Goal: Task Accomplishment & Management: Use online tool/utility

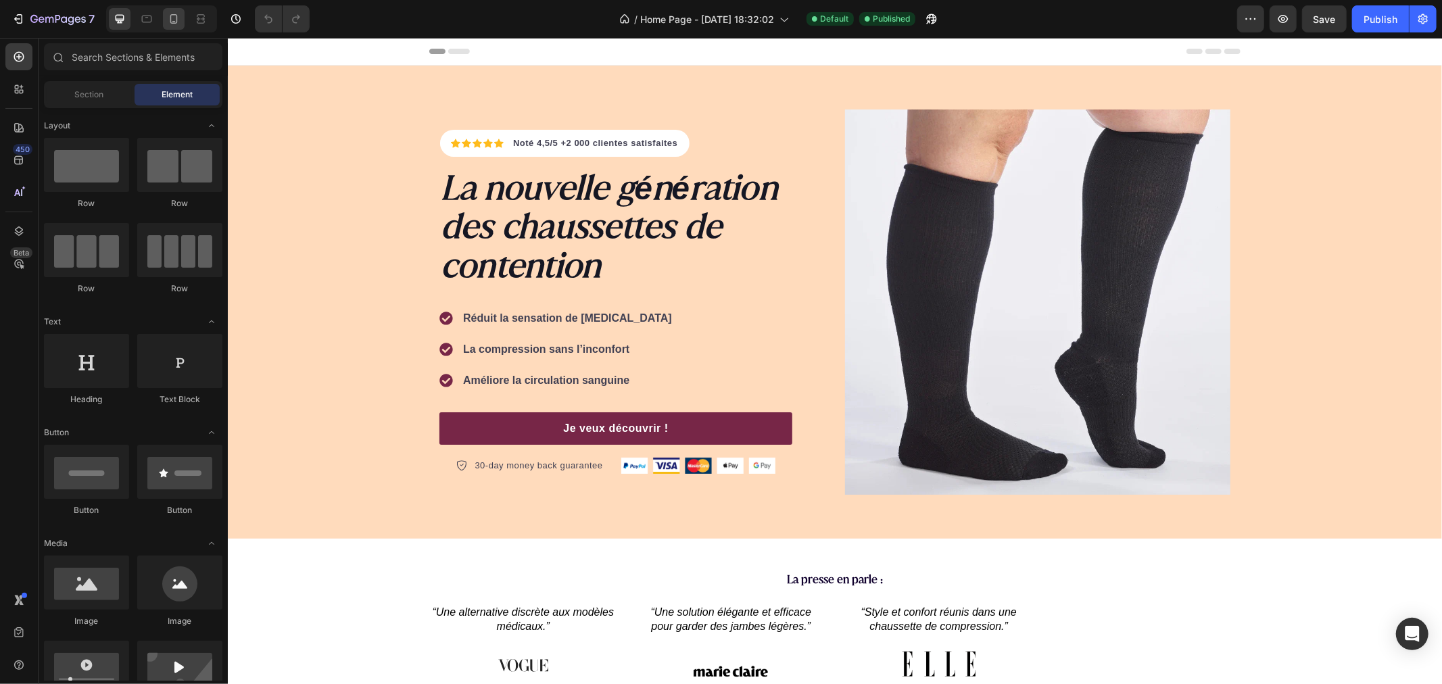
click at [170, 28] on div at bounding box center [174, 19] width 22 height 22
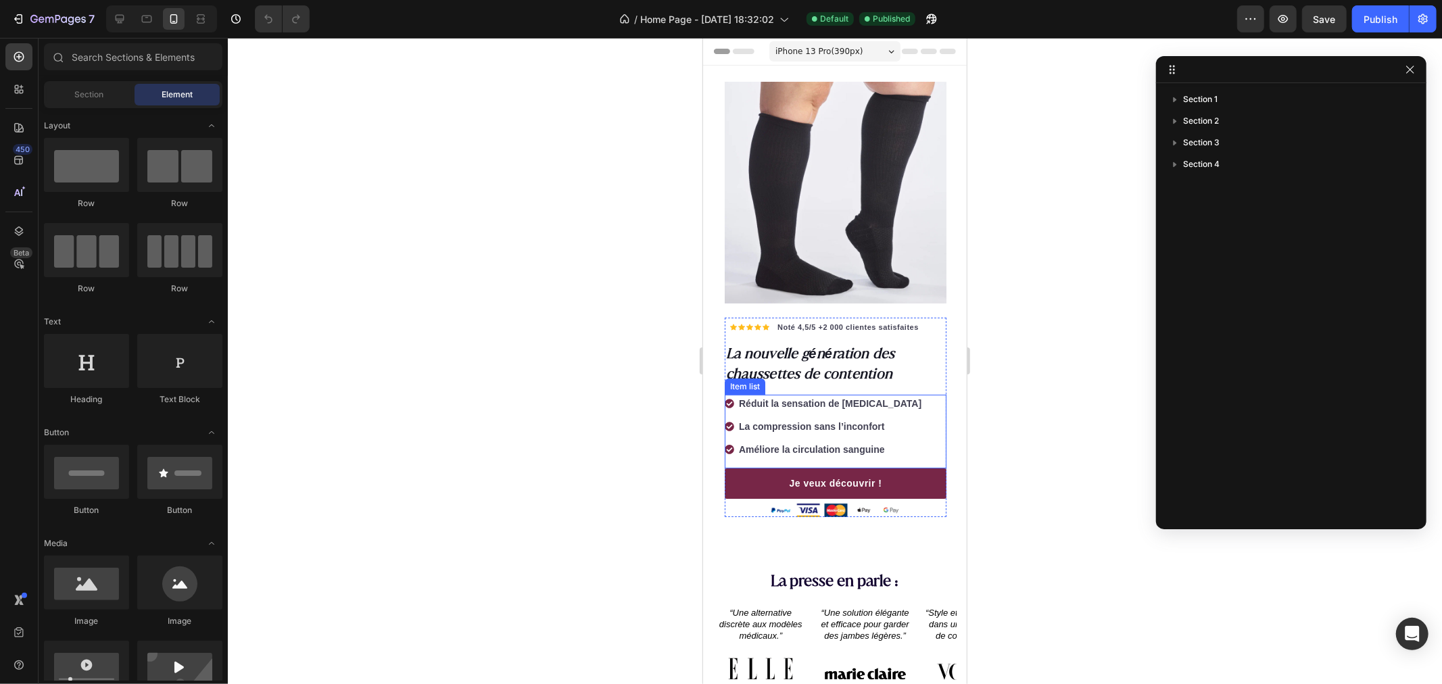
click at [801, 443] on strong "Améliore la circulation sanguine" at bounding box center [811, 448] width 146 height 11
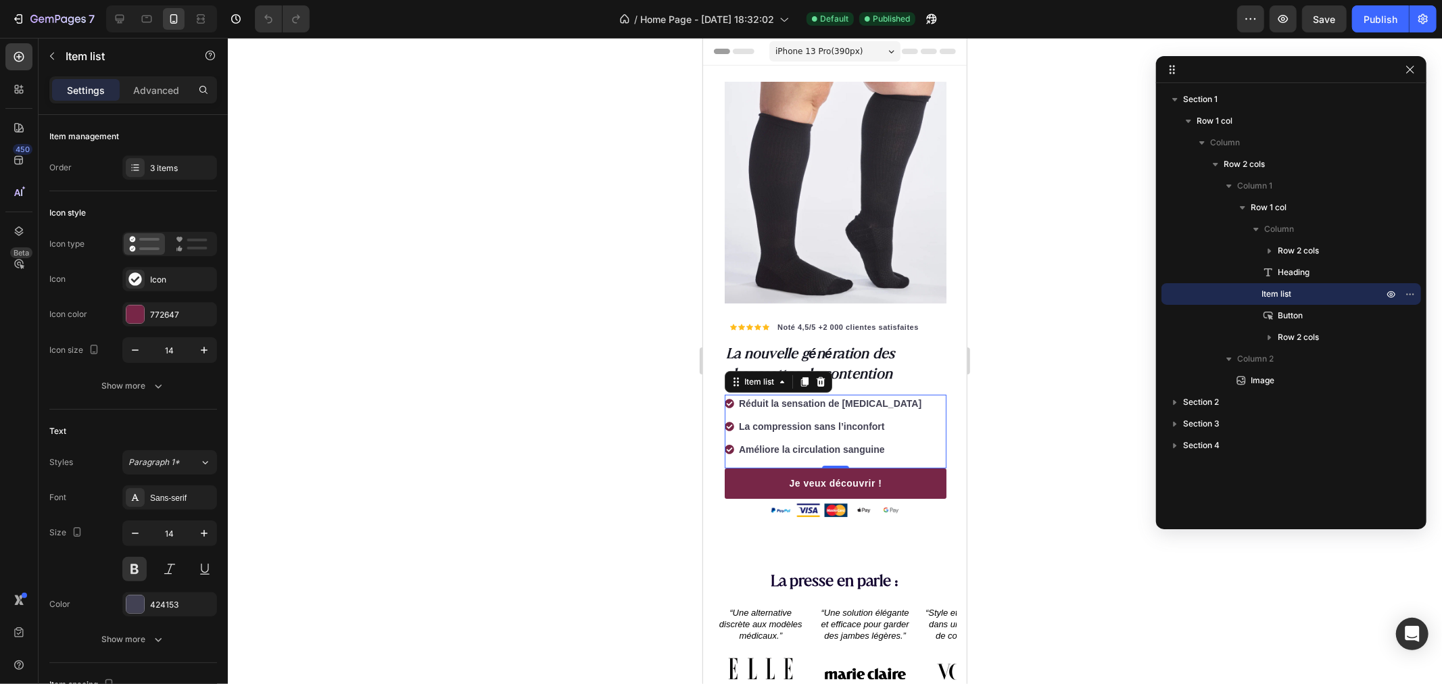
click at [785, 426] on div "Réduit la sensation de jambes lourdes La compression sans l’inconfort Améliore …" at bounding box center [823, 426] width 199 height 64
click at [773, 443] on strong "Améliore la circulation sanguine" at bounding box center [811, 448] width 146 height 11
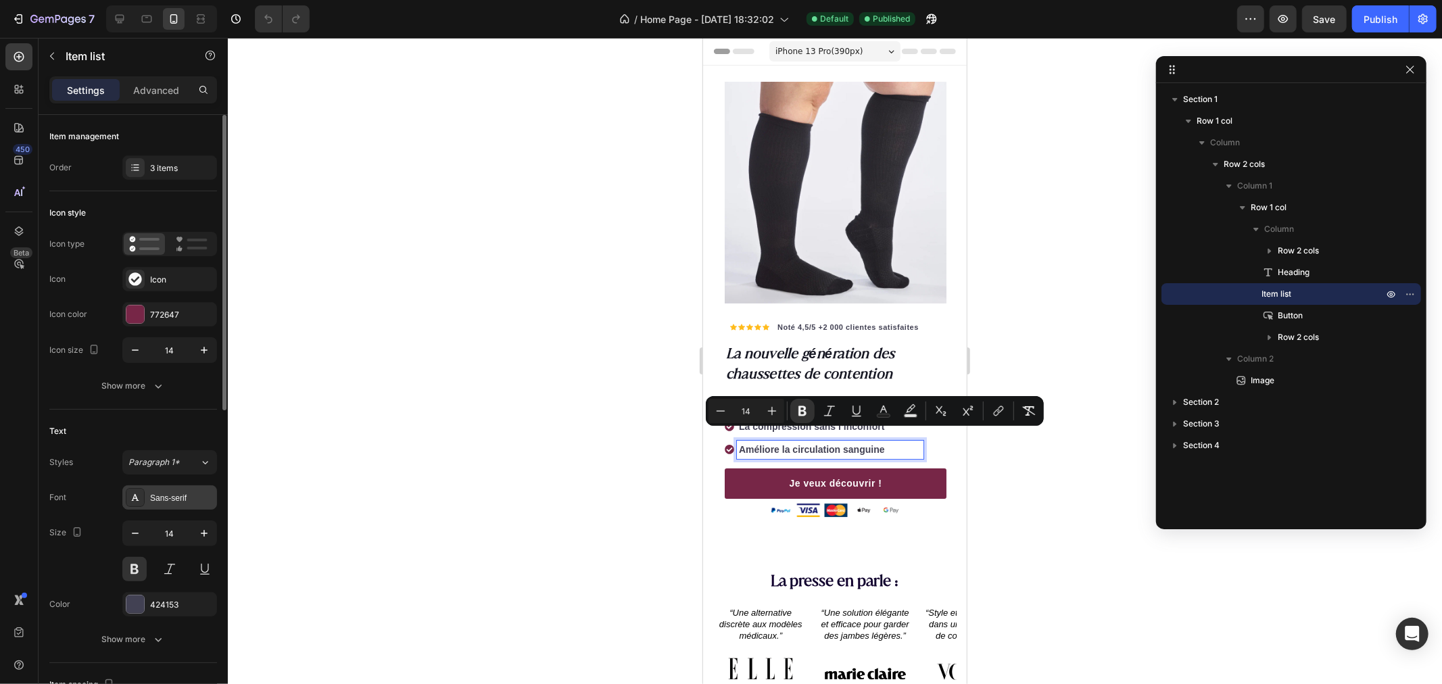
click at [141, 489] on div at bounding box center [135, 497] width 19 height 19
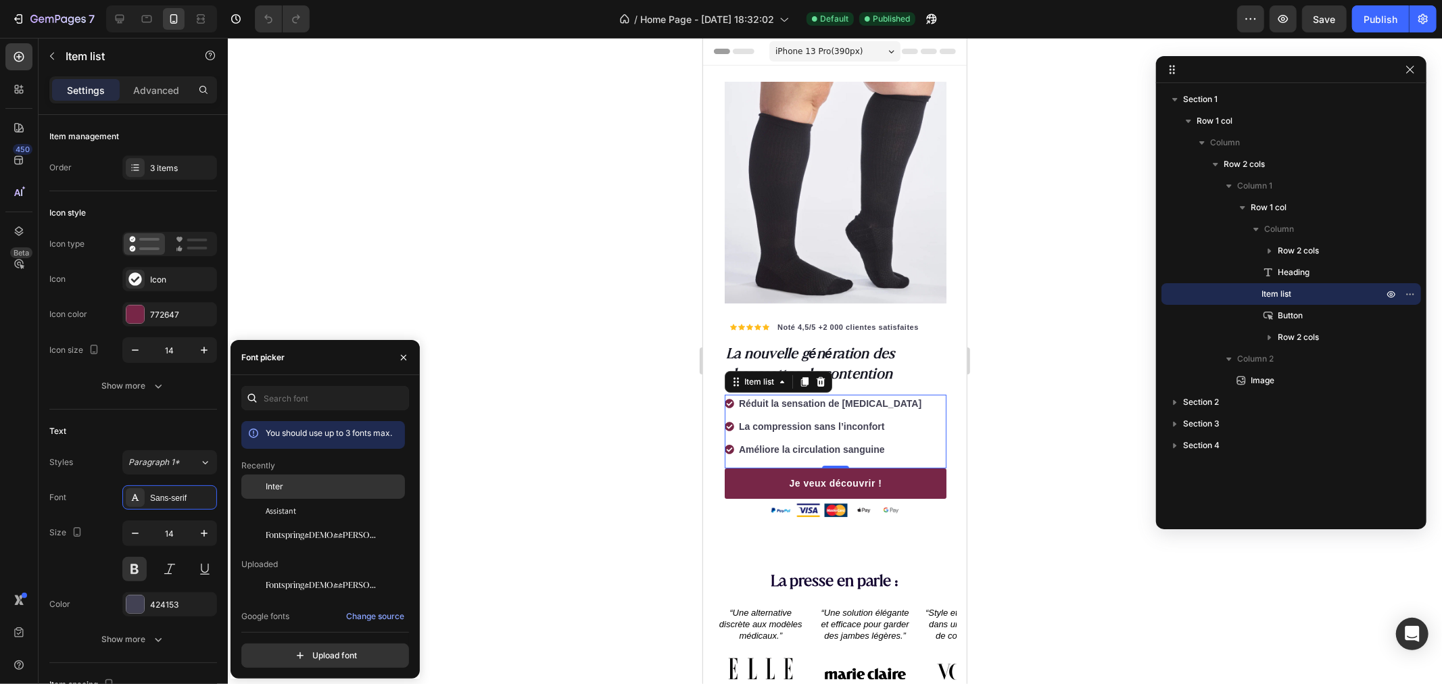
click at [306, 481] on div "Inter" at bounding box center [334, 487] width 137 height 12
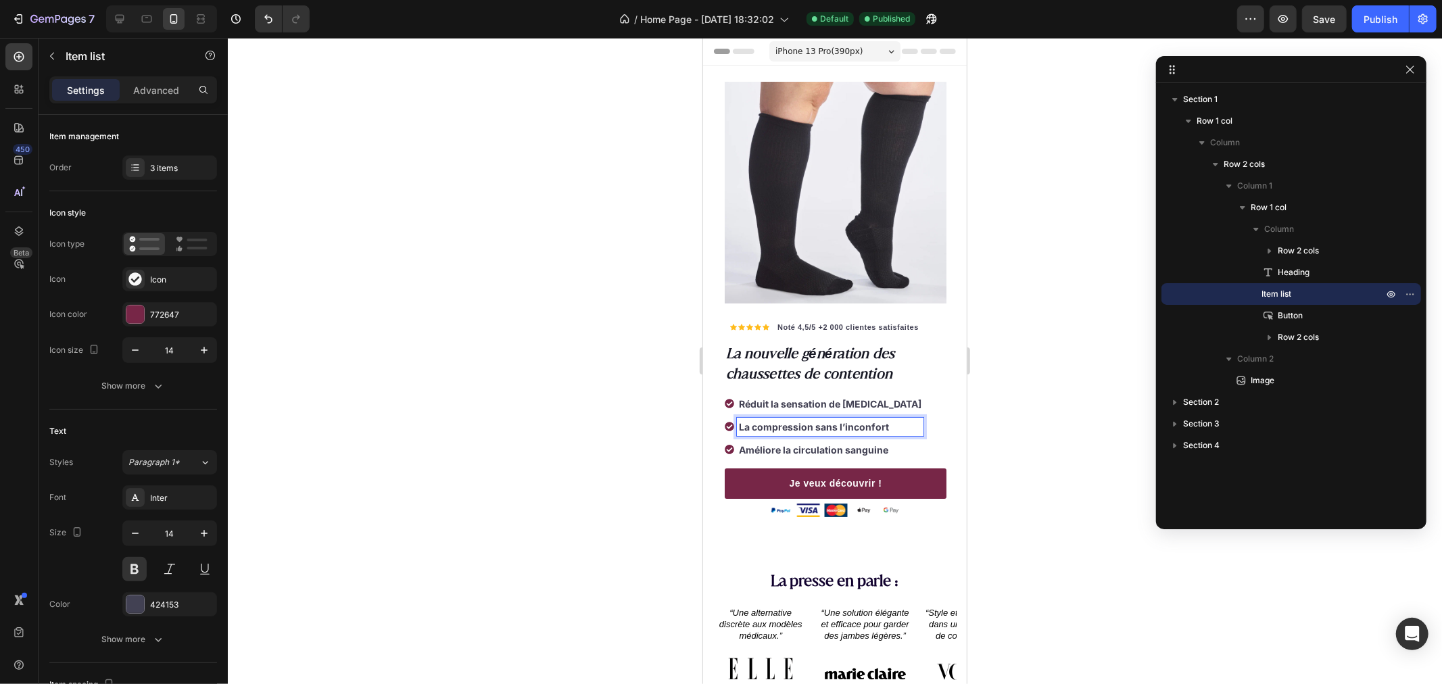
click at [756, 443] on strong "Améliore la circulation sanguine" at bounding box center [812, 448] width 149 height 11
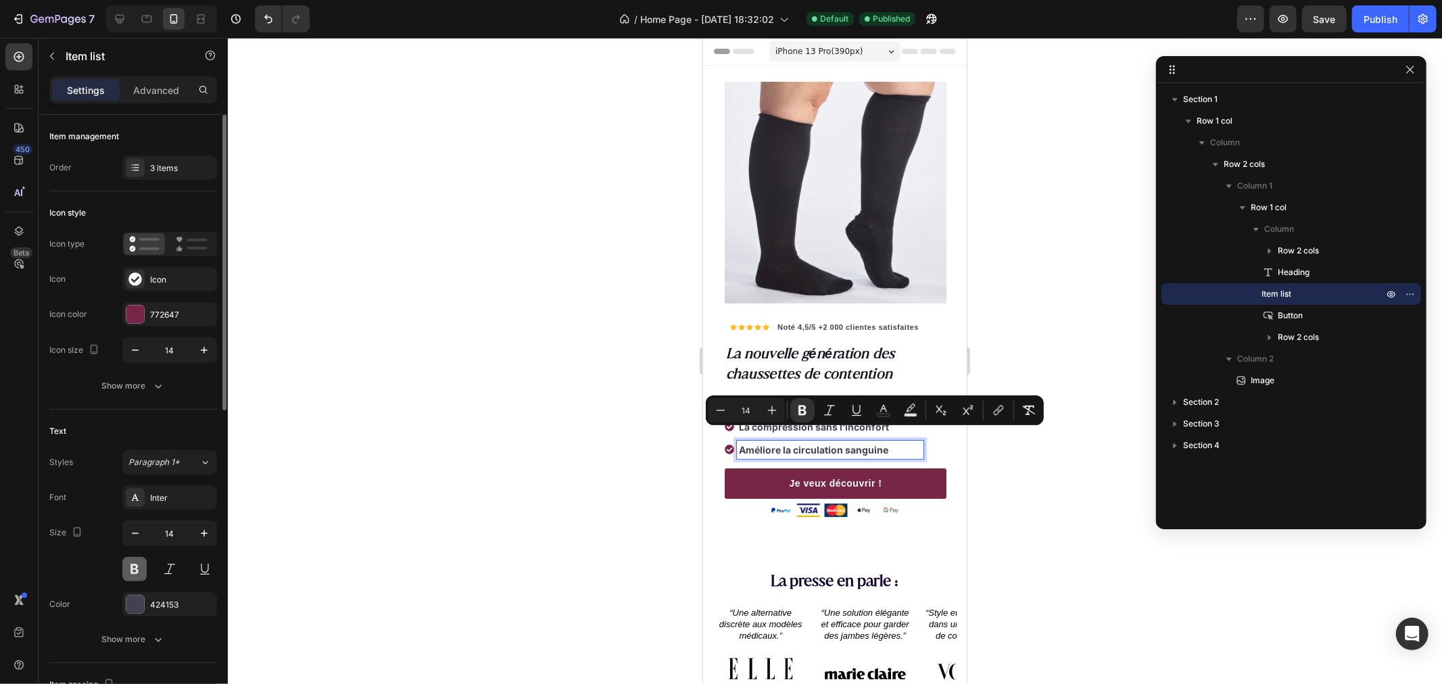
click at [130, 563] on button at bounding box center [134, 569] width 24 height 24
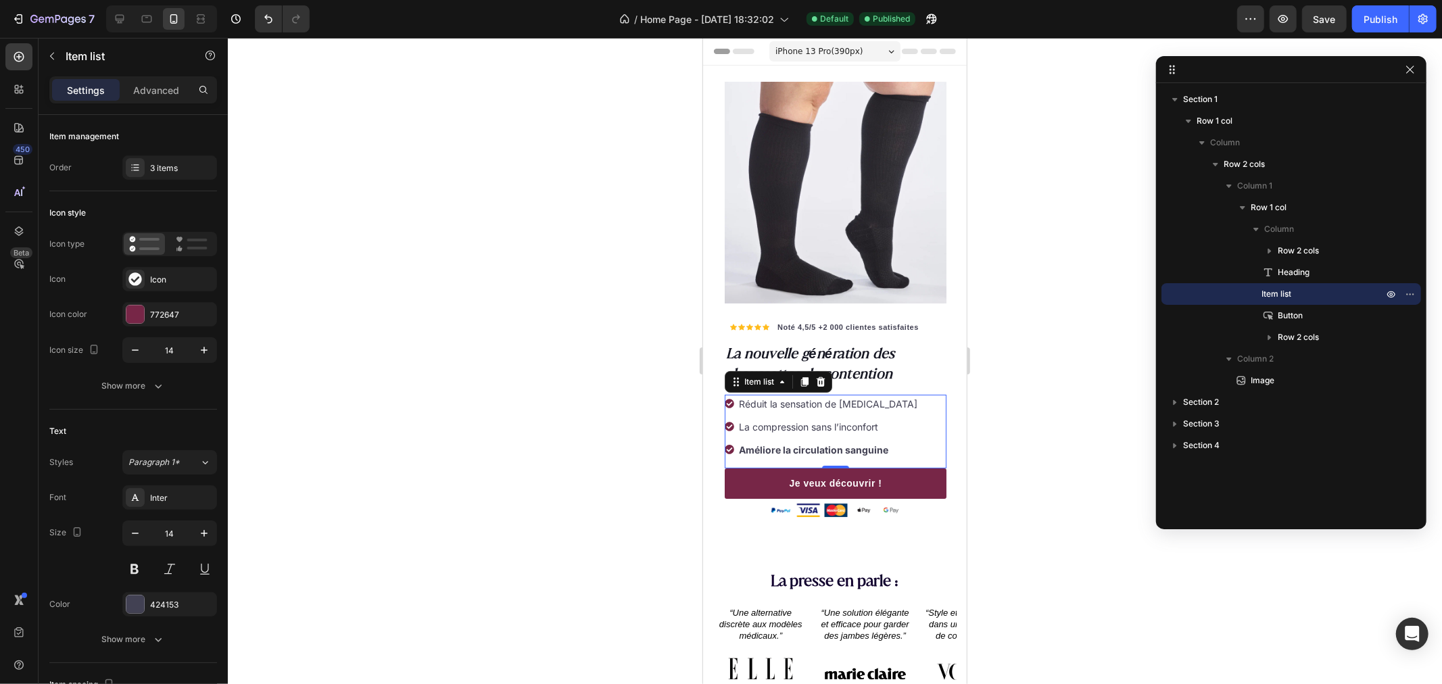
click at [762, 443] on strong "Améliore la circulation sanguine" at bounding box center [812, 448] width 149 height 11
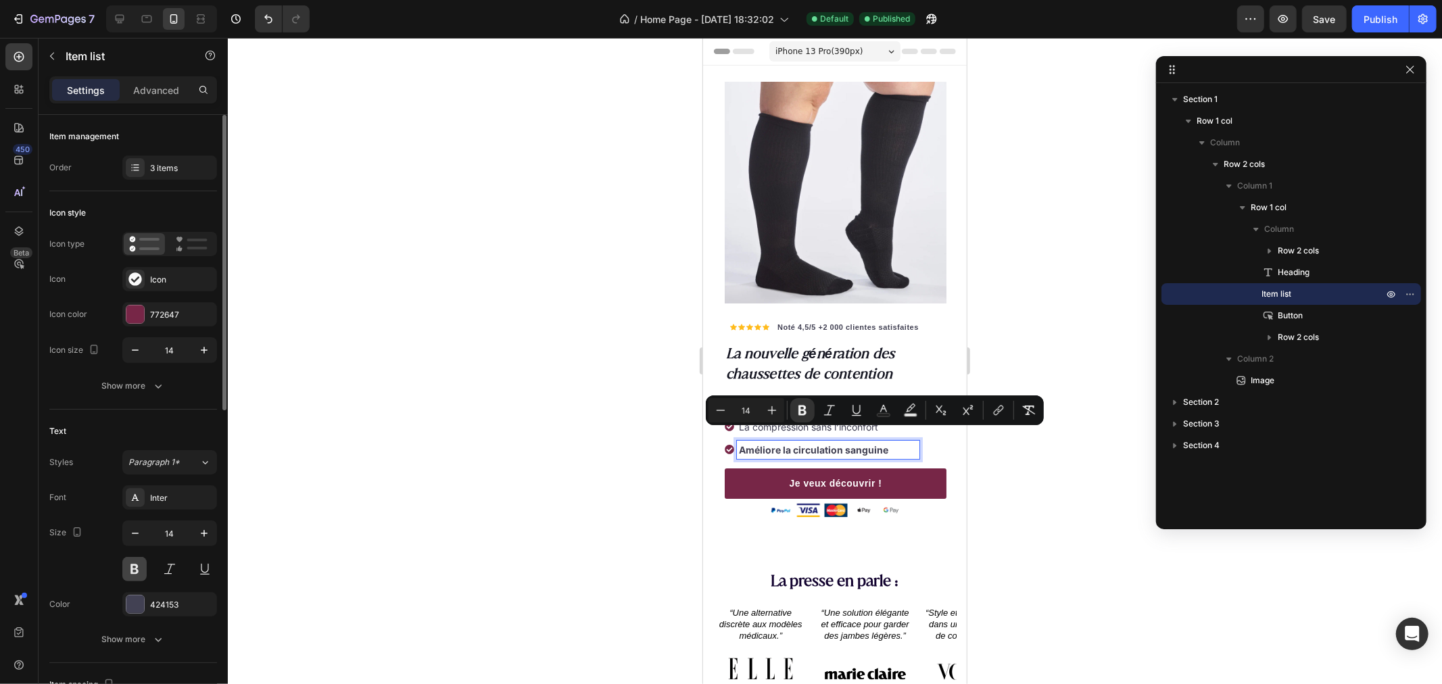
click at [131, 570] on button at bounding box center [134, 569] width 24 height 24
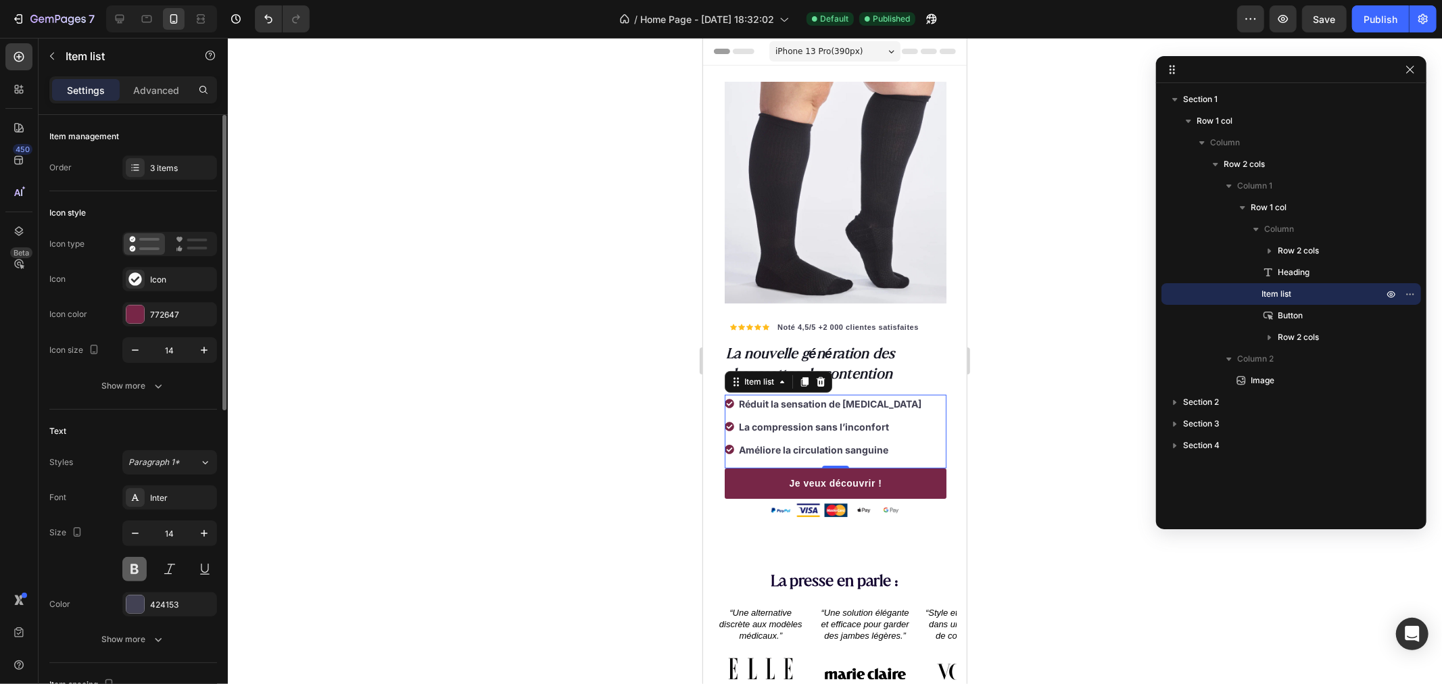
click at [131, 570] on button at bounding box center [134, 569] width 24 height 24
click at [129, 571] on button at bounding box center [134, 569] width 24 height 24
click at [550, 420] on div at bounding box center [835, 361] width 1214 height 646
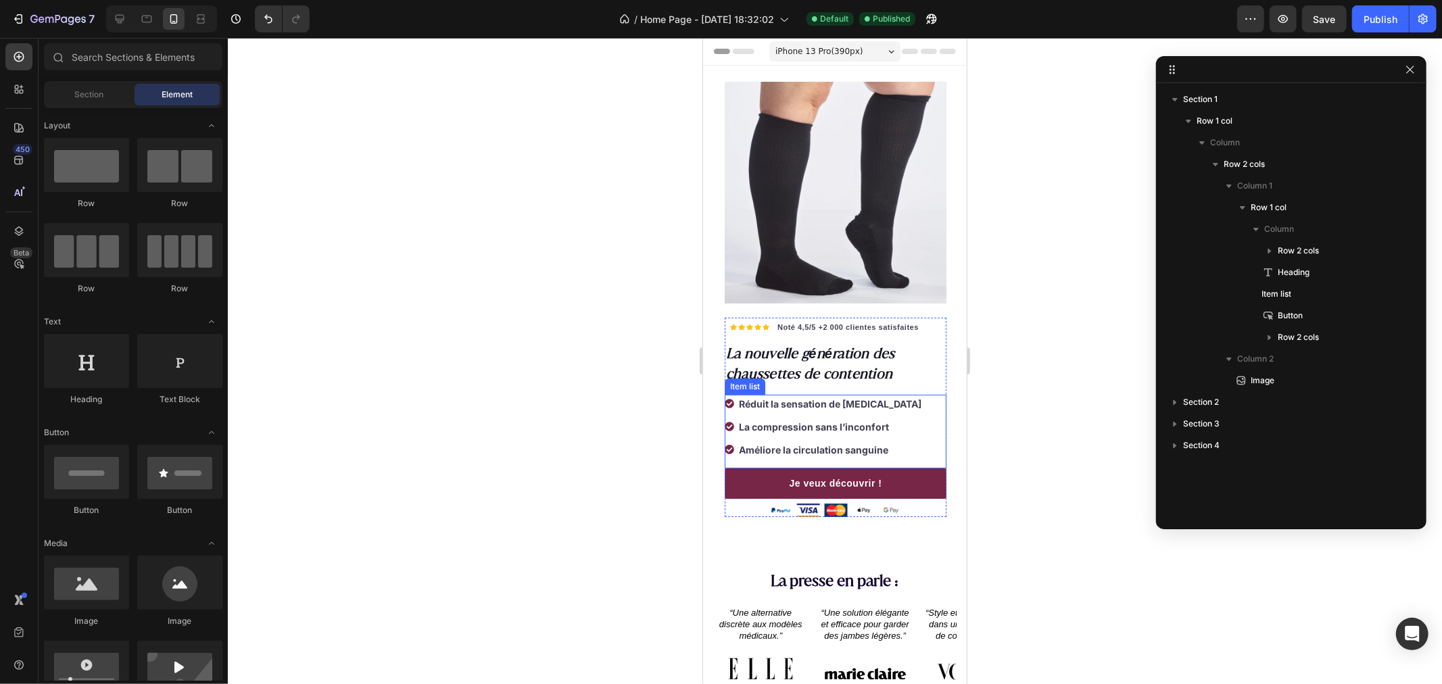
click at [766, 443] on strong "Améliore la circulation sanguine" at bounding box center [812, 448] width 149 height 11
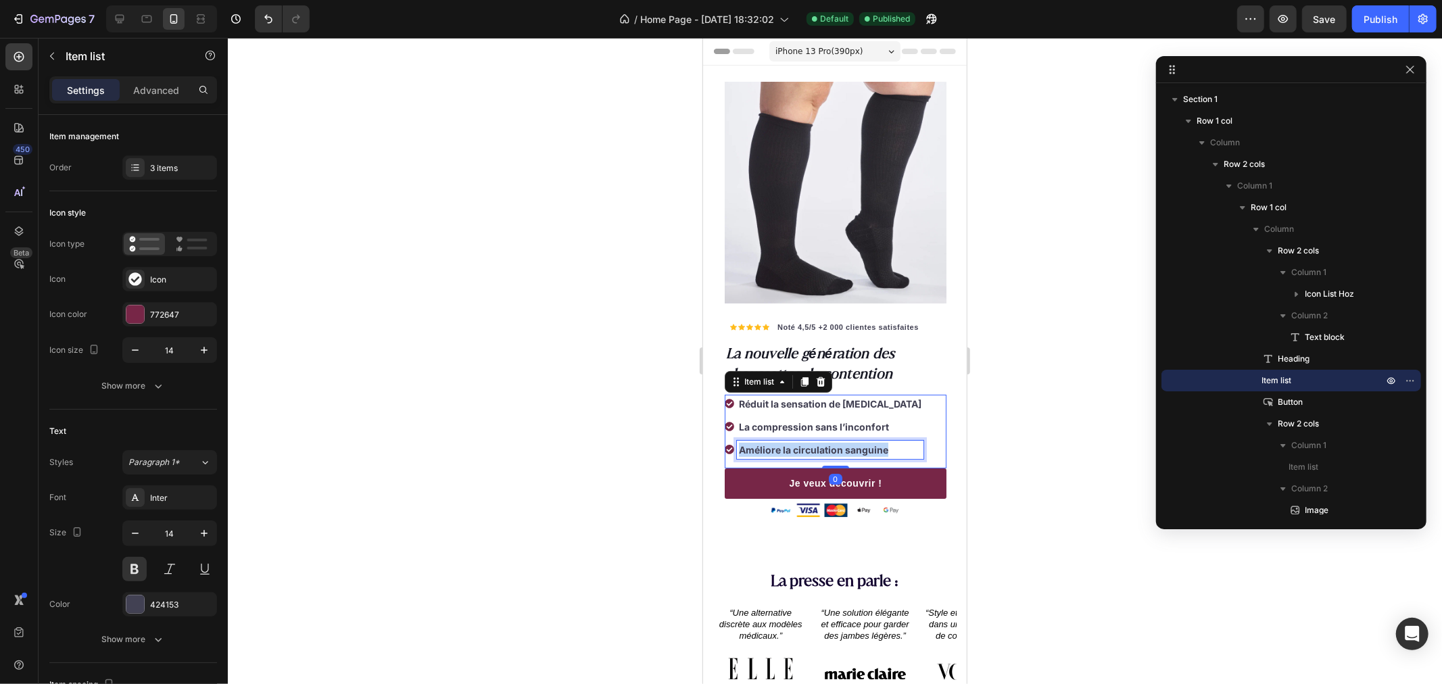
click at [766, 443] on strong "Améliore la circulation sanguine" at bounding box center [812, 448] width 149 height 11
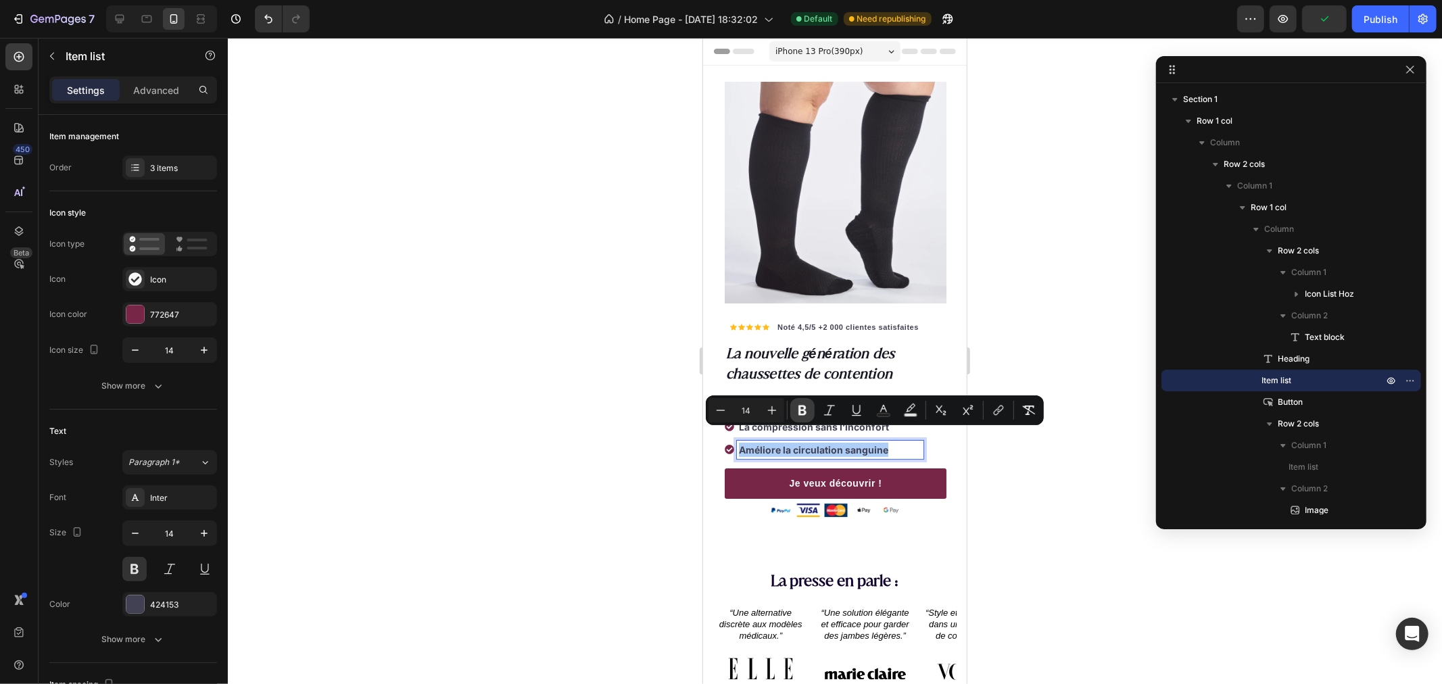
click at [803, 408] on icon "Editor contextual toolbar" at bounding box center [802, 411] width 8 height 10
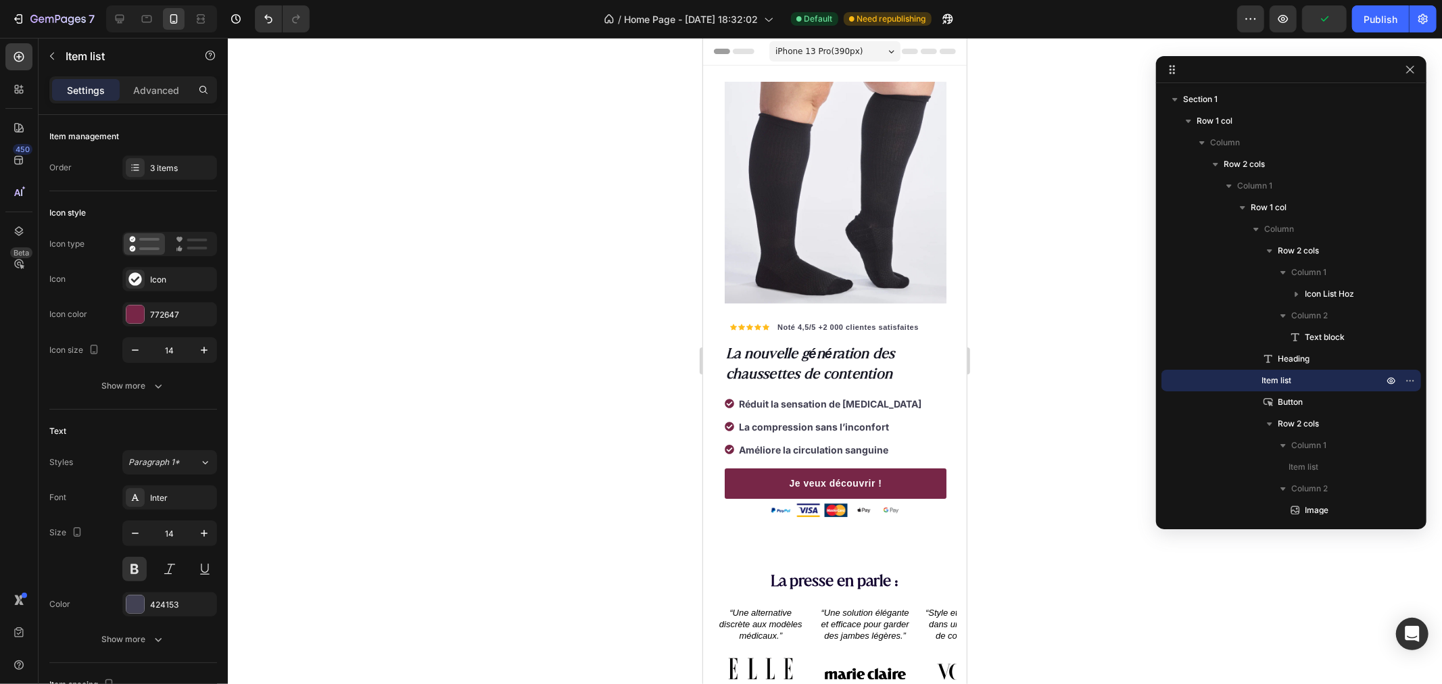
click at [770, 440] on div "Améliore la circulation sanguine" at bounding box center [829, 449] width 187 height 18
click at [518, 441] on div at bounding box center [835, 361] width 1214 height 646
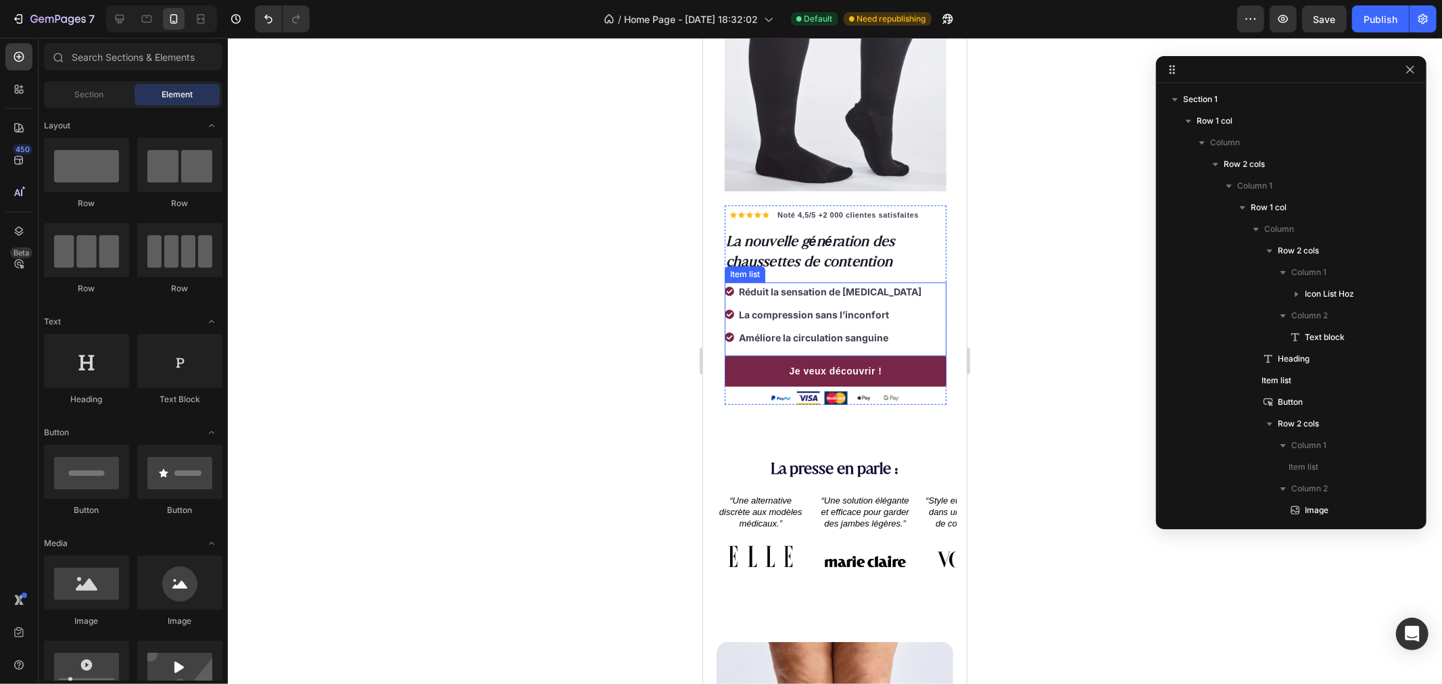
scroll to position [225, 0]
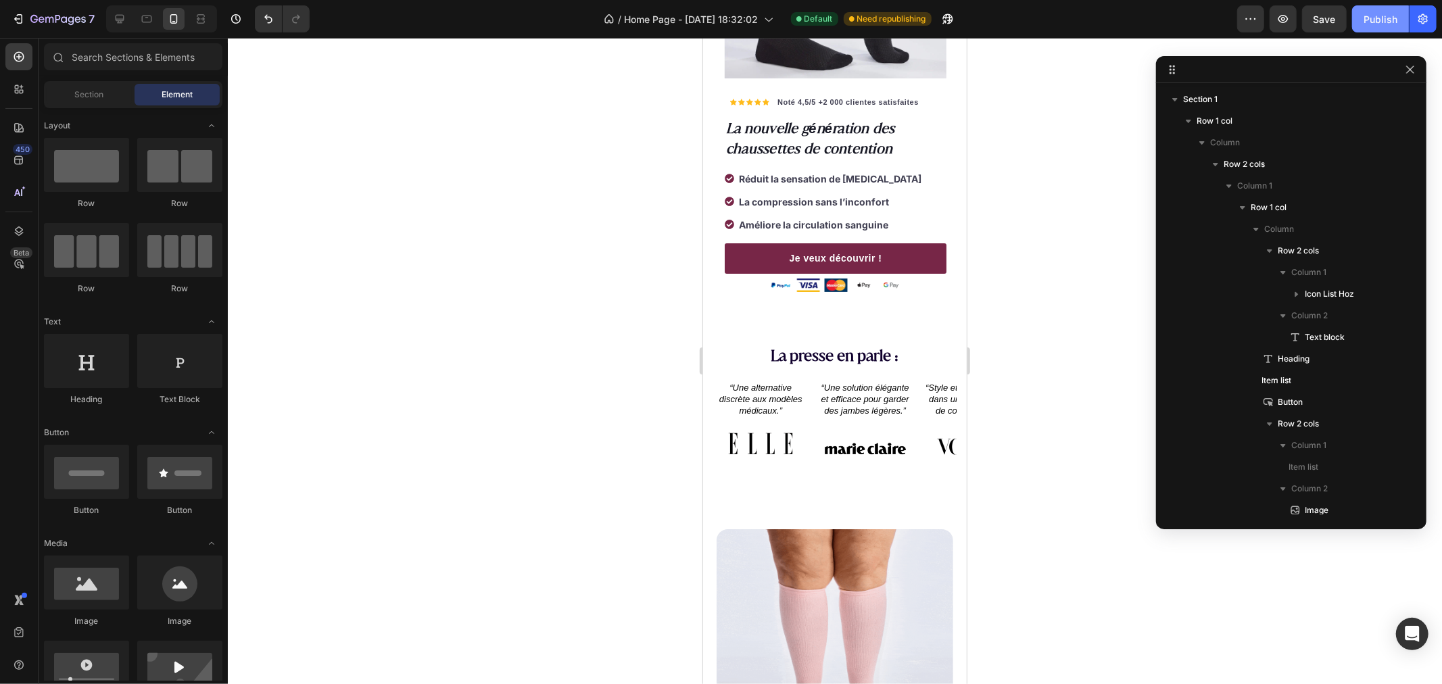
click at [1380, 15] on div "Publish" at bounding box center [1380, 19] width 34 height 14
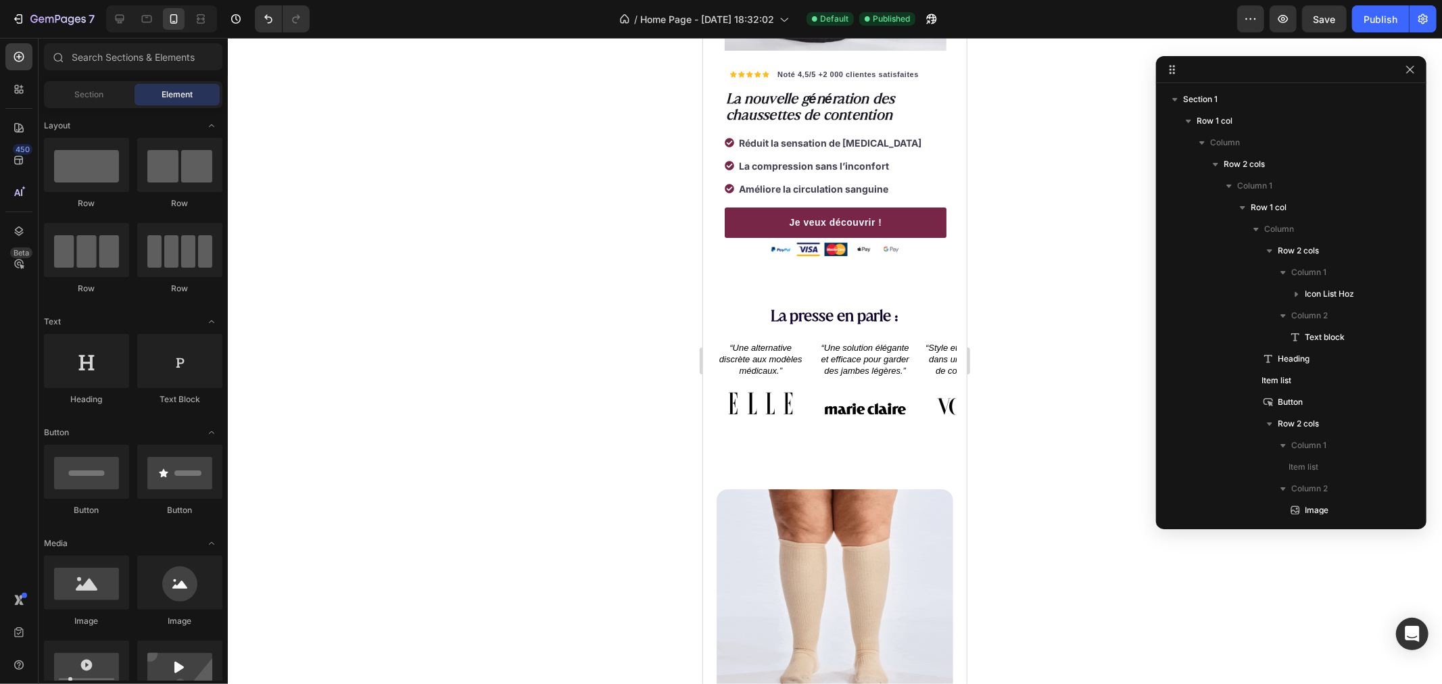
scroll to position [0, 0]
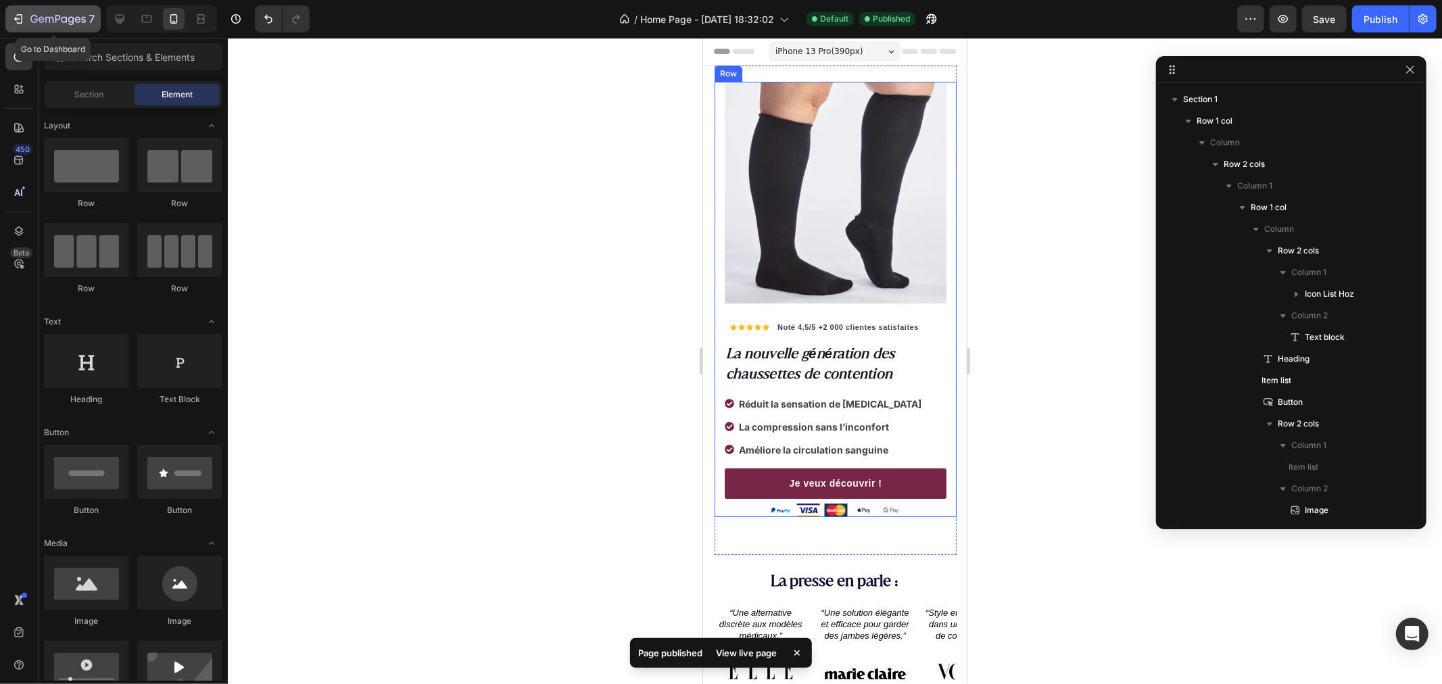
click at [20, 11] on div "7" at bounding box center [52, 19] width 83 height 16
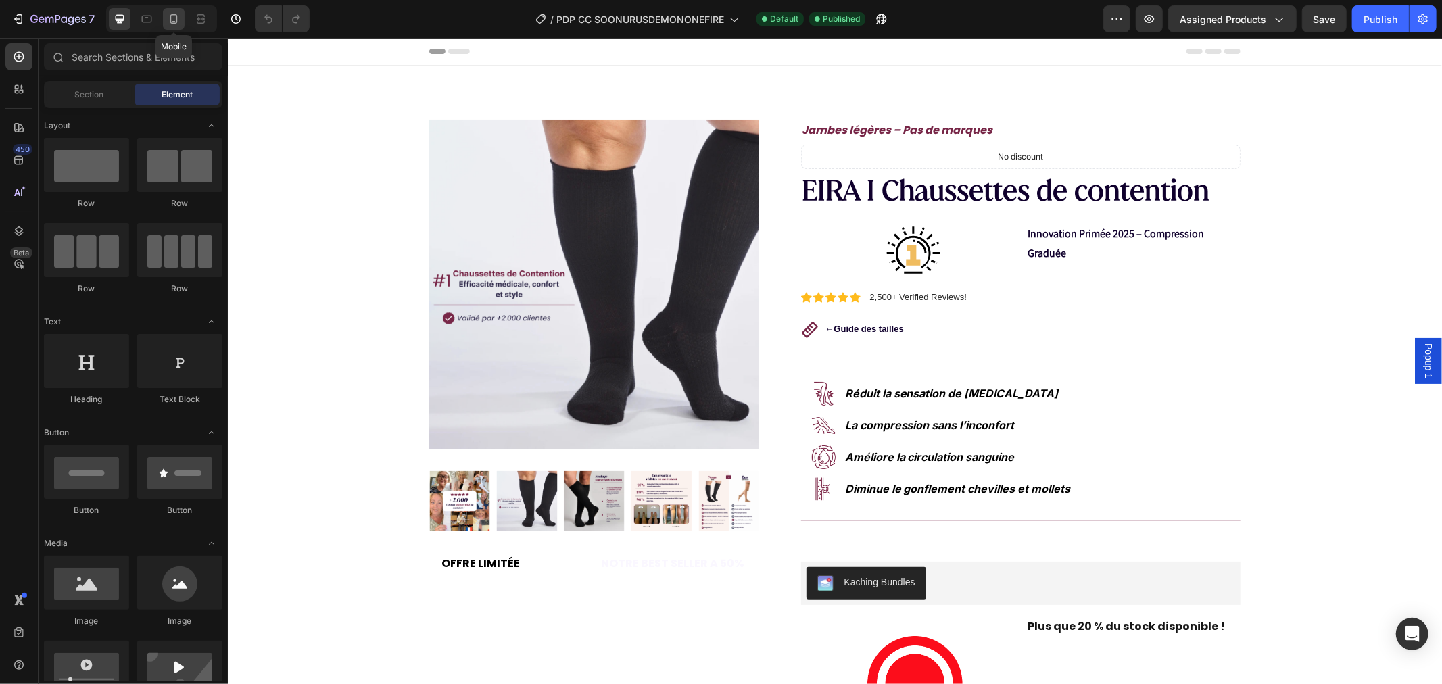
click at [172, 16] on icon at bounding box center [174, 19] width 14 height 14
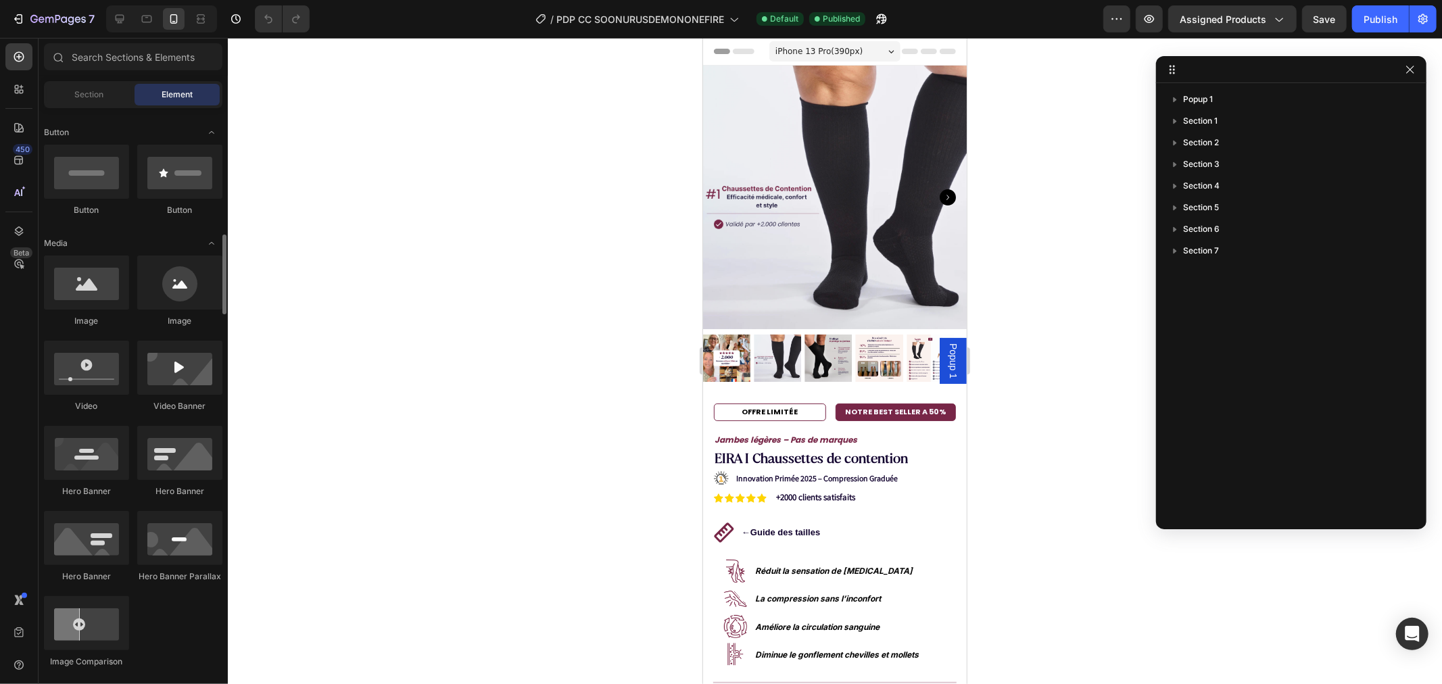
scroll to position [374, 0]
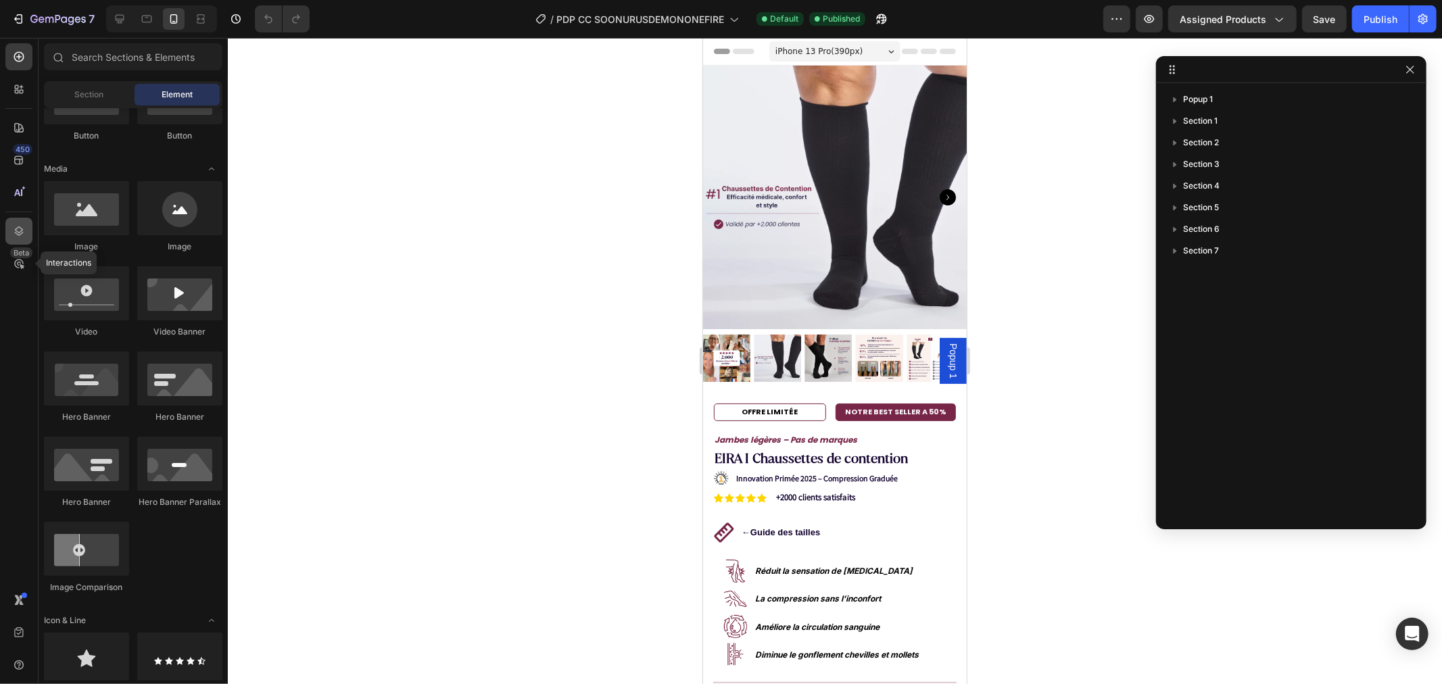
click at [26, 230] on div at bounding box center [18, 231] width 27 height 27
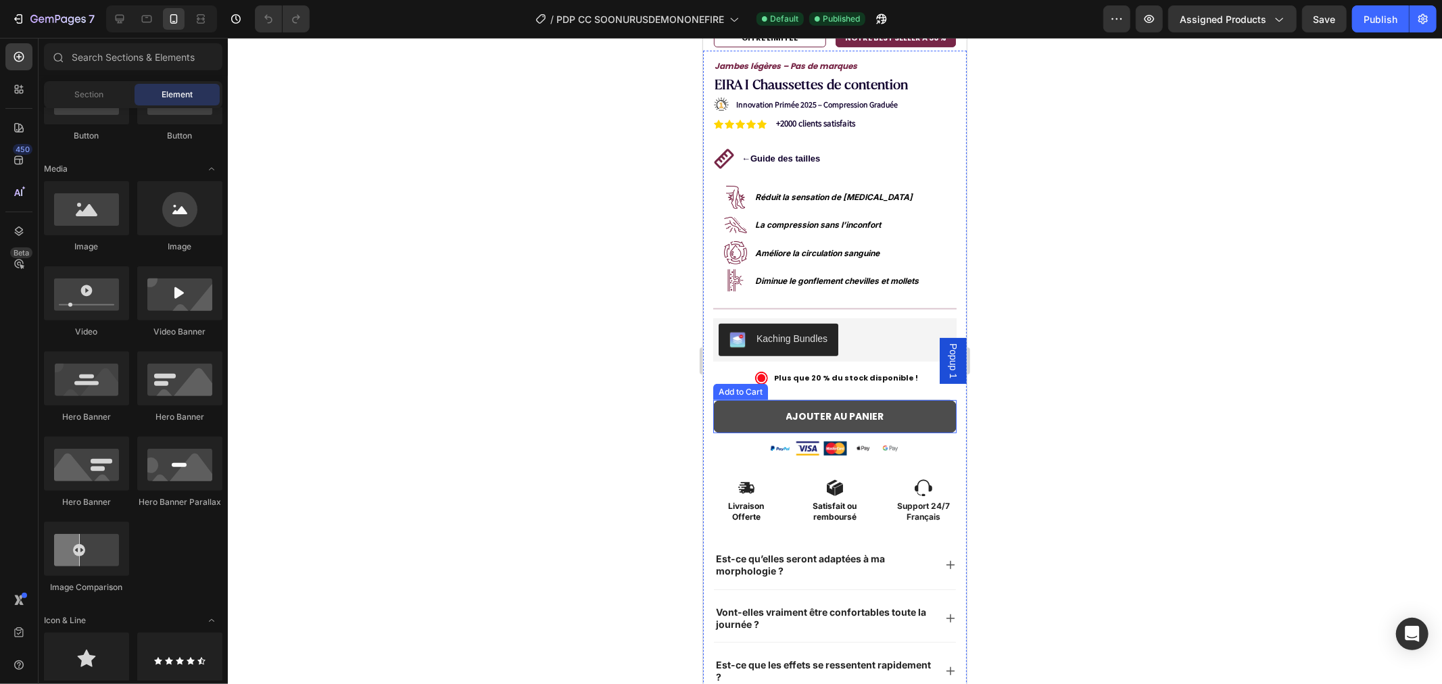
scroll to position [375, 0]
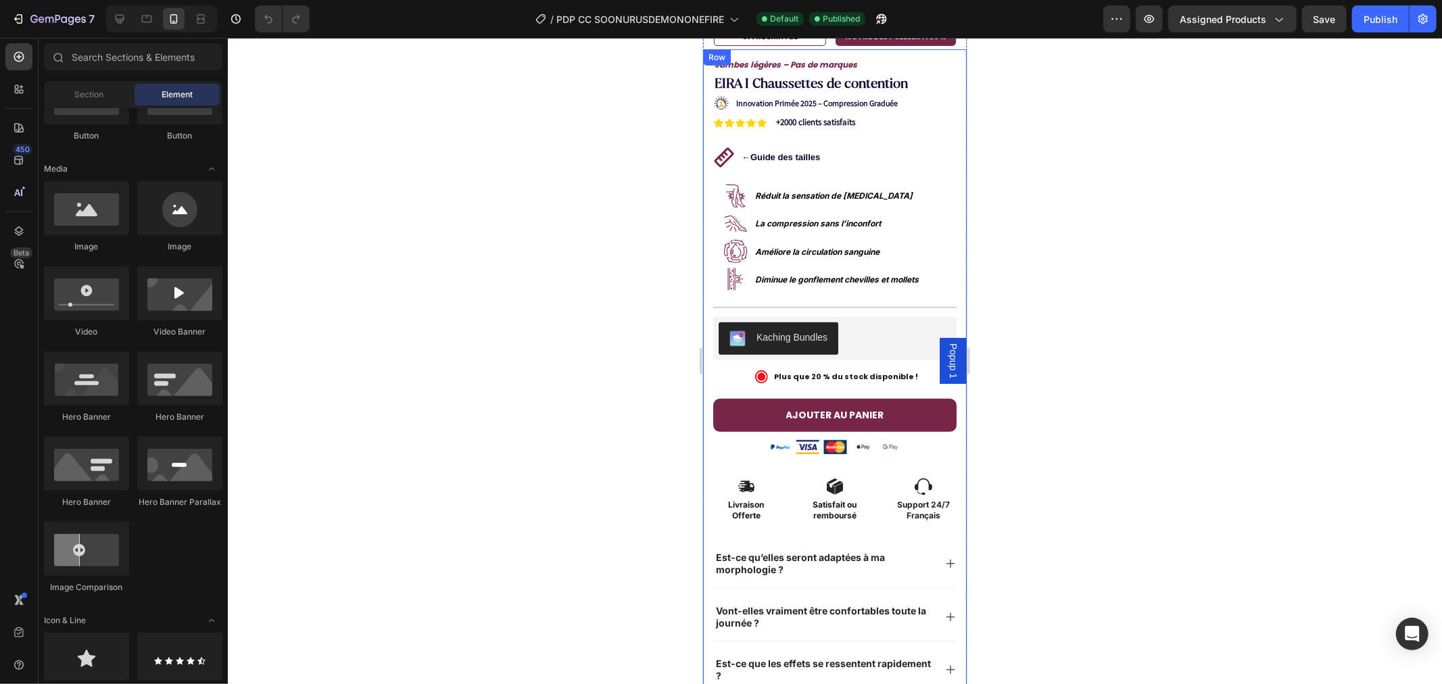
click at [709, 400] on div "Jambes légères – Pas de marques Text Block No discount Not be displayed when pu…" at bounding box center [834, 392] width 264 height 686
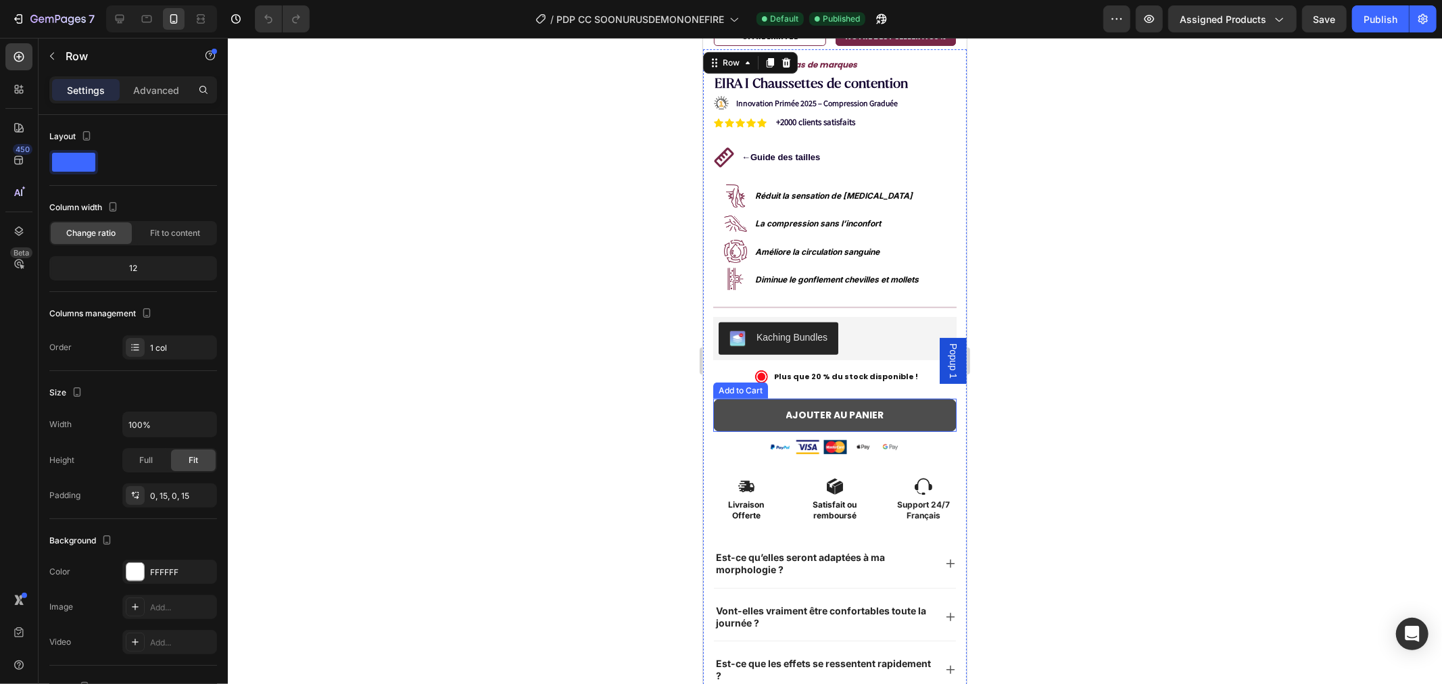
click at [723, 399] on button "AJOUTER AU PANIER" at bounding box center [833, 414] width 243 height 33
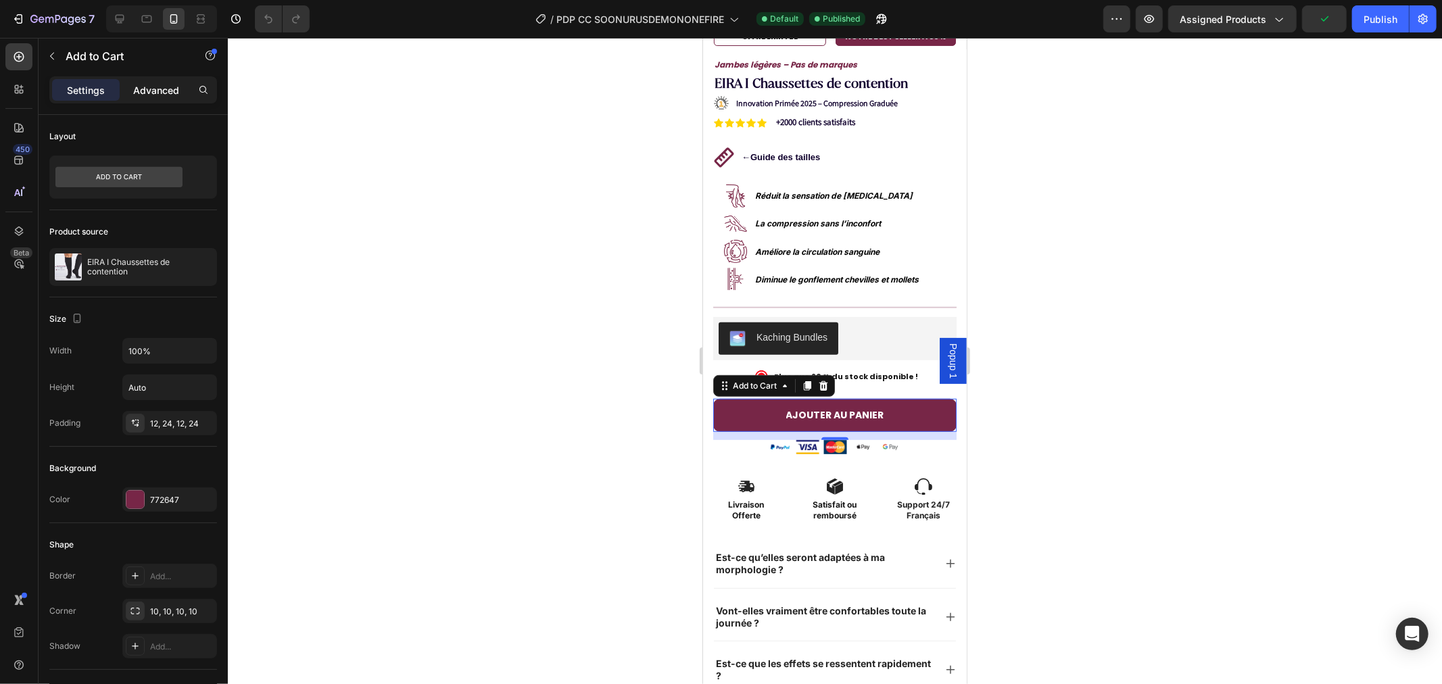
click at [153, 90] on p "Advanced" at bounding box center [156, 90] width 46 height 14
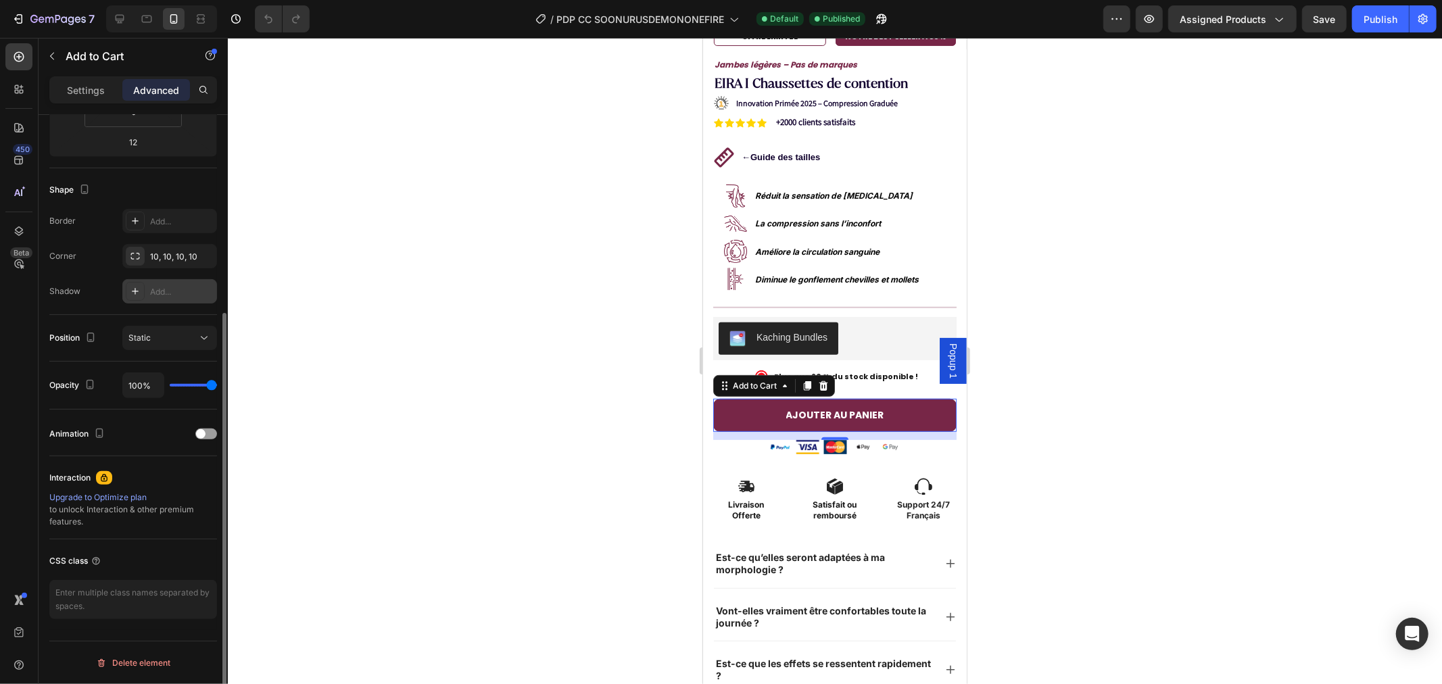
scroll to position [0, 0]
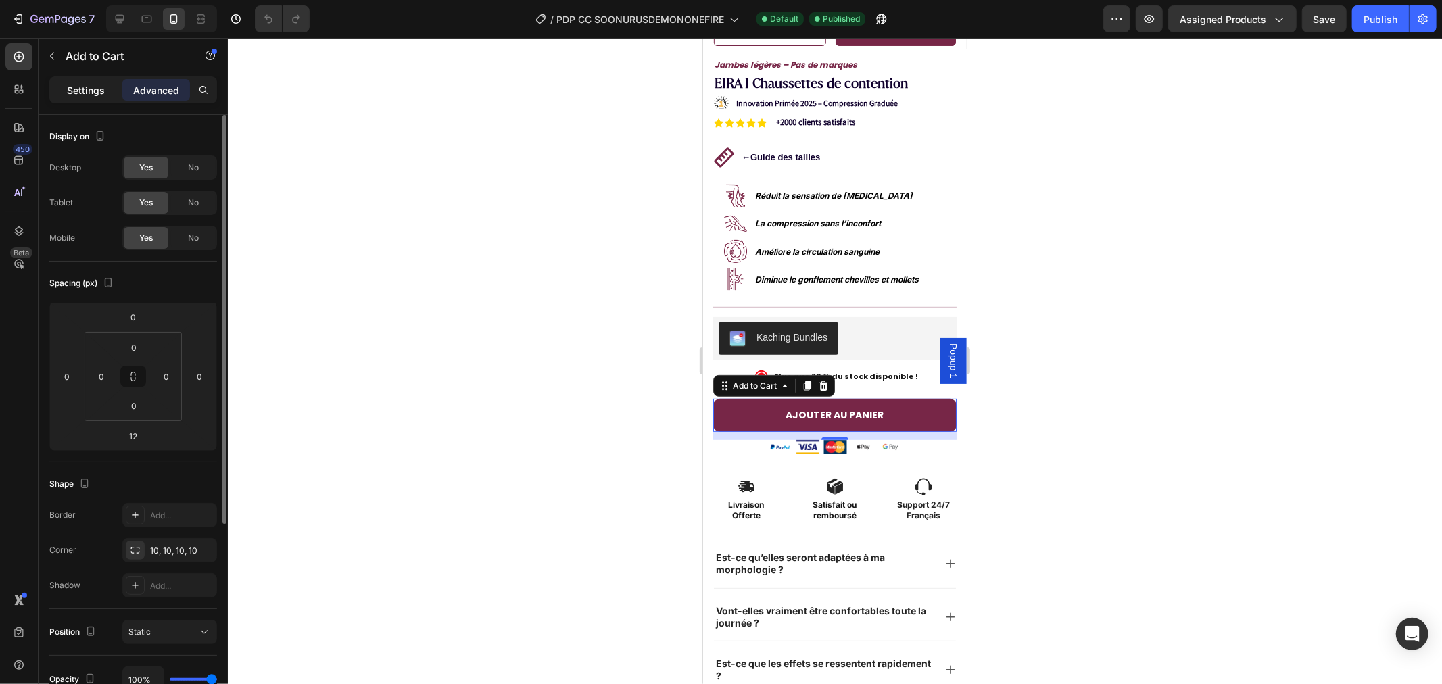
click at [73, 89] on p "Settings" at bounding box center [86, 90] width 38 height 14
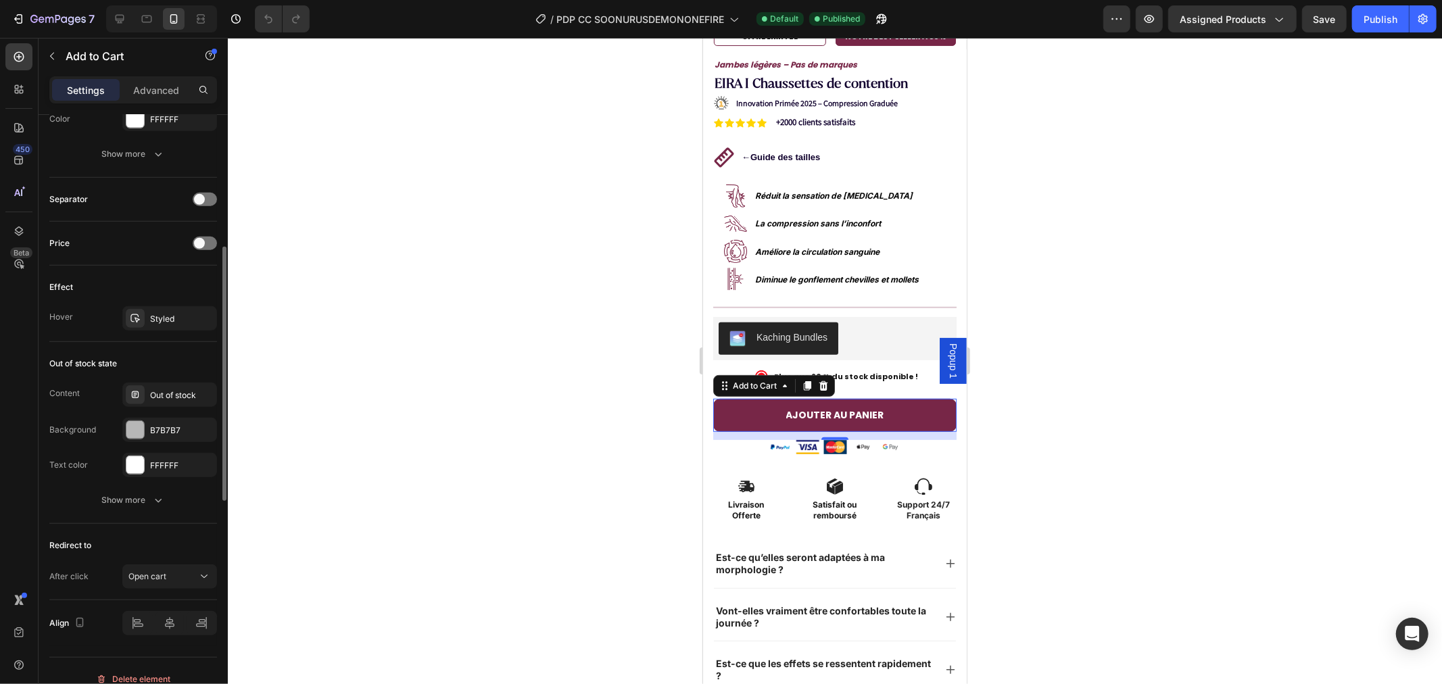
scroll to position [841, 0]
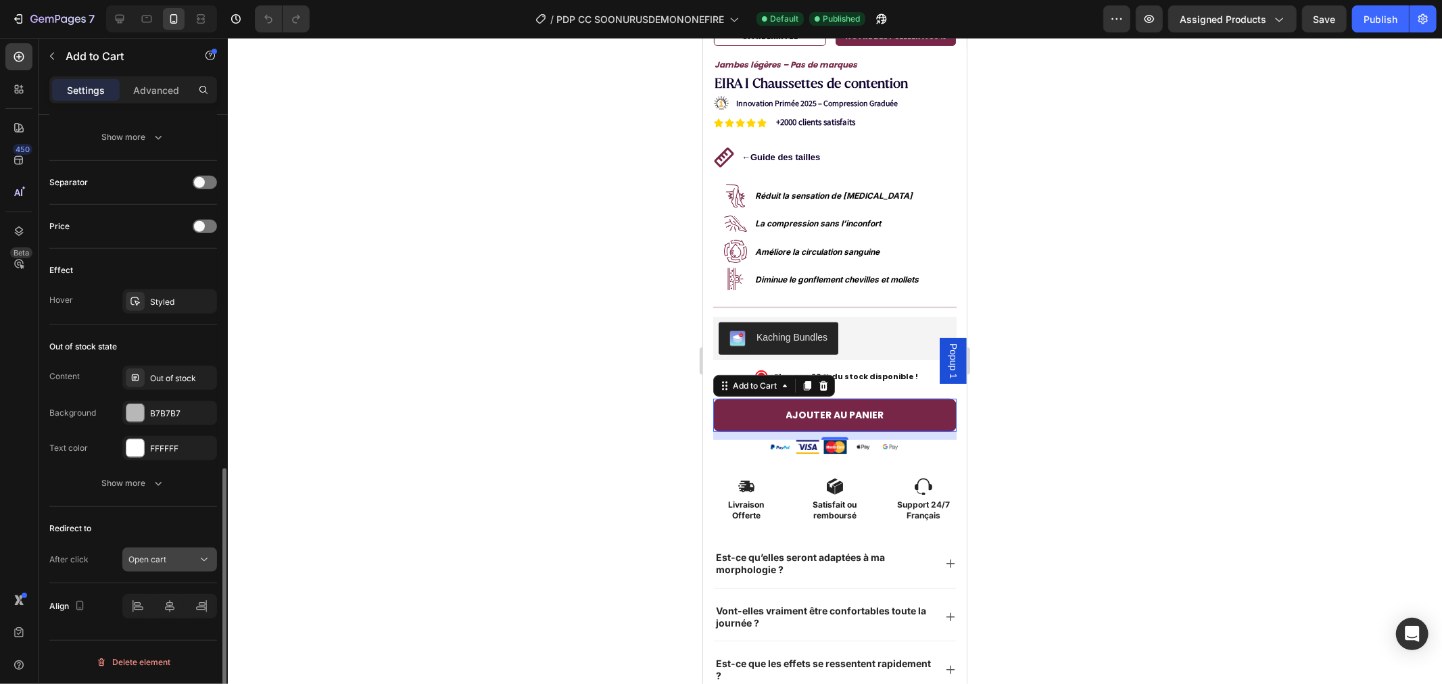
click at [157, 558] on span "Open cart" at bounding box center [147, 559] width 38 height 10
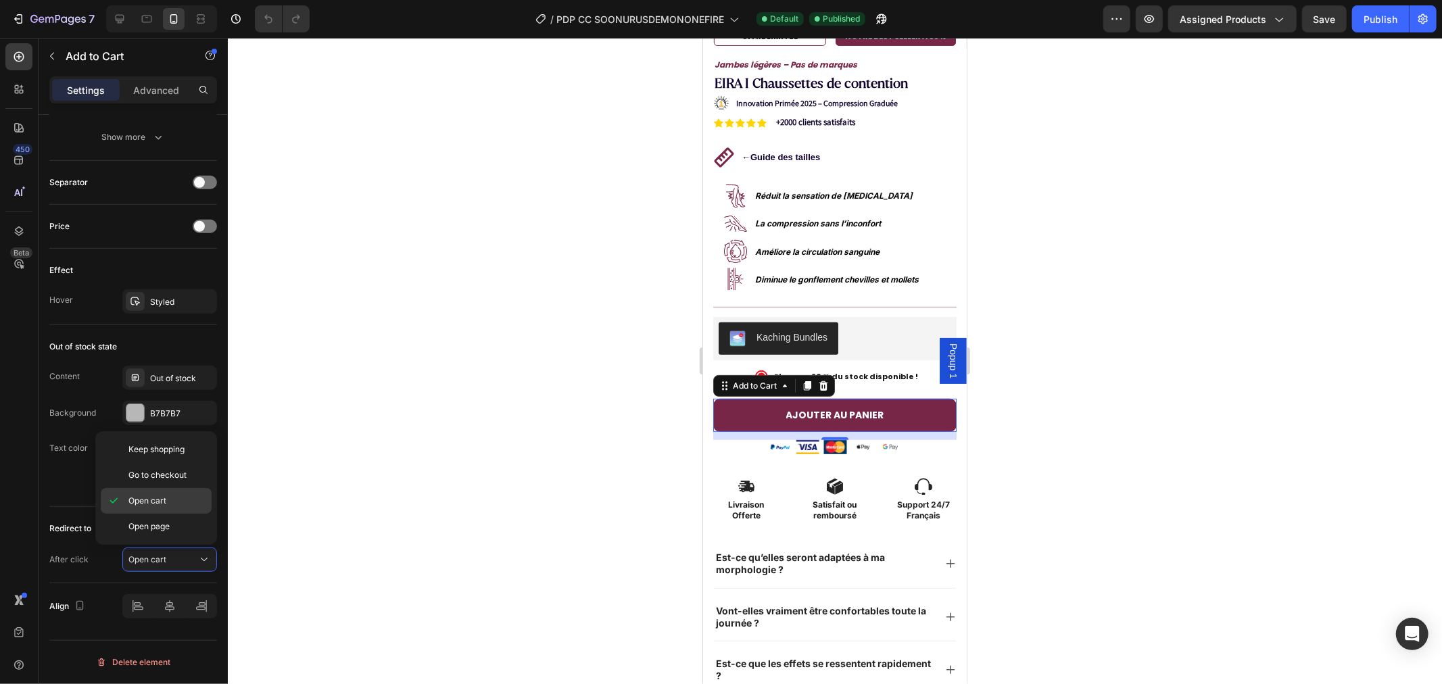
click at [139, 502] on span "Open cart" at bounding box center [147, 501] width 38 height 12
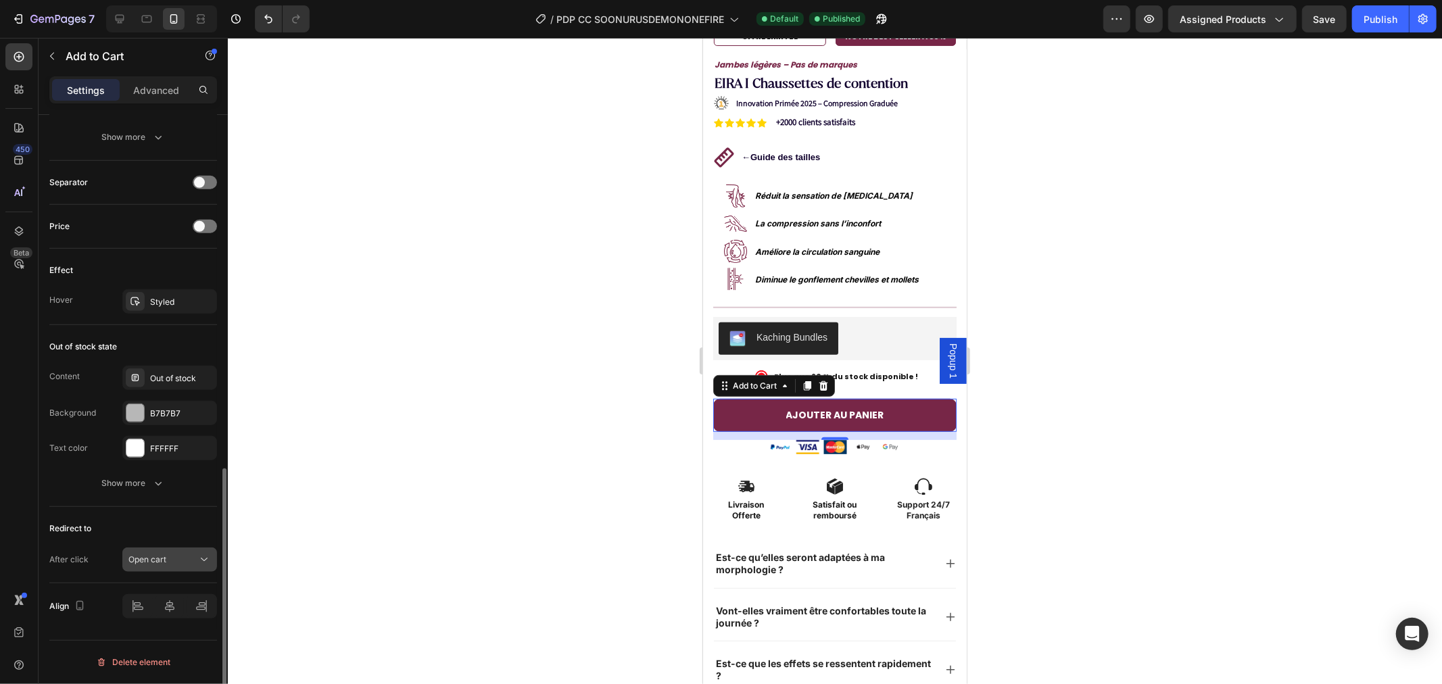
click at [139, 563] on span "Open cart" at bounding box center [147, 559] width 38 height 10
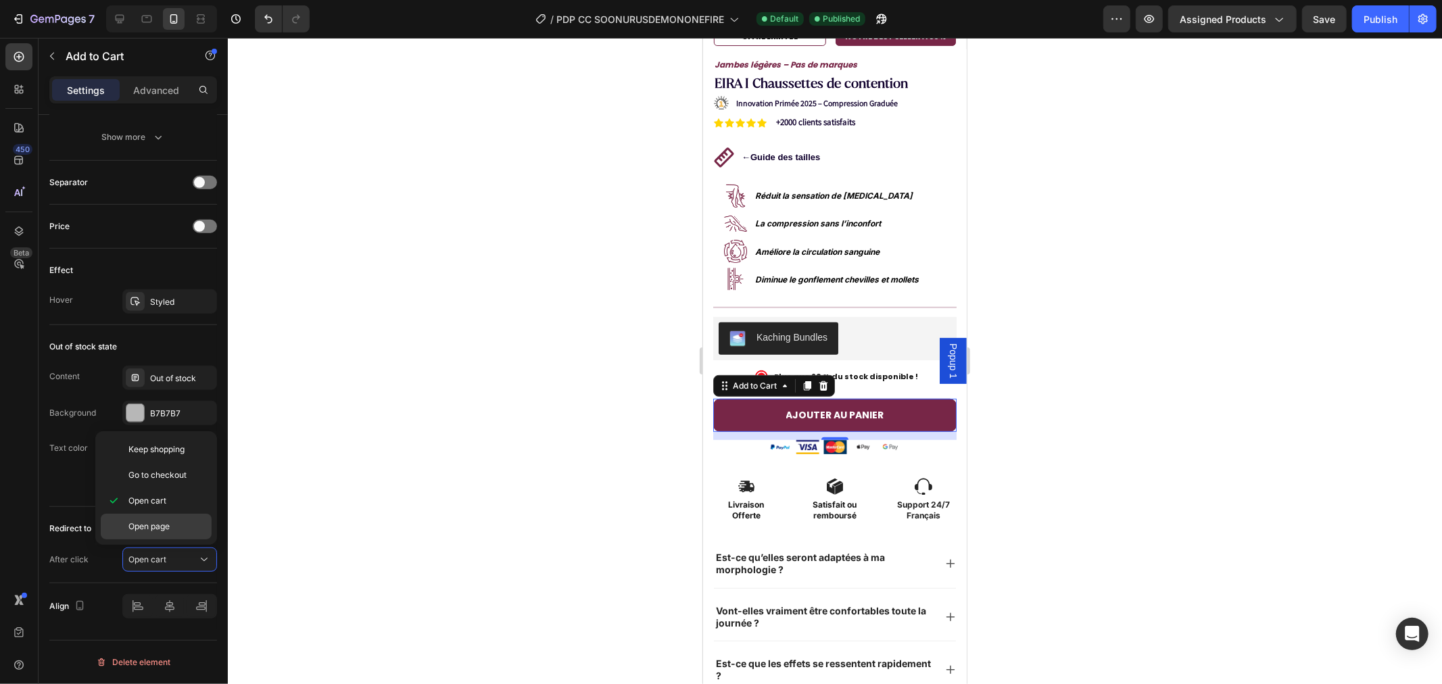
click at [145, 533] on div "Open page" at bounding box center [156, 527] width 111 height 26
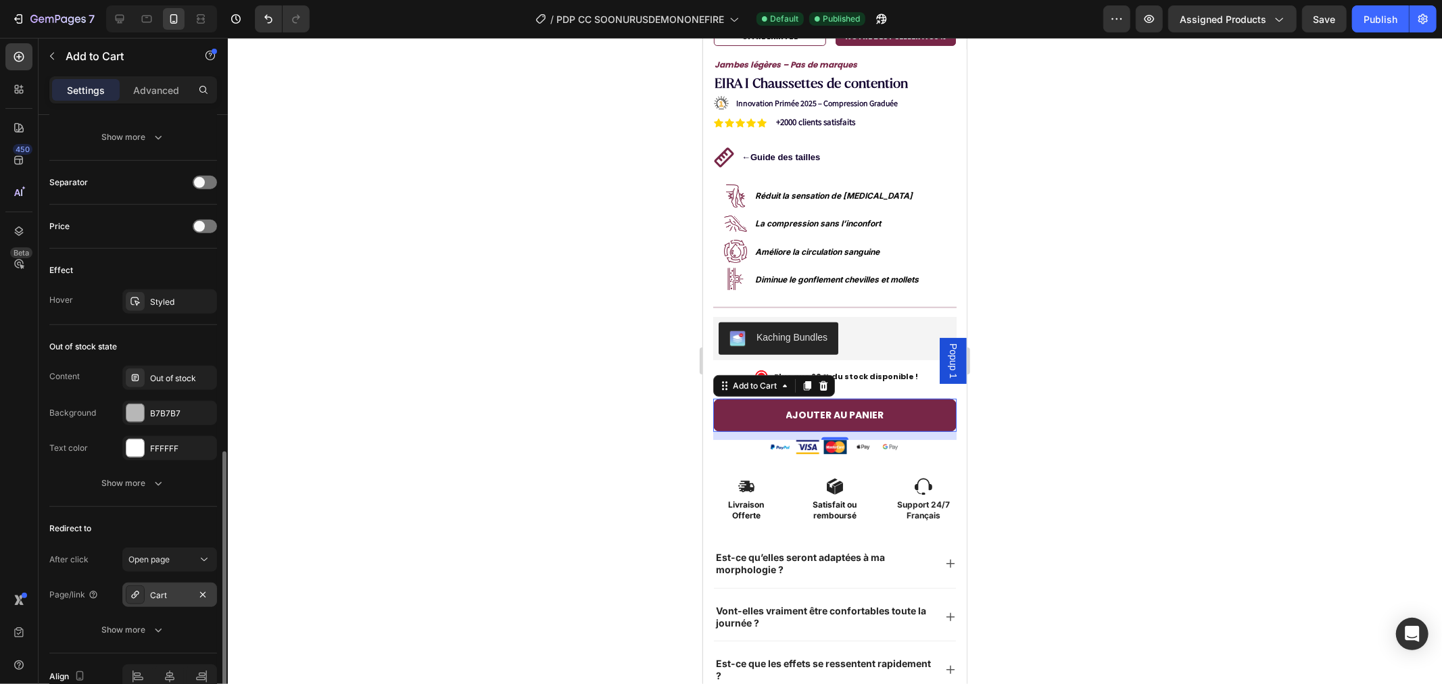
click at [164, 595] on div "Cart" at bounding box center [169, 595] width 39 height 12
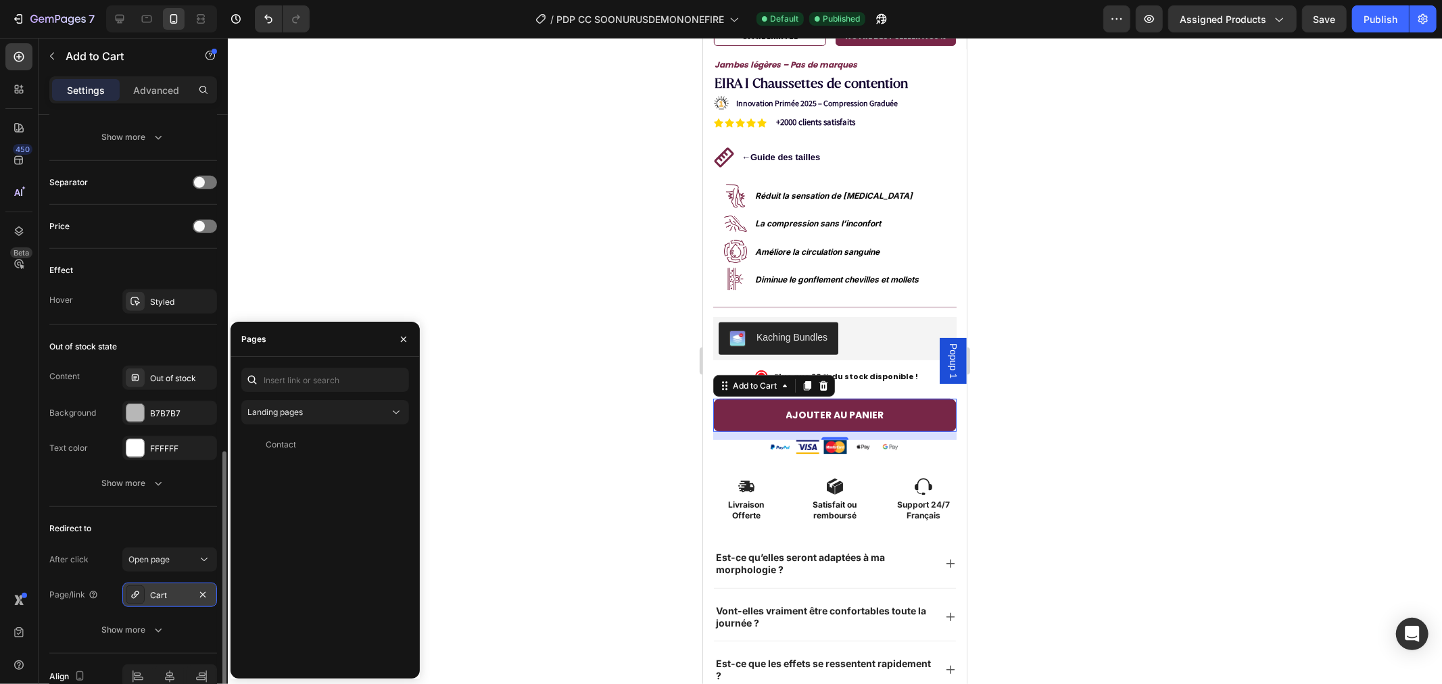
click at [164, 591] on div "Cart" at bounding box center [169, 595] width 39 height 12
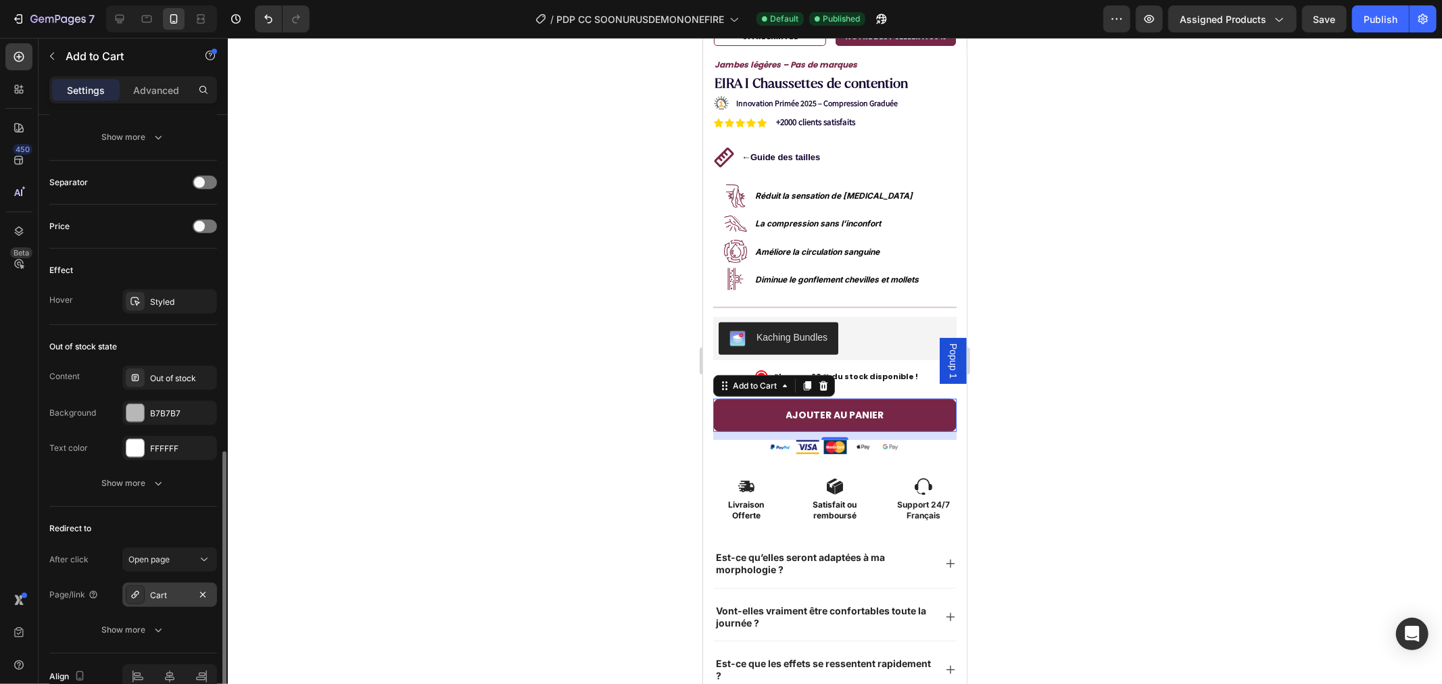
click at [133, 592] on icon at bounding box center [135, 594] width 11 height 11
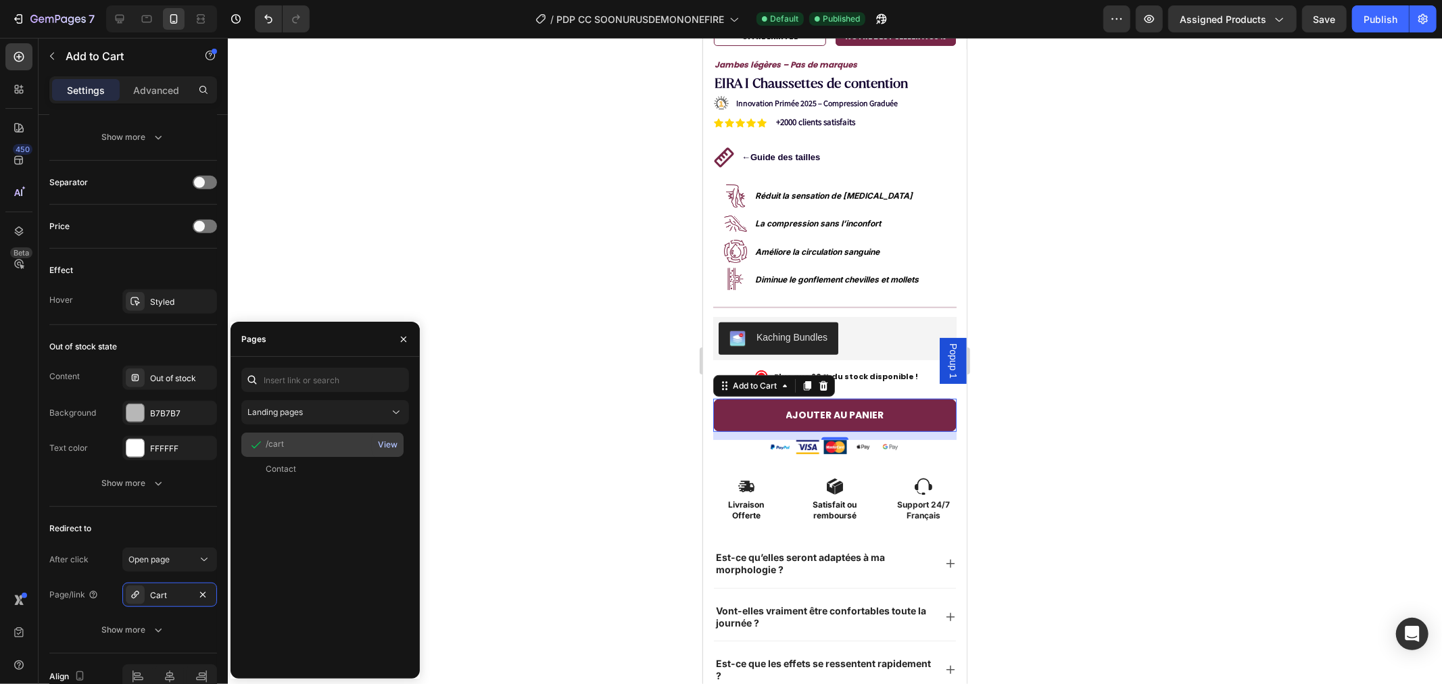
click at [384, 439] on div "View" at bounding box center [388, 445] width 20 height 12
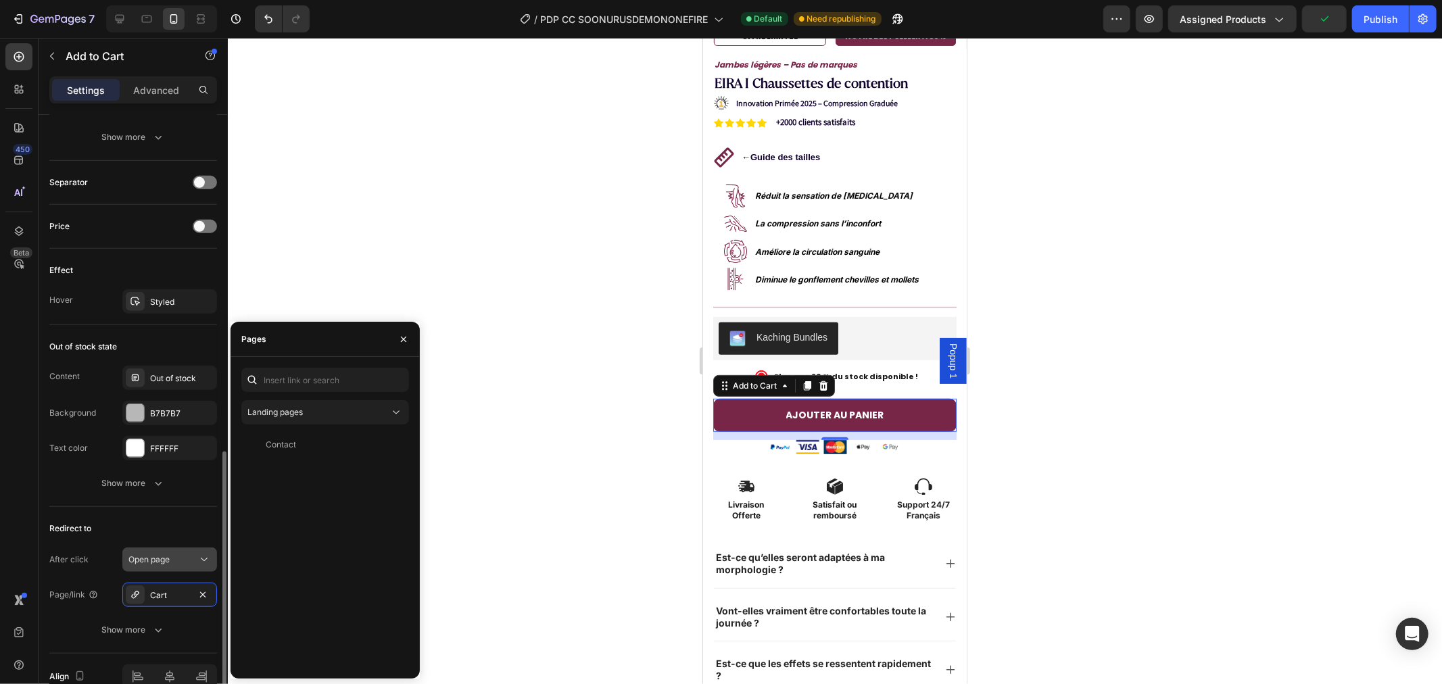
click at [158, 558] on span "Open page" at bounding box center [148, 559] width 41 height 10
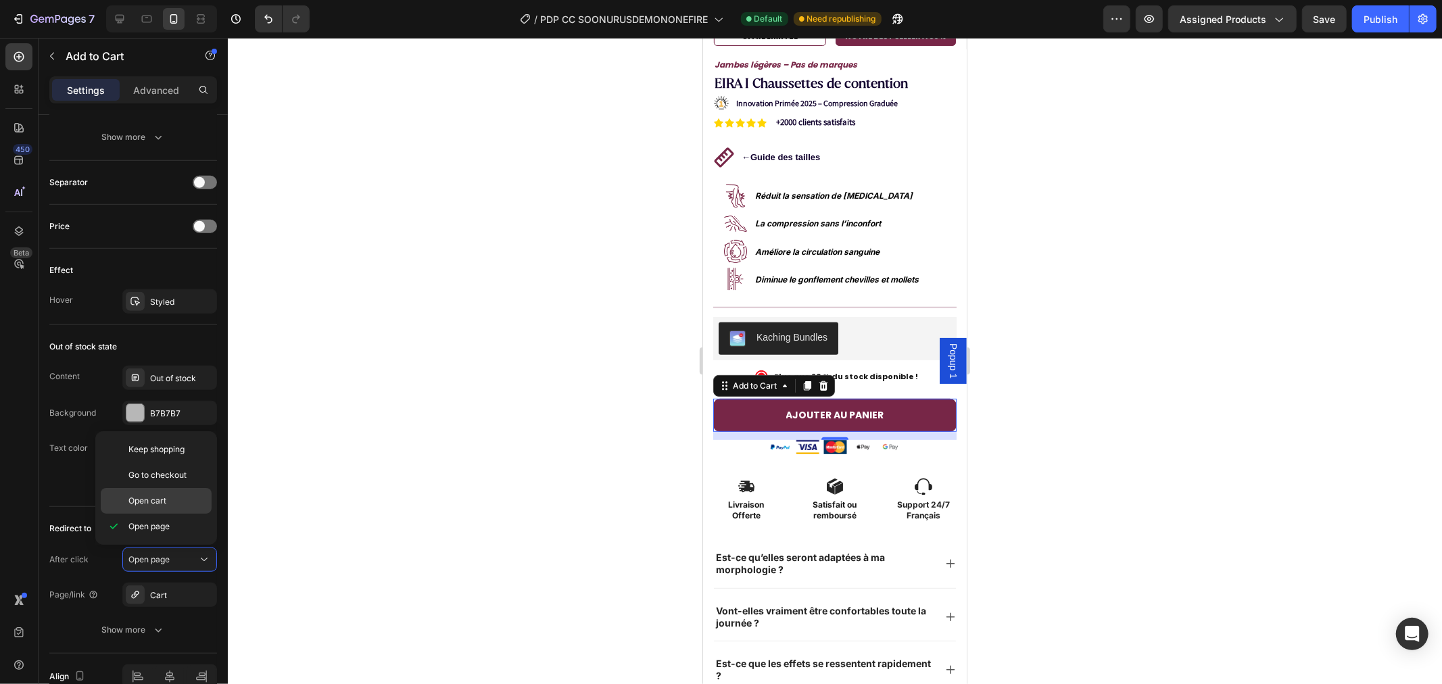
click at [161, 500] on span "Open cart" at bounding box center [147, 501] width 38 height 12
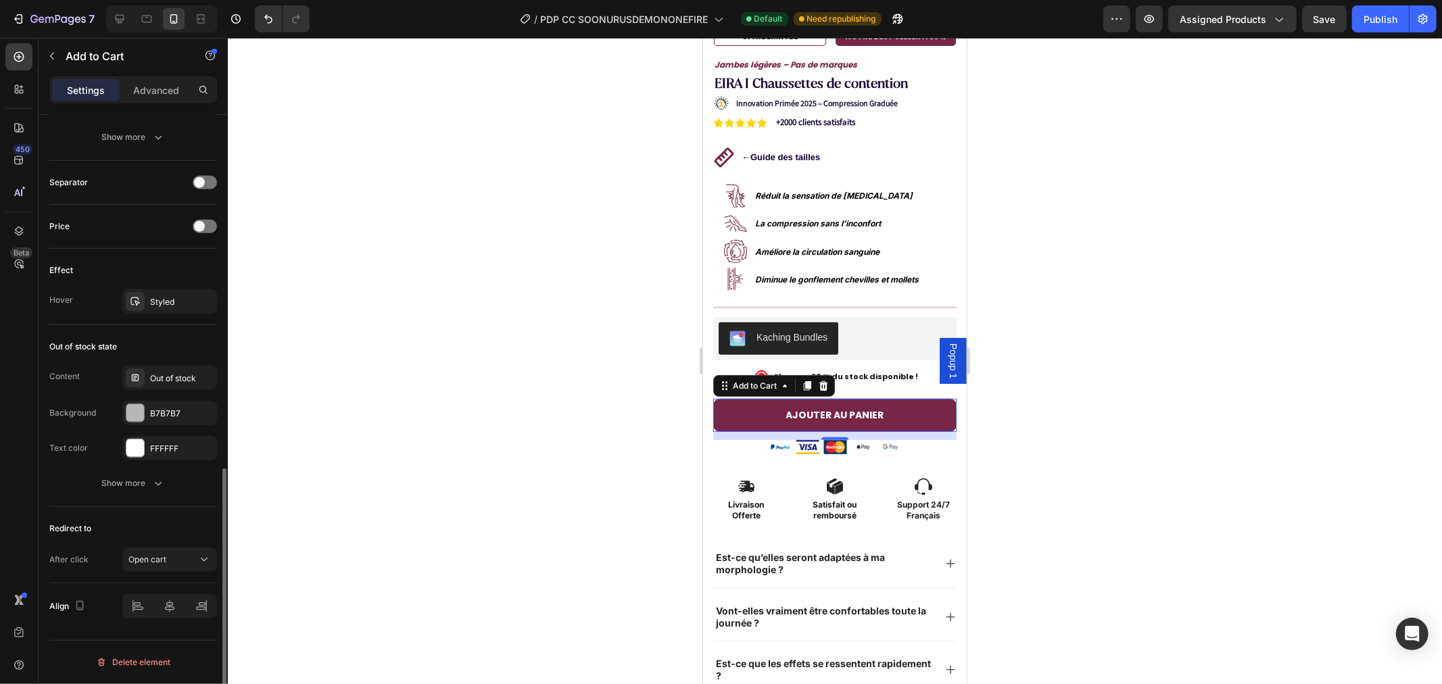
click at [141, 516] on div "Redirect to After click Open cart" at bounding box center [133, 545] width 168 height 76
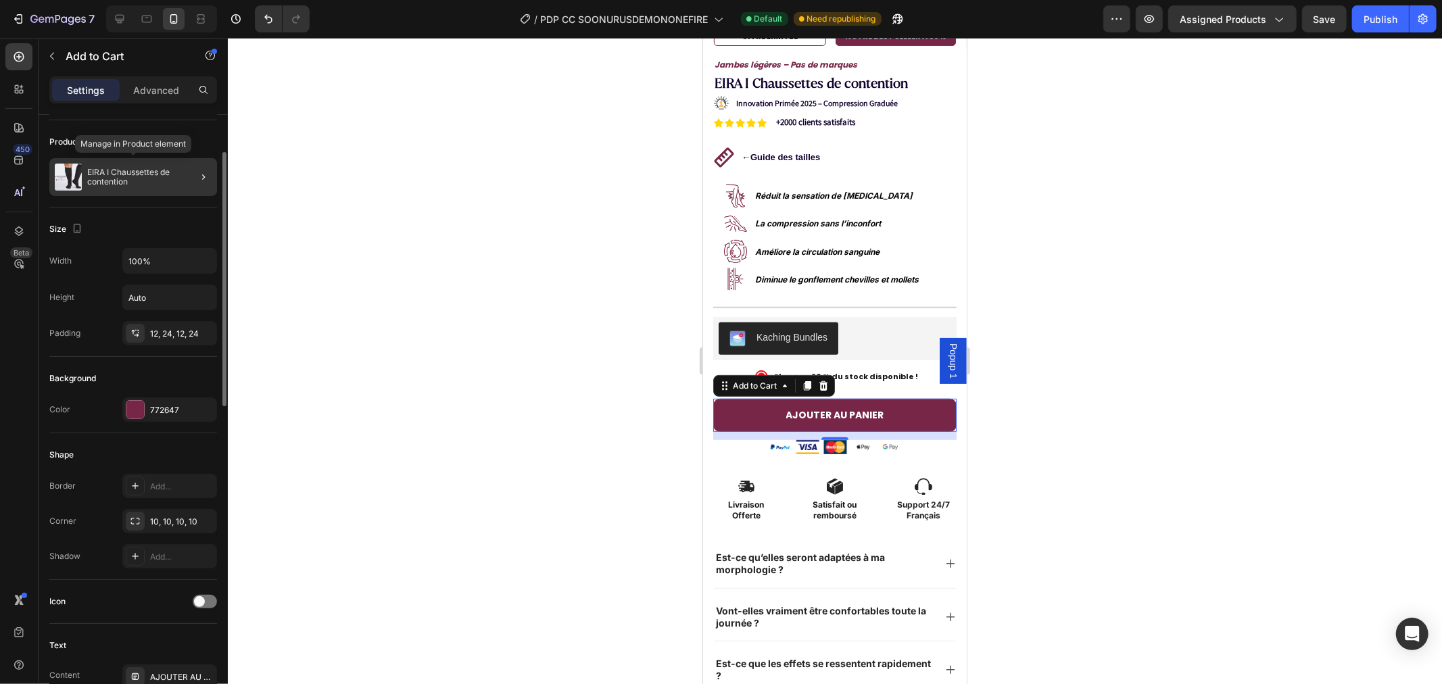
scroll to position [0, 0]
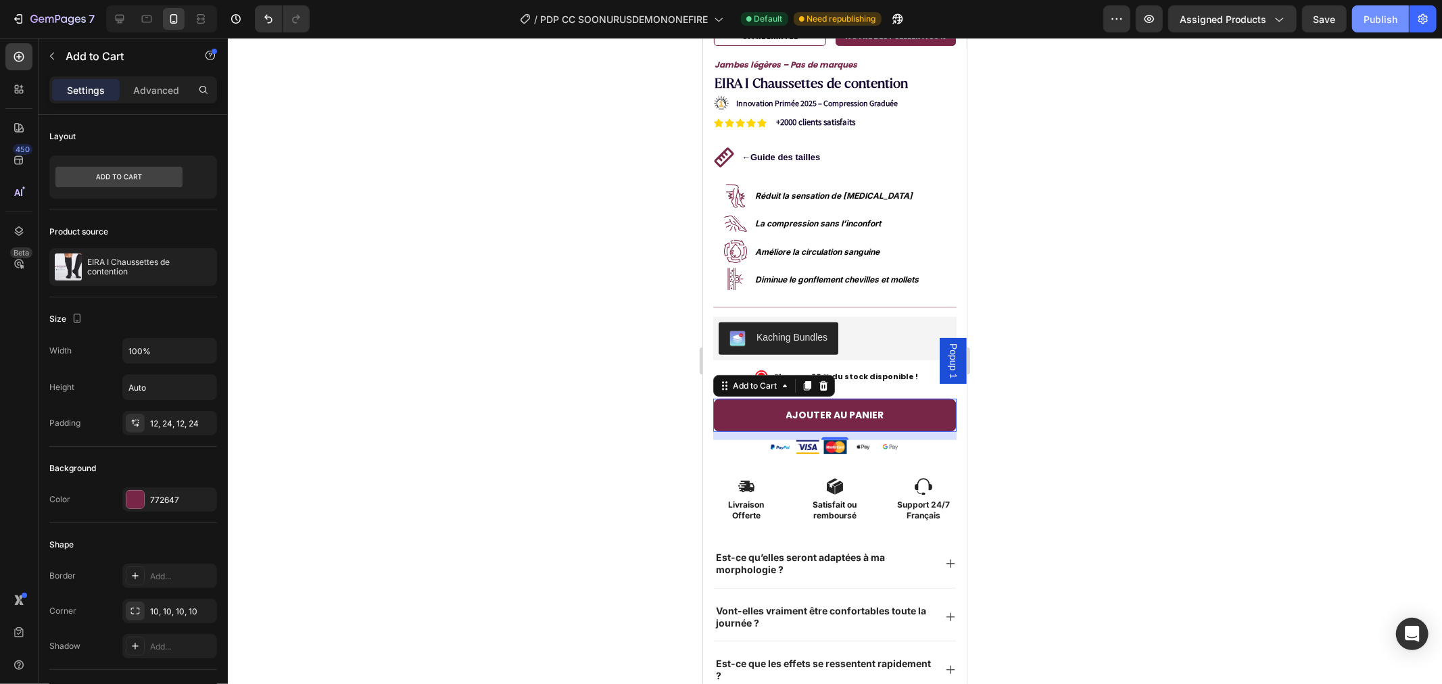
click at [1375, 24] on div "Publish" at bounding box center [1380, 19] width 34 height 14
click at [51, 55] on icon "button" at bounding box center [52, 56] width 11 height 11
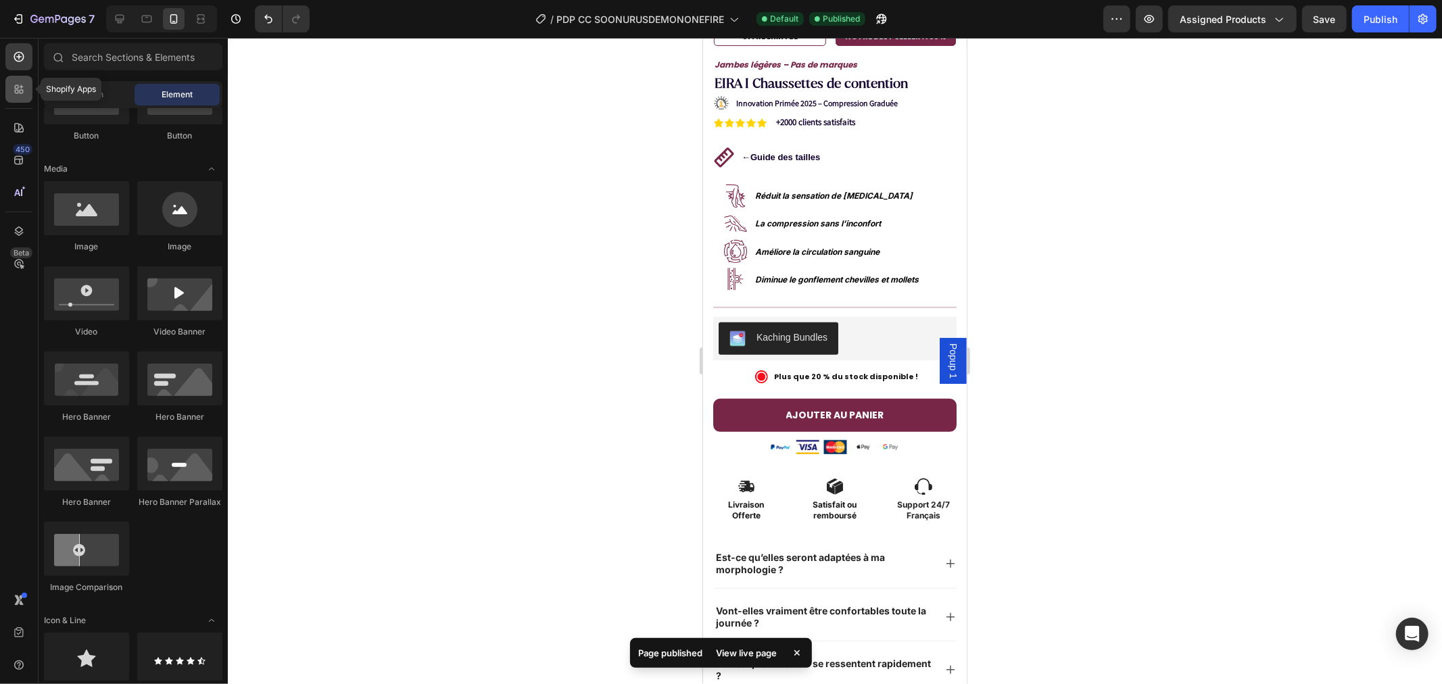
click at [16, 92] on icon at bounding box center [19, 89] width 14 height 14
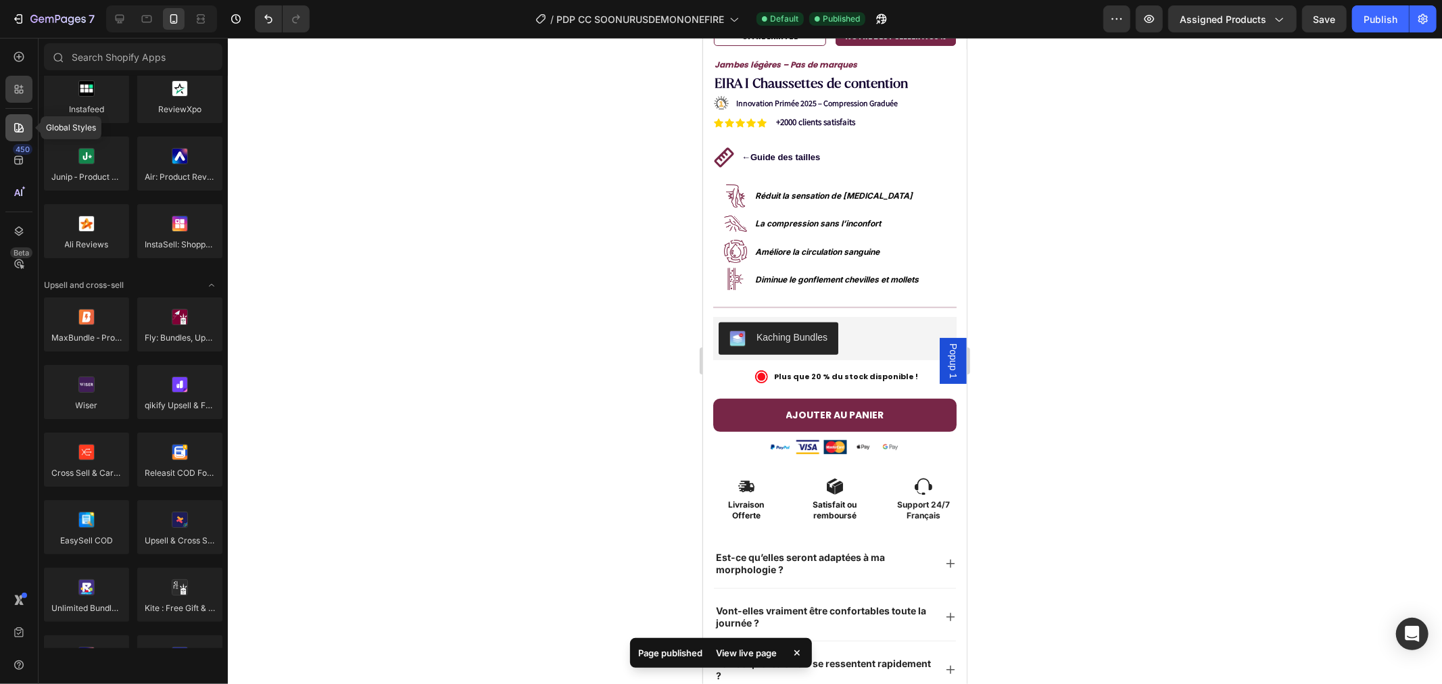
click at [16, 124] on icon at bounding box center [19, 128] width 14 height 14
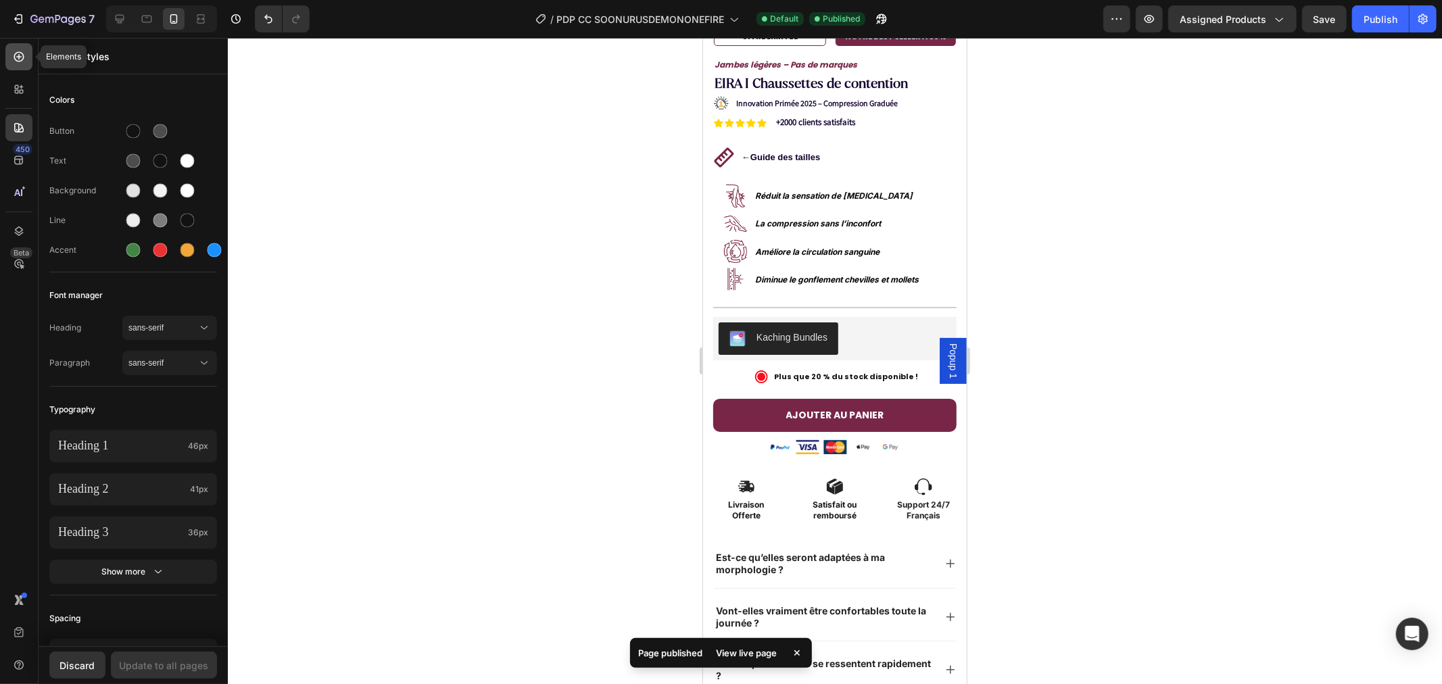
click at [14, 51] on icon at bounding box center [19, 57] width 14 height 14
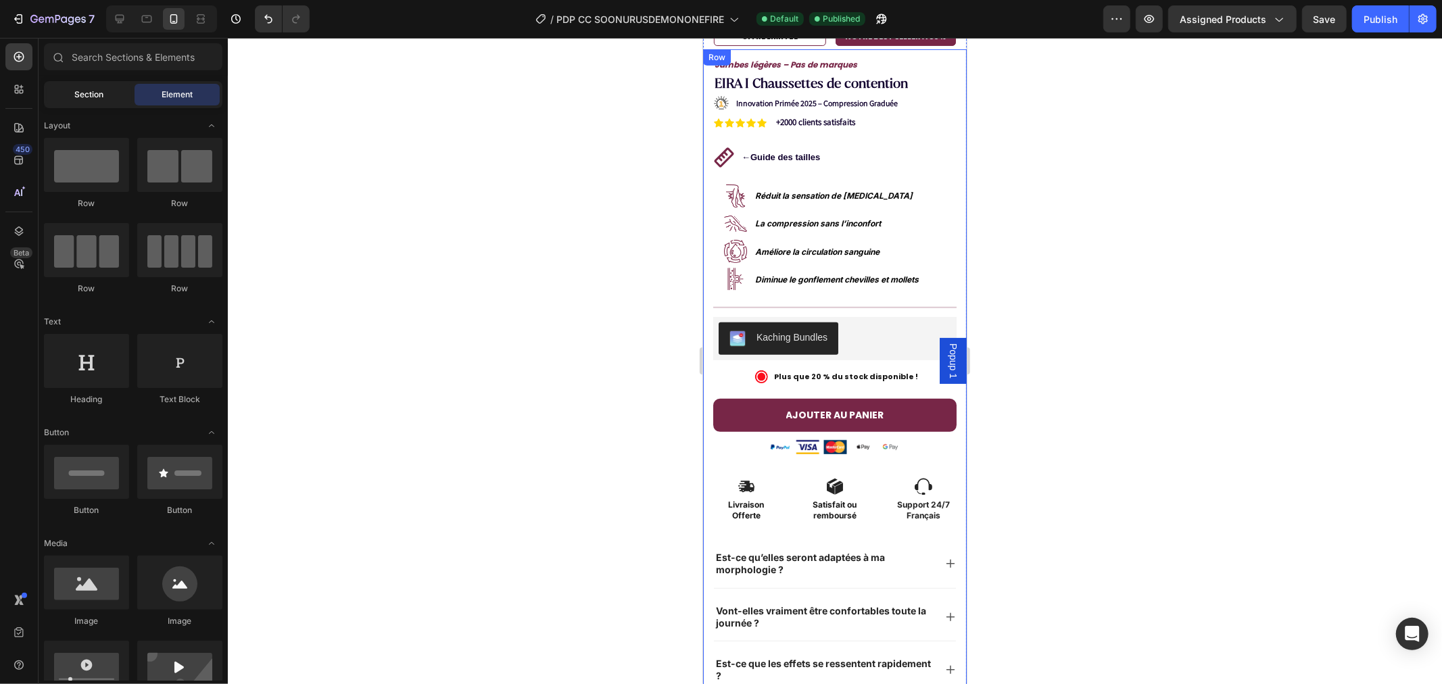
click at [110, 99] on div "Section" at bounding box center [89, 95] width 85 height 22
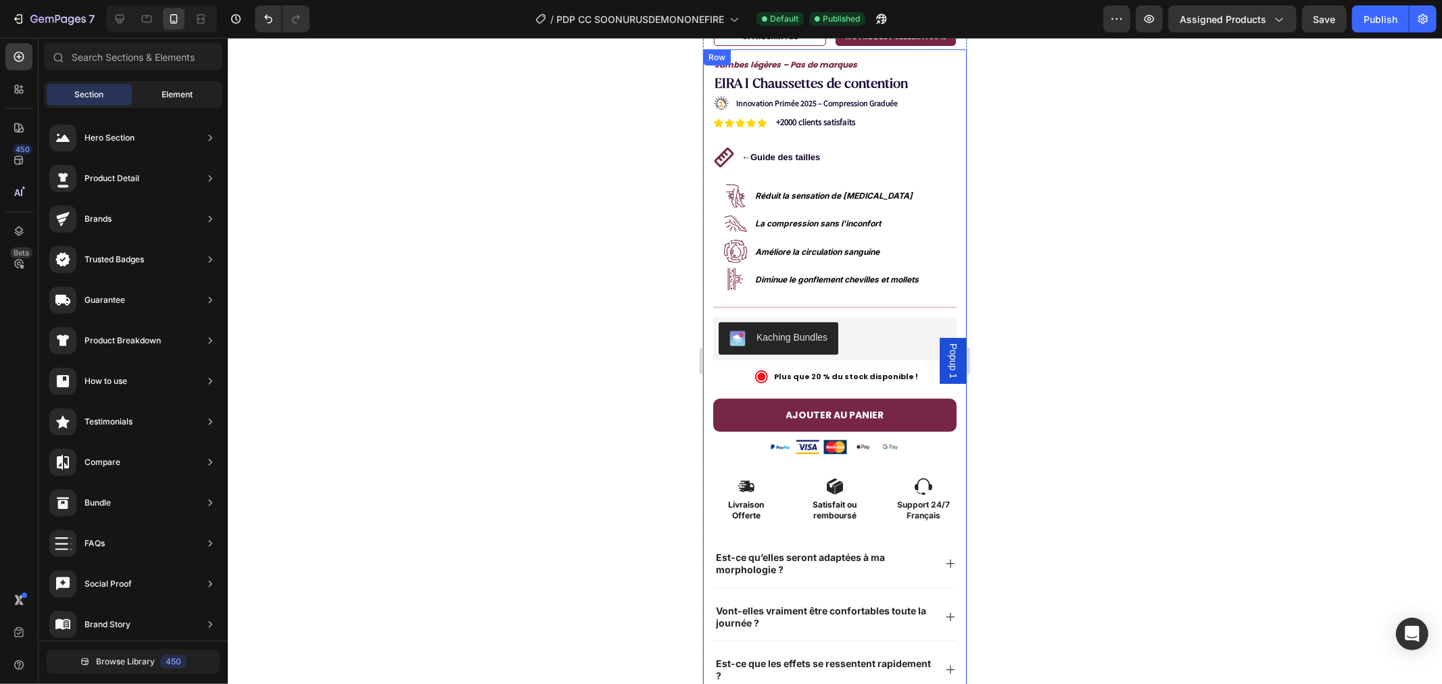
click at [172, 92] on span "Element" at bounding box center [177, 95] width 31 height 12
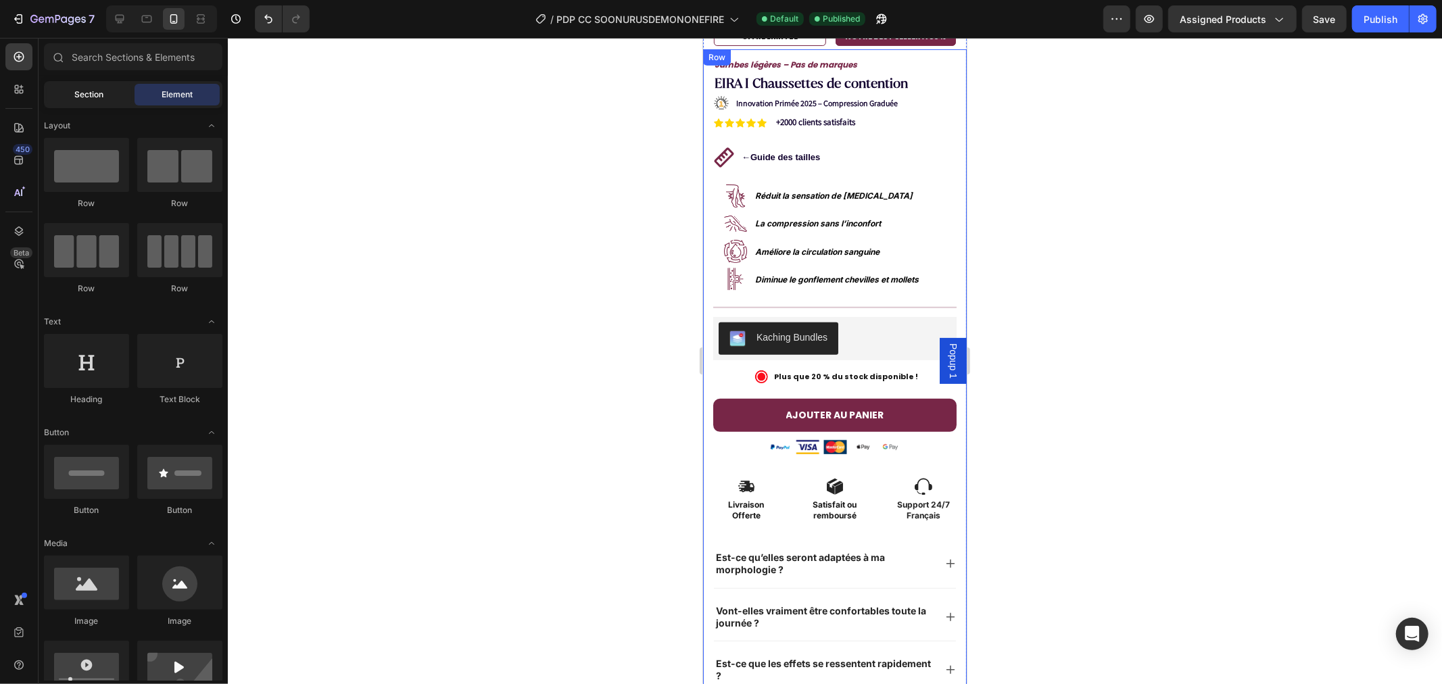
click at [105, 96] on div "Section" at bounding box center [89, 95] width 85 height 22
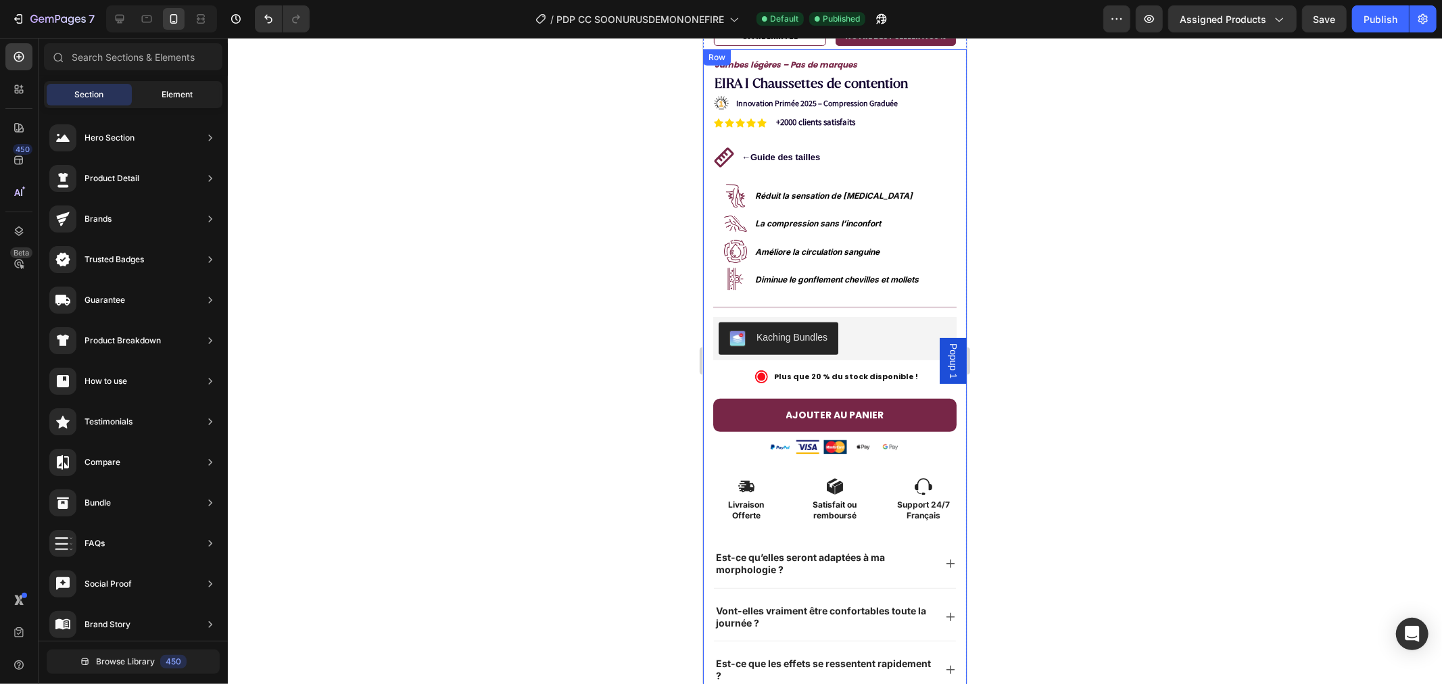
click at [181, 91] on span "Element" at bounding box center [177, 95] width 31 height 12
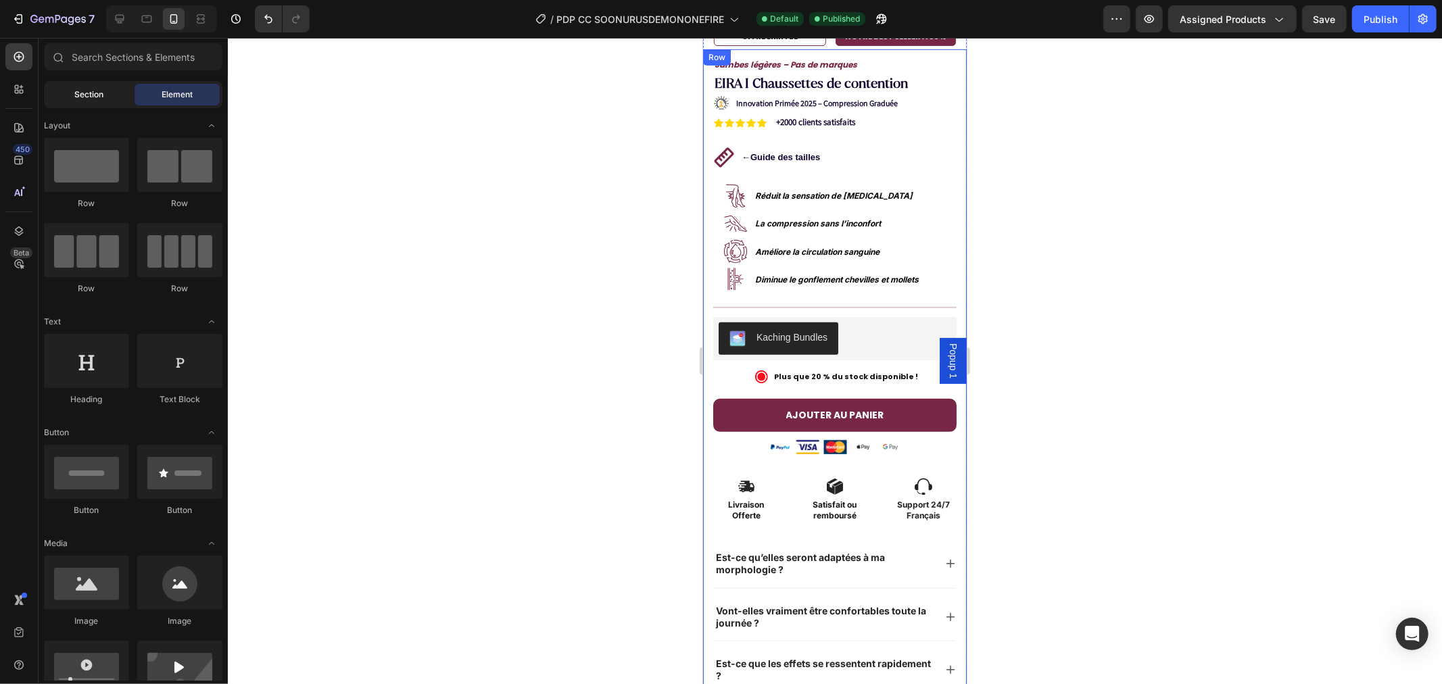
click at [116, 95] on div "Section" at bounding box center [89, 95] width 85 height 22
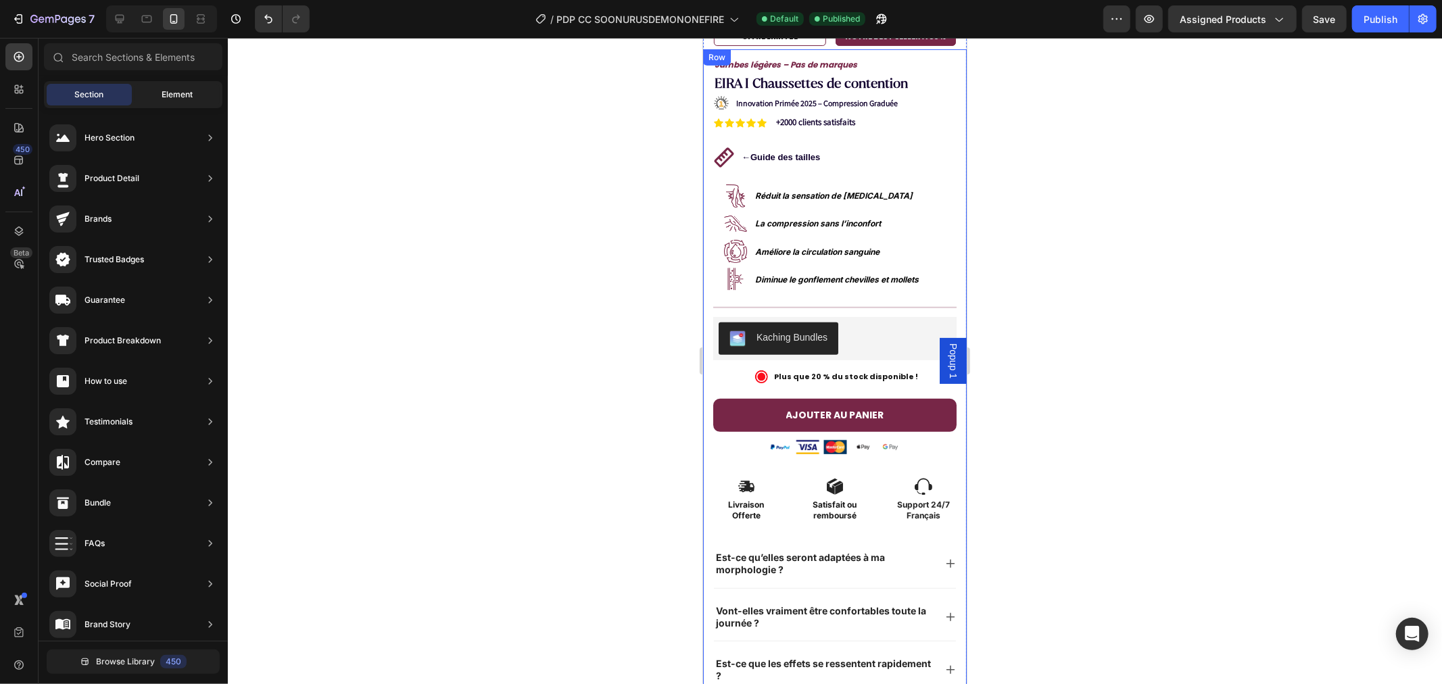
click at [159, 92] on div "Element" at bounding box center [177, 95] width 85 height 22
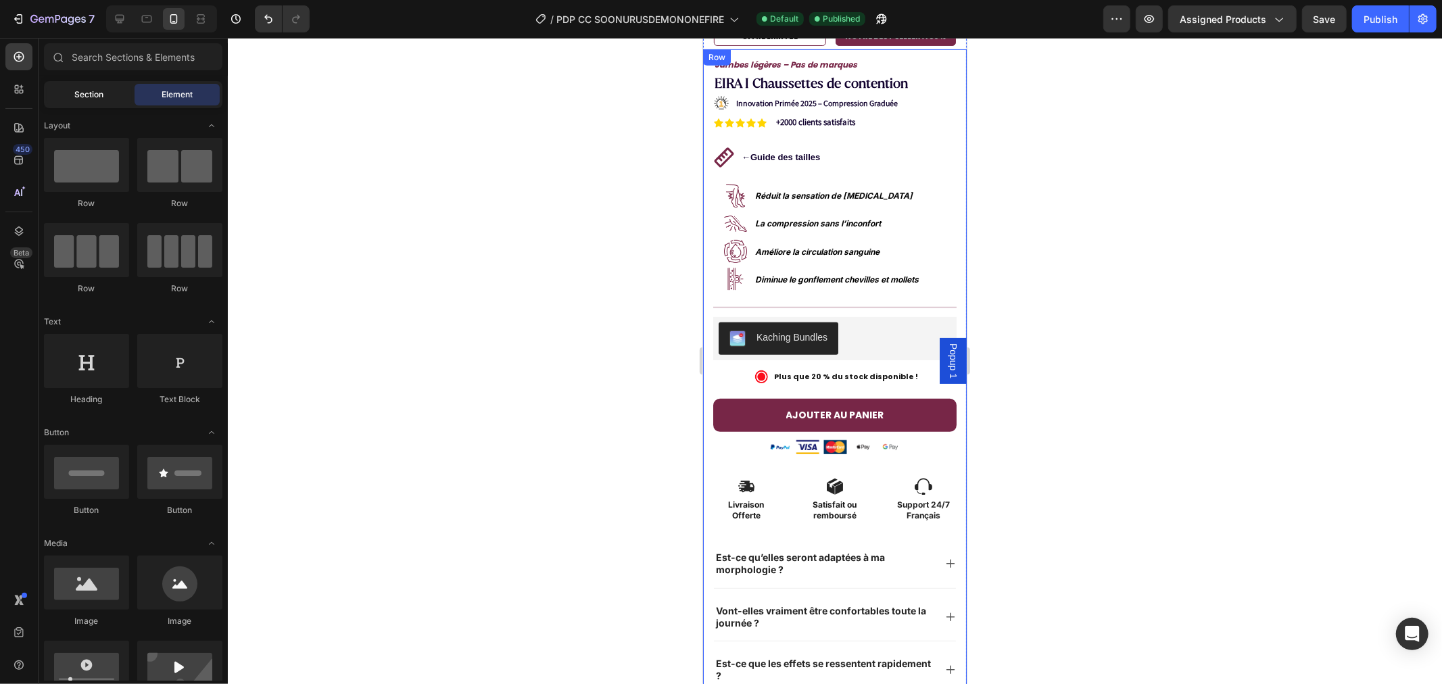
click at [105, 100] on div "Section" at bounding box center [89, 95] width 85 height 22
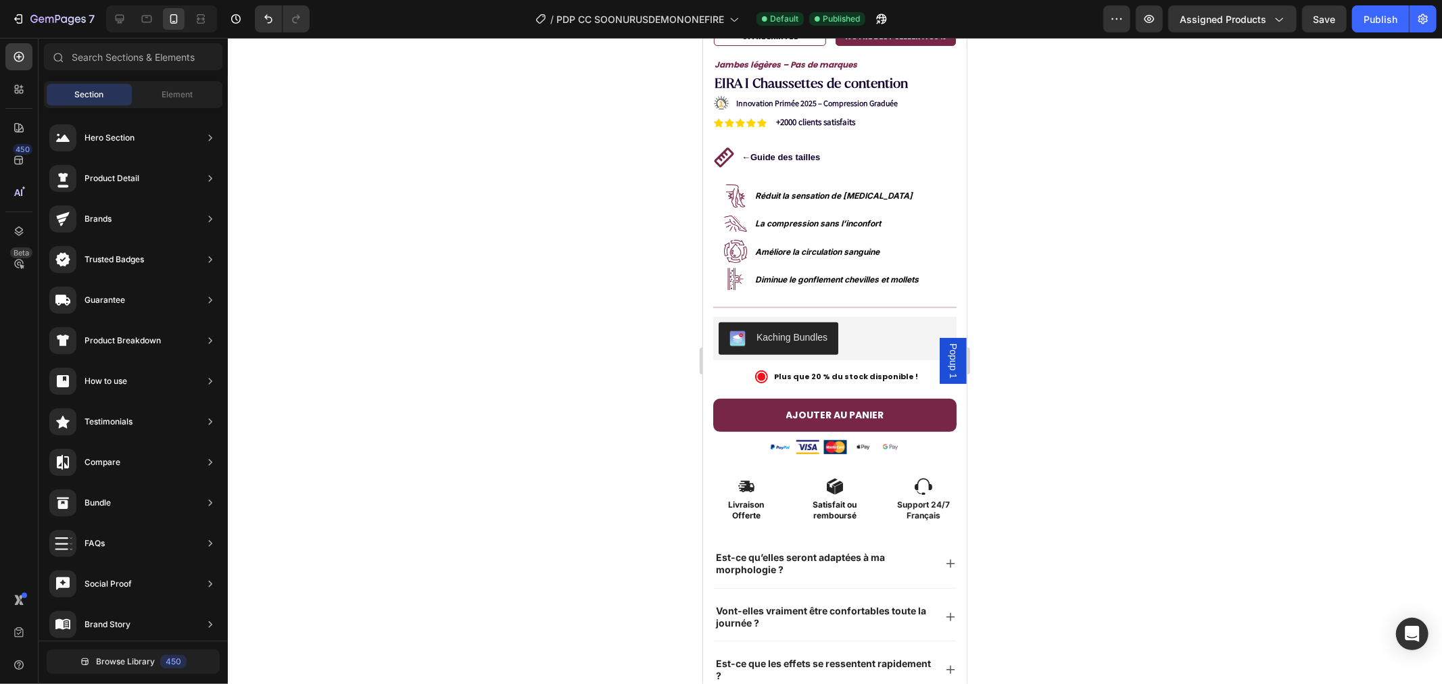
click at [1104, 440] on div at bounding box center [835, 361] width 1214 height 646
click at [172, 98] on span "Element" at bounding box center [177, 95] width 31 height 12
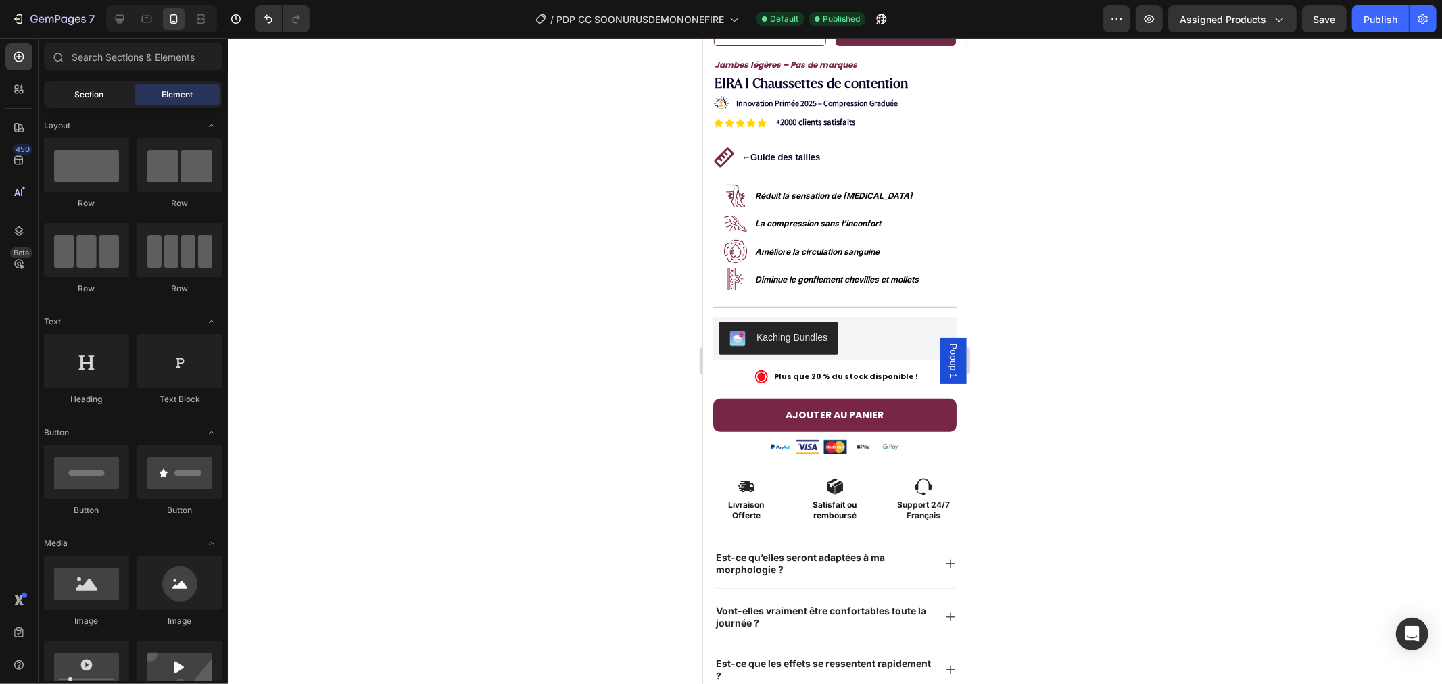
click at [92, 92] on span "Section" at bounding box center [89, 95] width 29 height 12
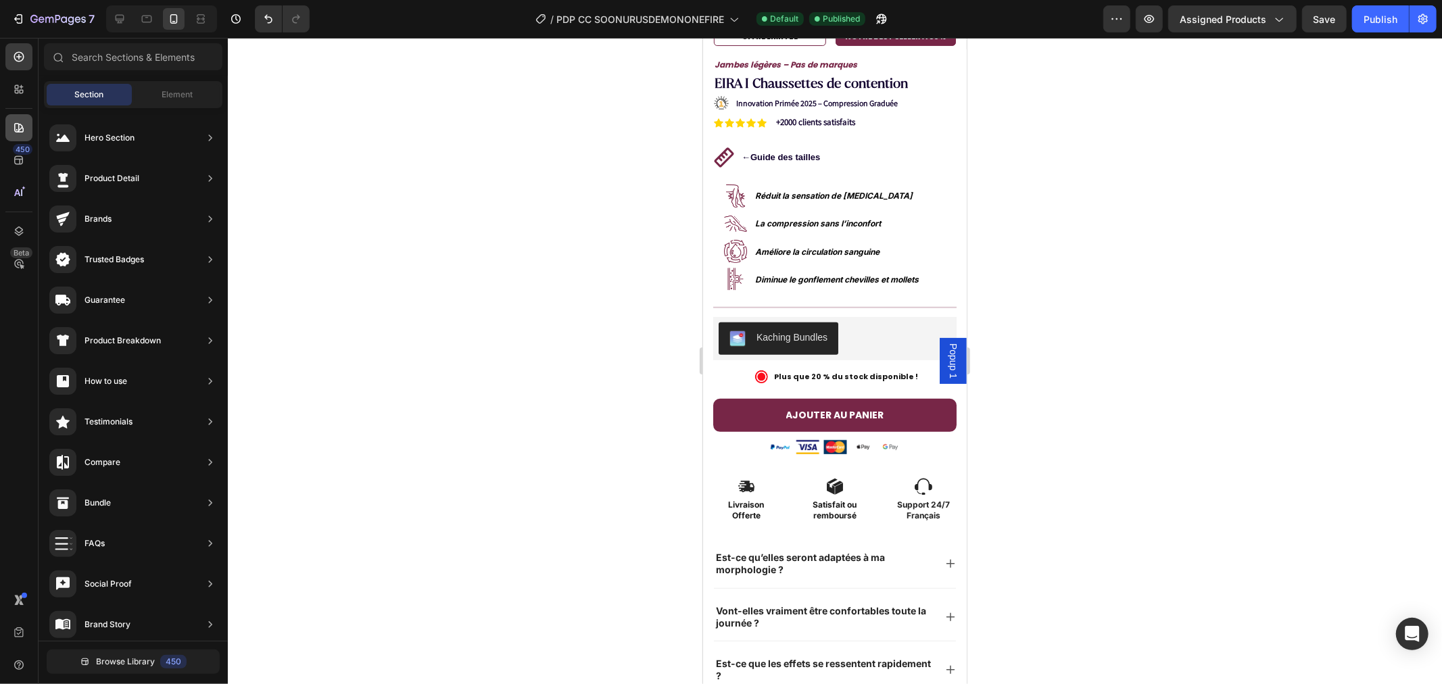
click at [23, 121] on icon at bounding box center [19, 128] width 14 height 14
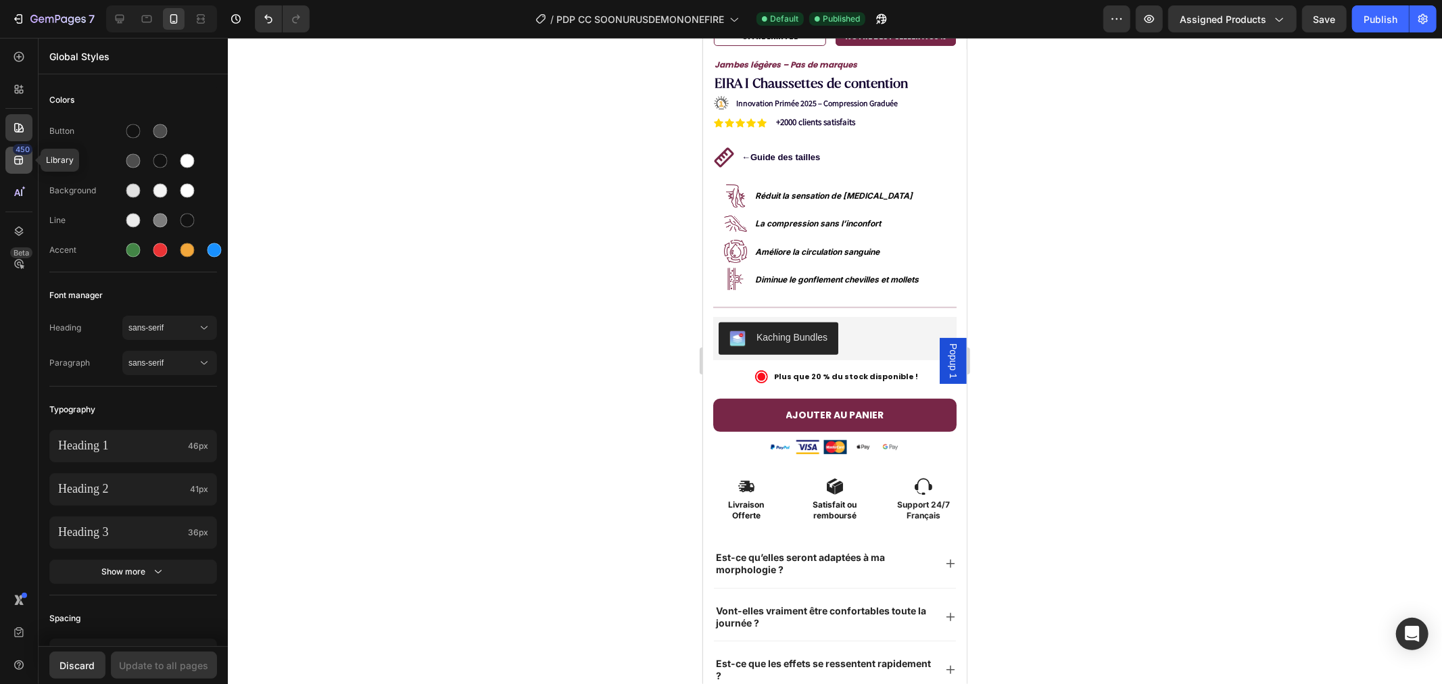
click at [17, 149] on div "450" at bounding box center [23, 149] width 20 height 11
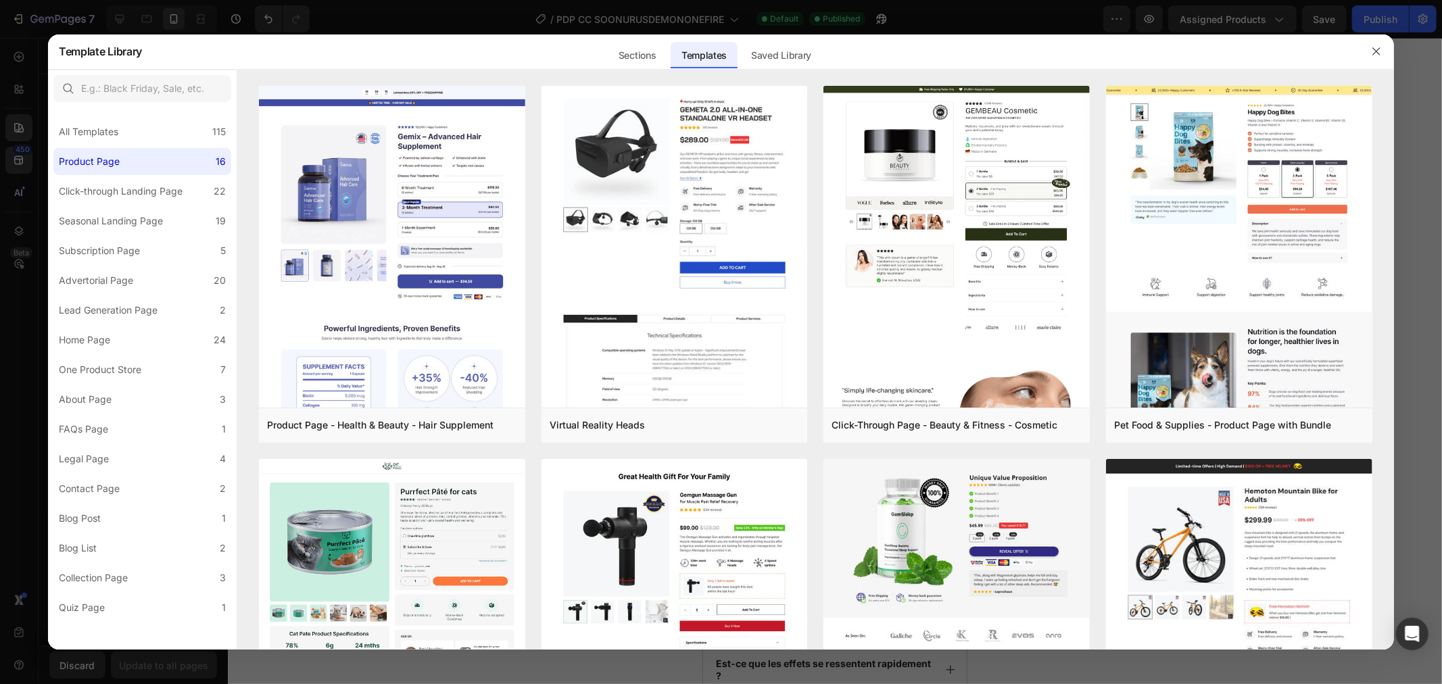
click at [1375, 45] on button "button" at bounding box center [1376, 52] width 22 height 22
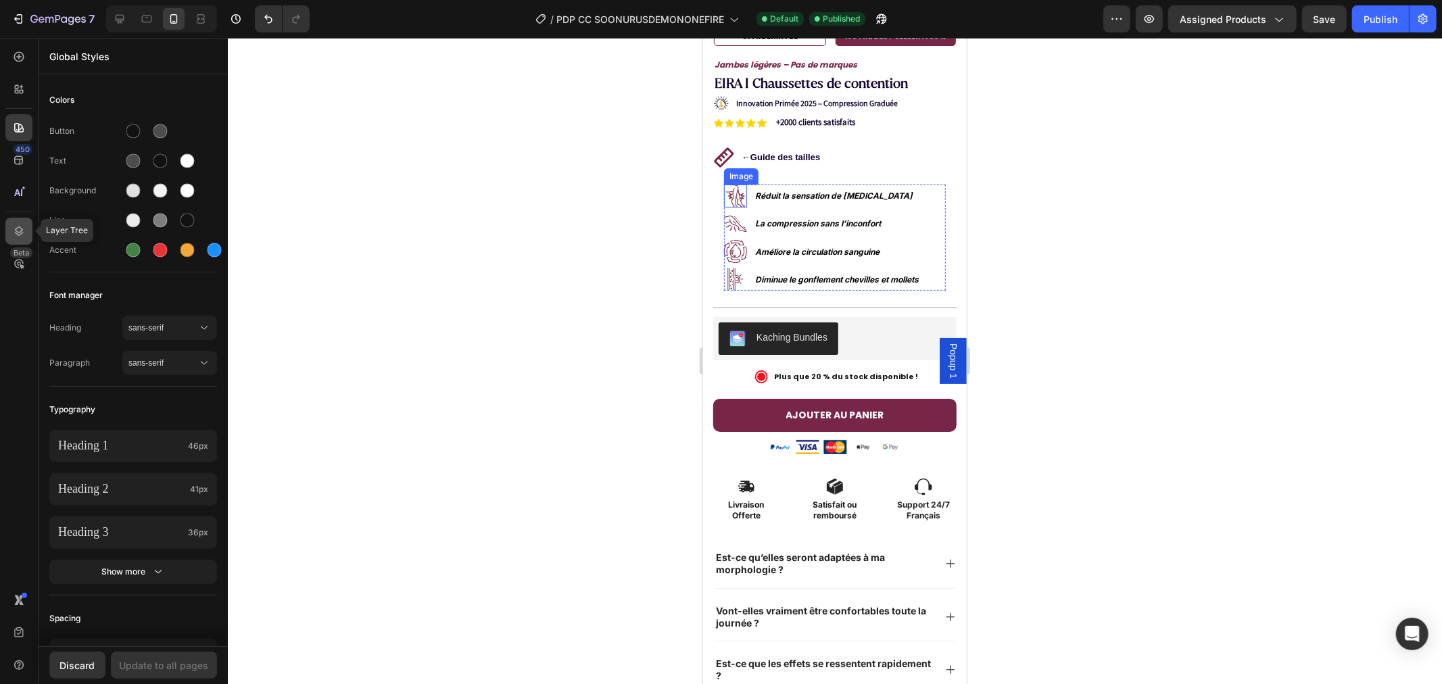
click at [21, 225] on icon at bounding box center [19, 231] width 14 height 14
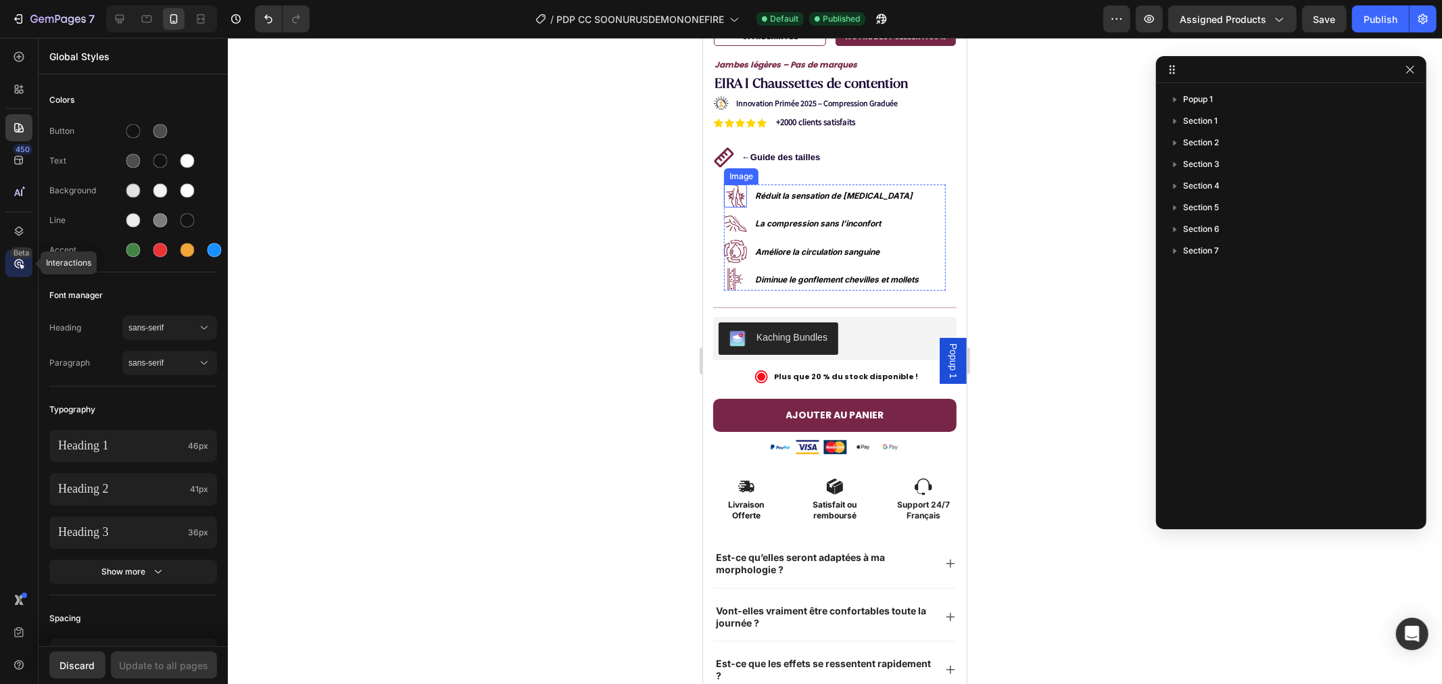
click at [16, 265] on icon at bounding box center [19, 264] width 14 height 14
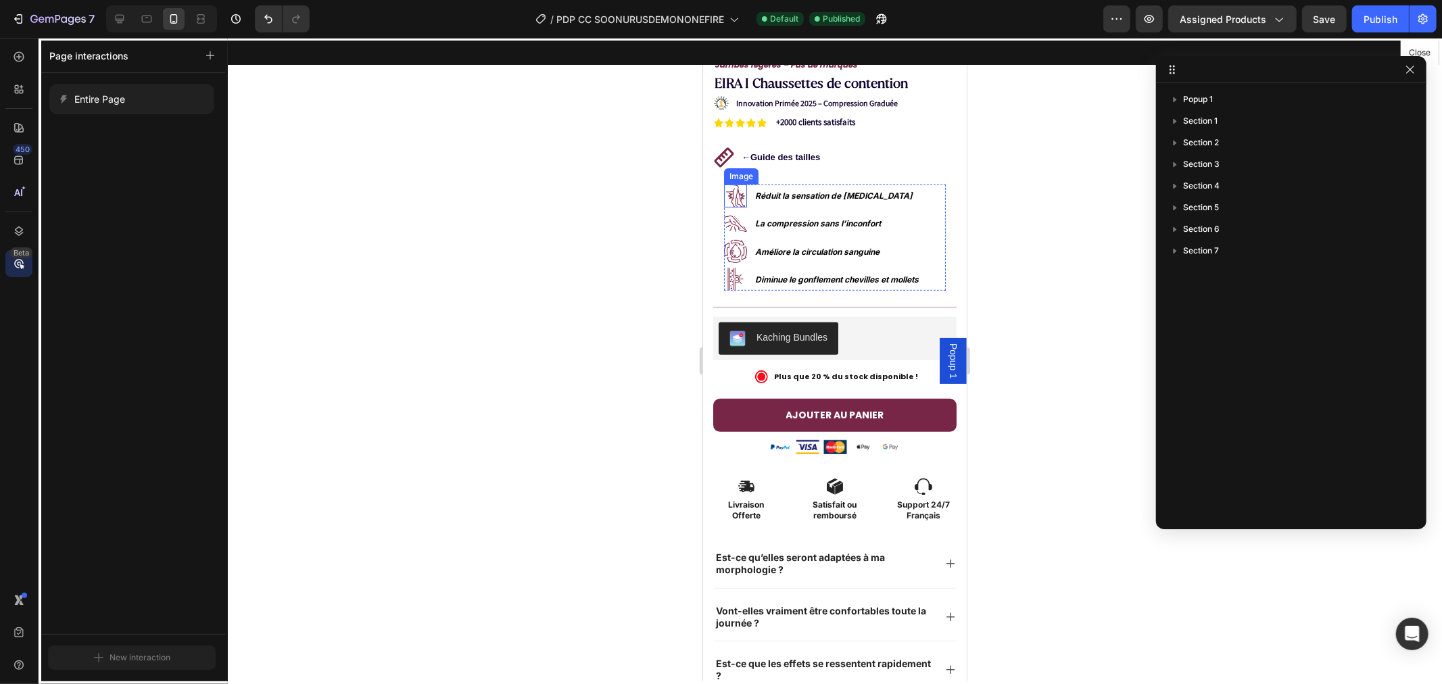
click at [18, 249] on div "Beta" at bounding box center [21, 252] width 22 height 11
click at [22, 237] on icon at bounding box center [19, 231] width 14 height 14
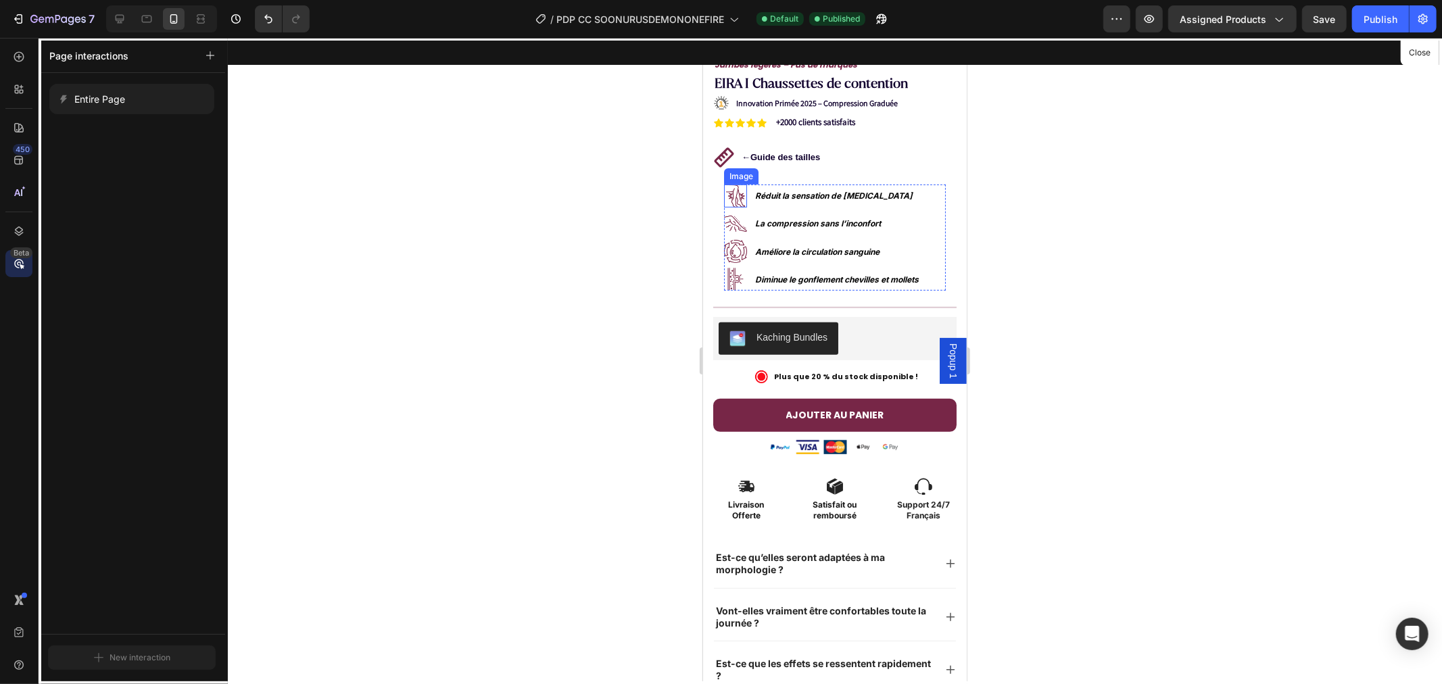
click at [22, 262] on icon at bounding box center [19, 264] width 14 height 14
drag, startPoint x: 1420, startPoint y: 51, endPoint x: 226, endPoint y: 73, distance: 1193.8
click at [1420, 51] on button "Close" at bounding box center [1419, 53] width 33 height 20
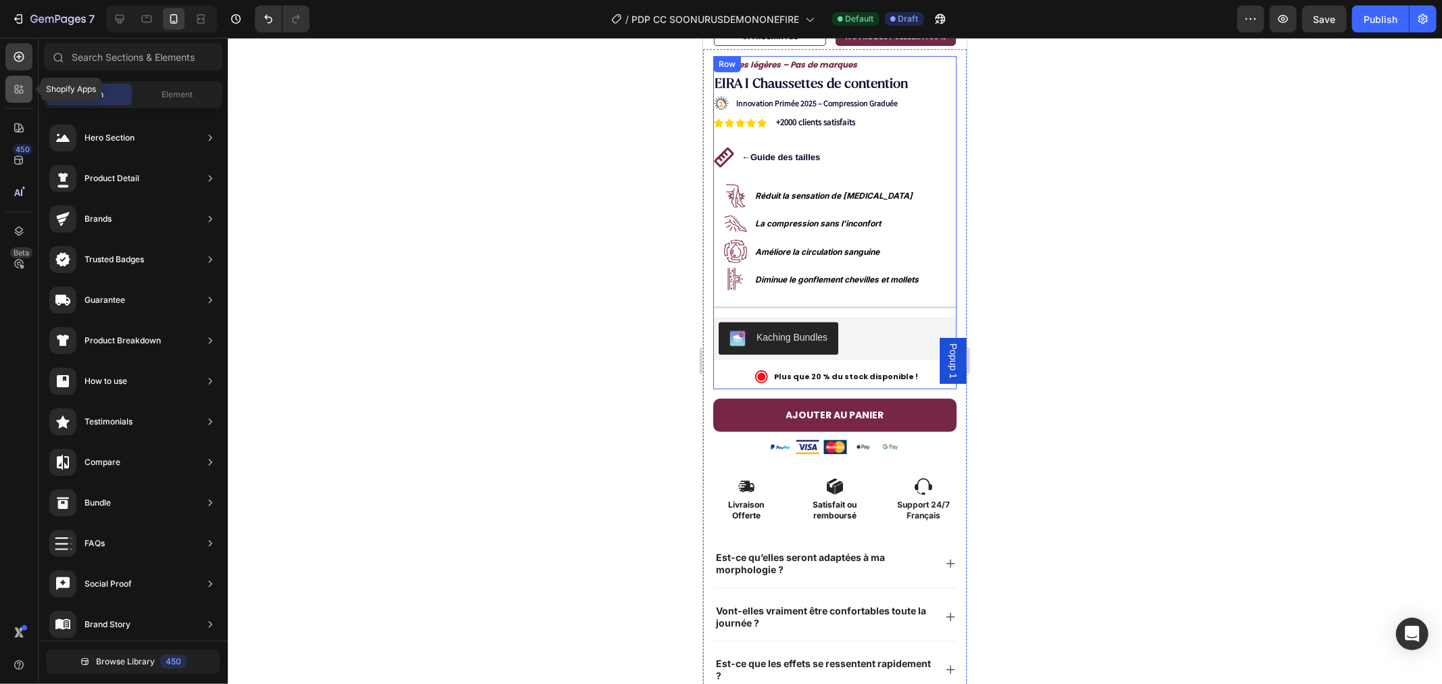
click at [18, 84] on icon at bounding box center [19, 89] width 14 height 14
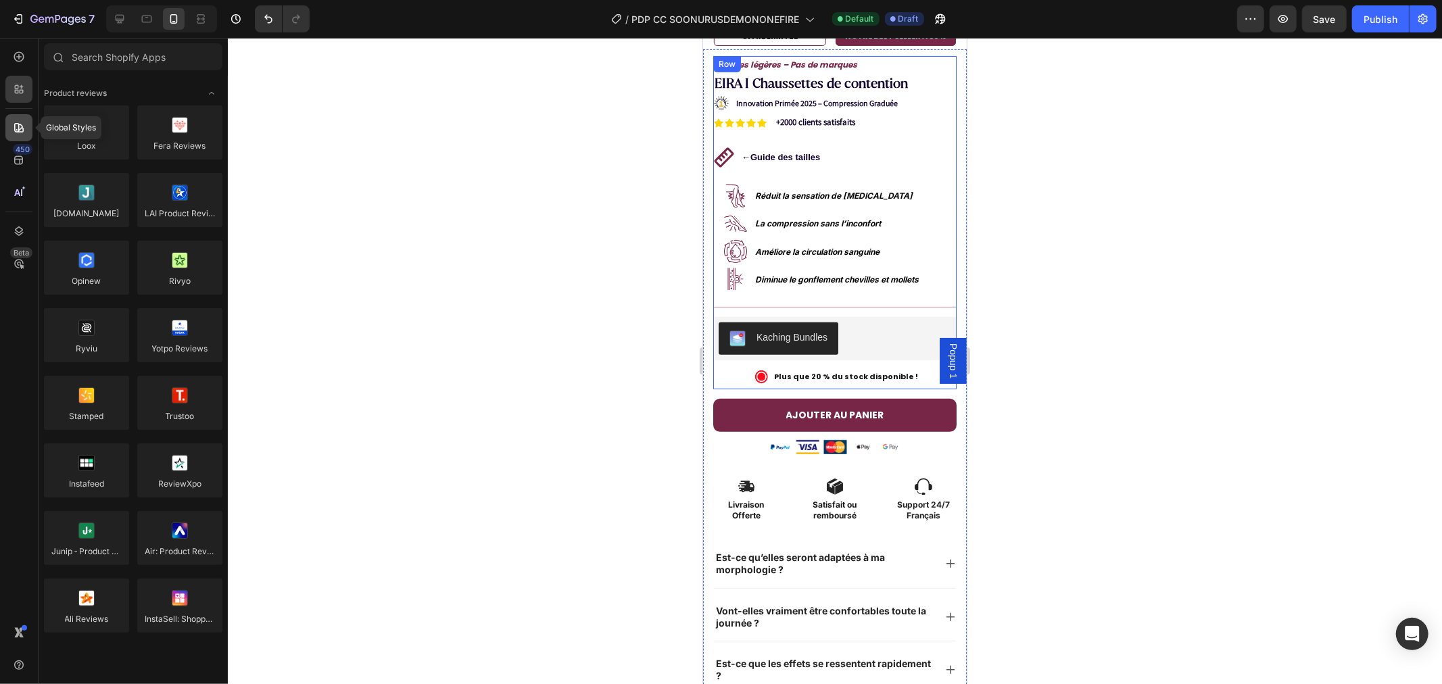
click at [18, 127] on icon at bounding box center [18, 127] width 9 height 9
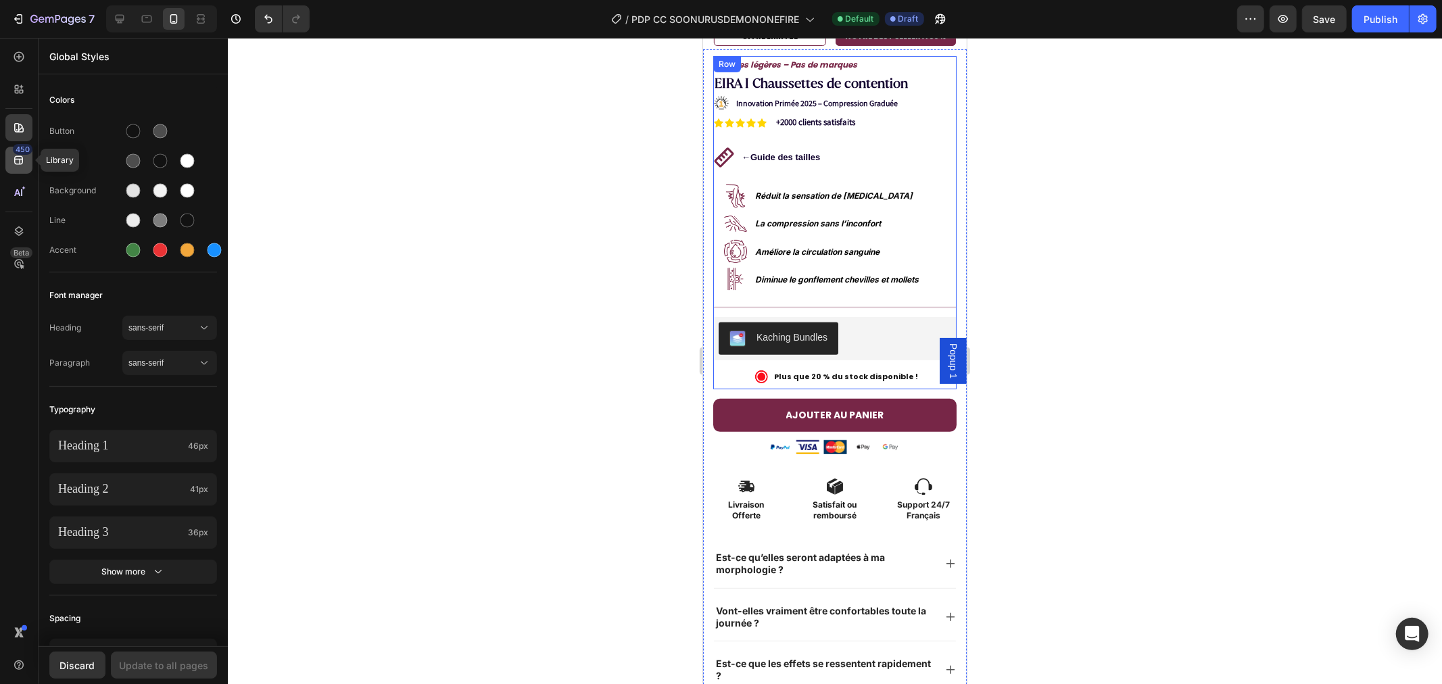
click at [9, 161] on div "450" at bounding box center [18, 160] width 27 height 27
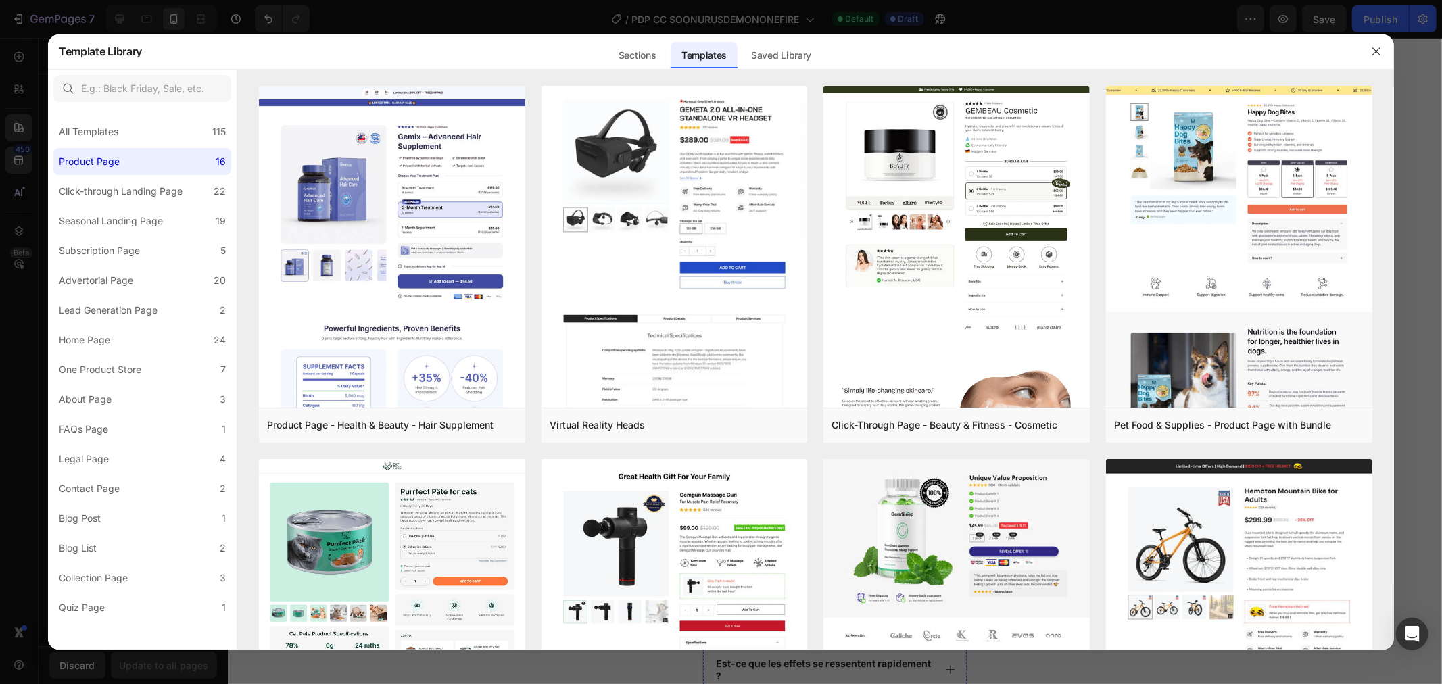
click at [16, 184] on div at bounding box center [721, 342] width 1442 height 684
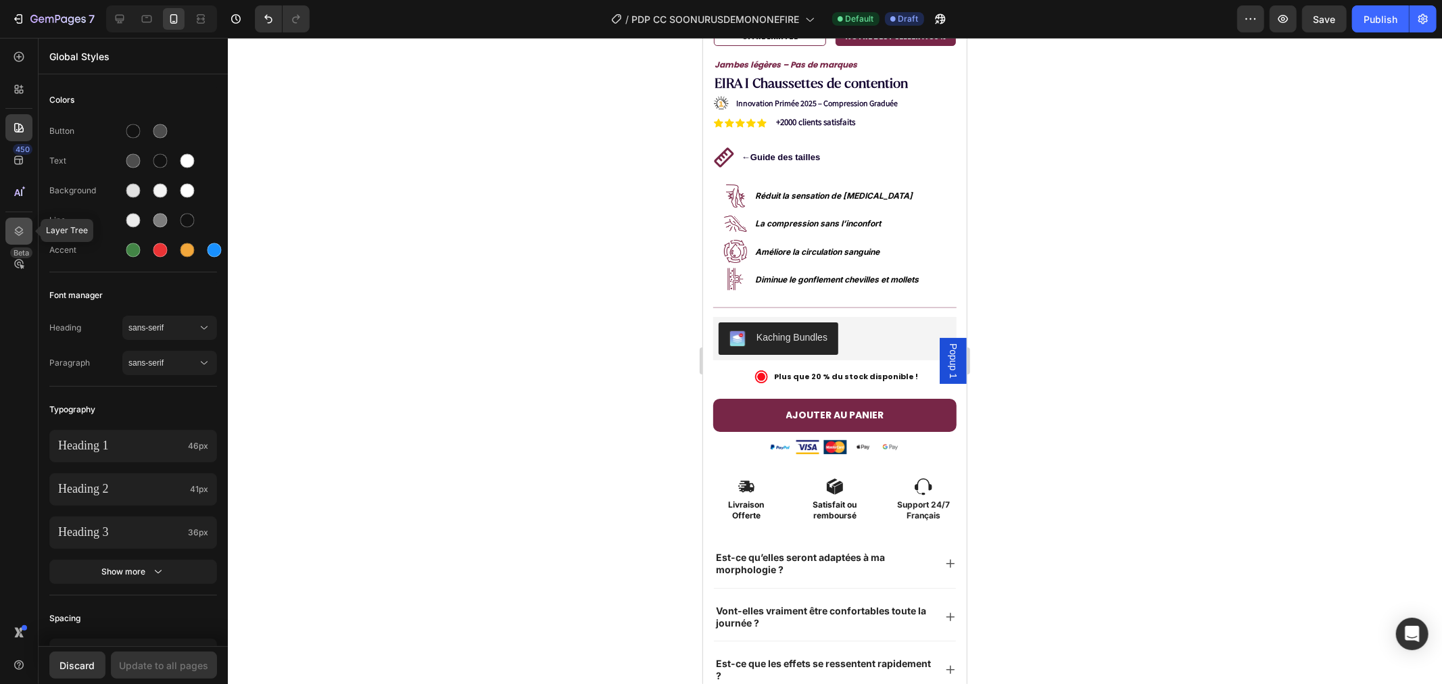
click at [16, 226] on icon at bounding box center [19, 231] width 14 height 14
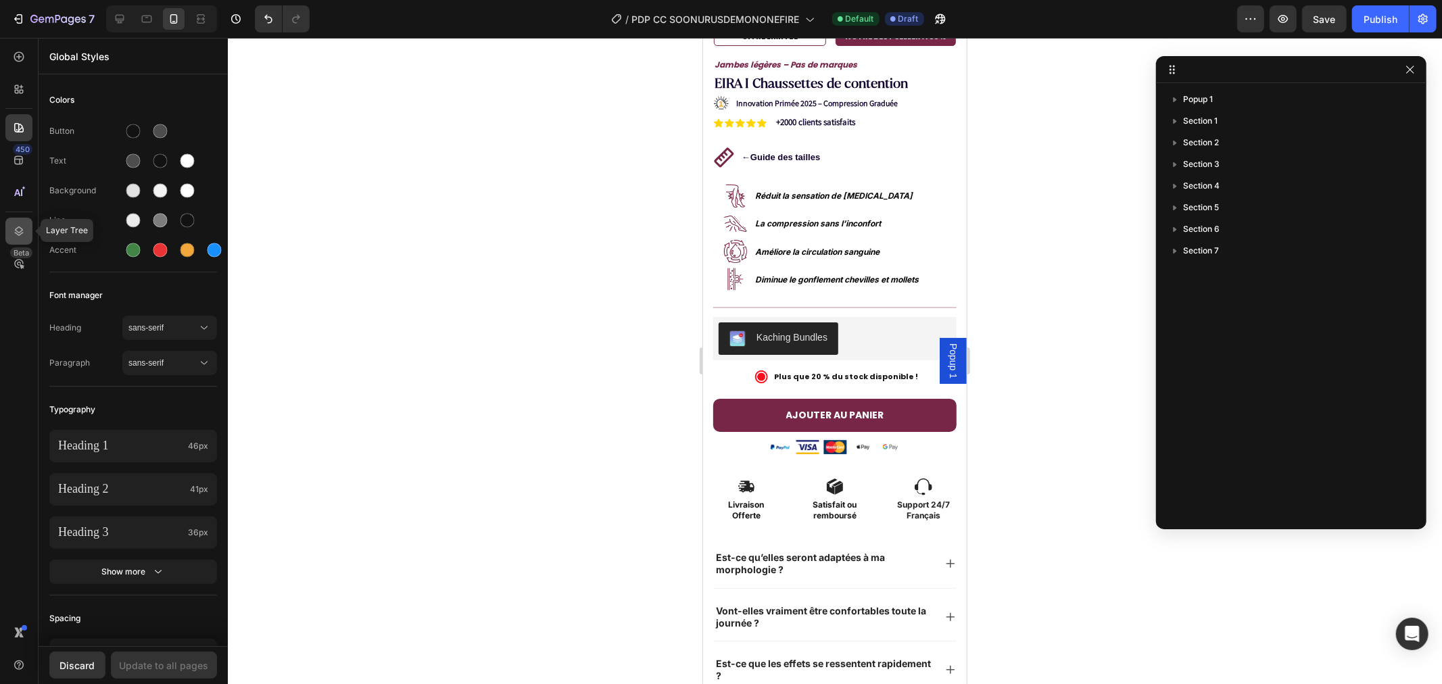
click at [15, 226] on icon at bounding box center [19, 231] width 14 height 14
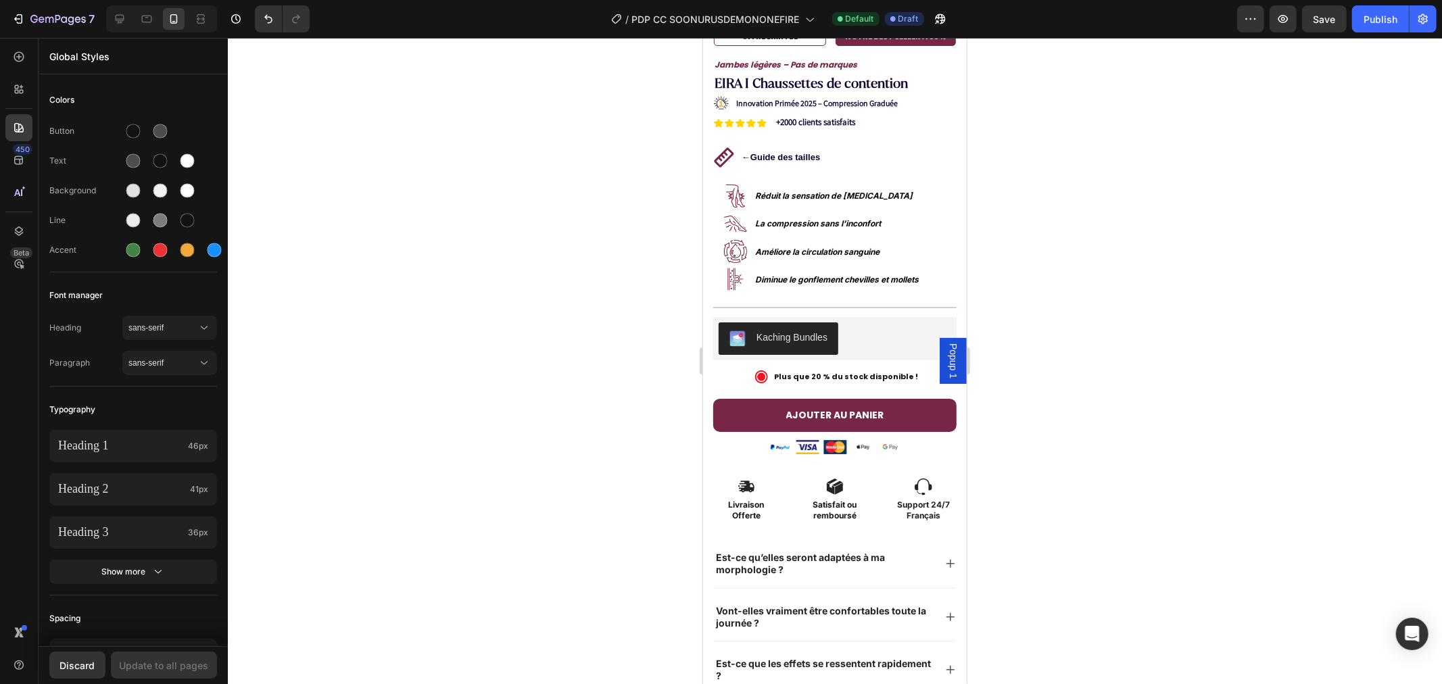
click at [4, 223] on div "450 Beta" at bounding box center [19, 361] width 39 height 646
click at [18, 233] on icon at bounding box center [19, 231] width 14 height 14
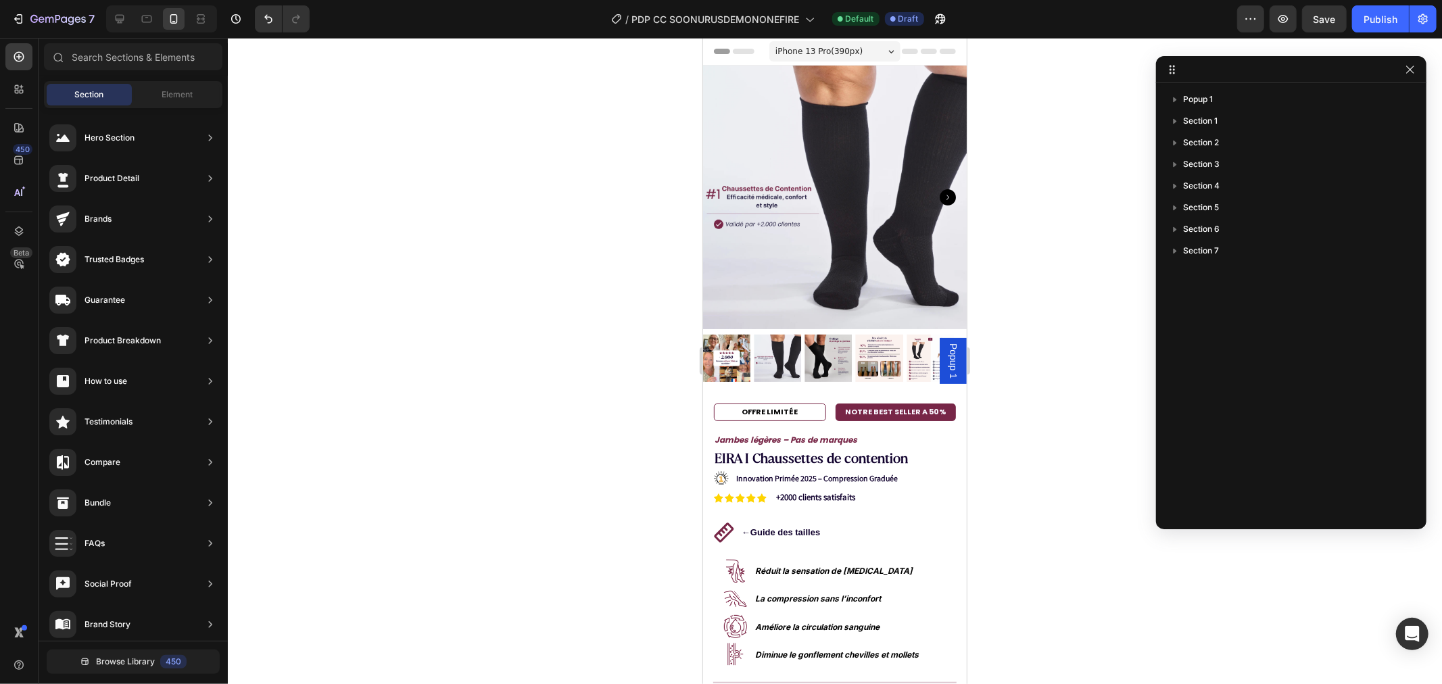
click at [824, 49] on span "iPhone 13 Pro ( 390 px)" at bounding box center [818, 51] width 87 height 14
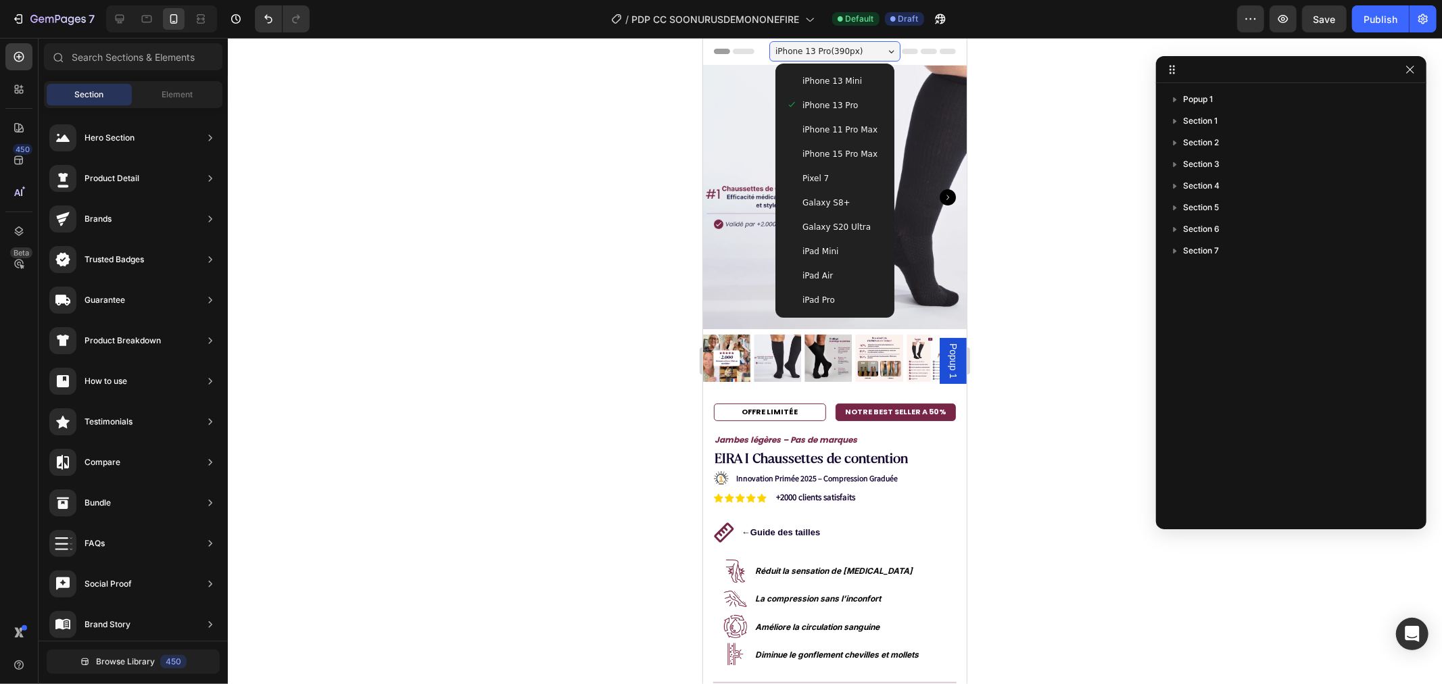
click at [828, 83] on span "iPhone 13 Mini" at bounding box center [831, 81] width 59 height 14
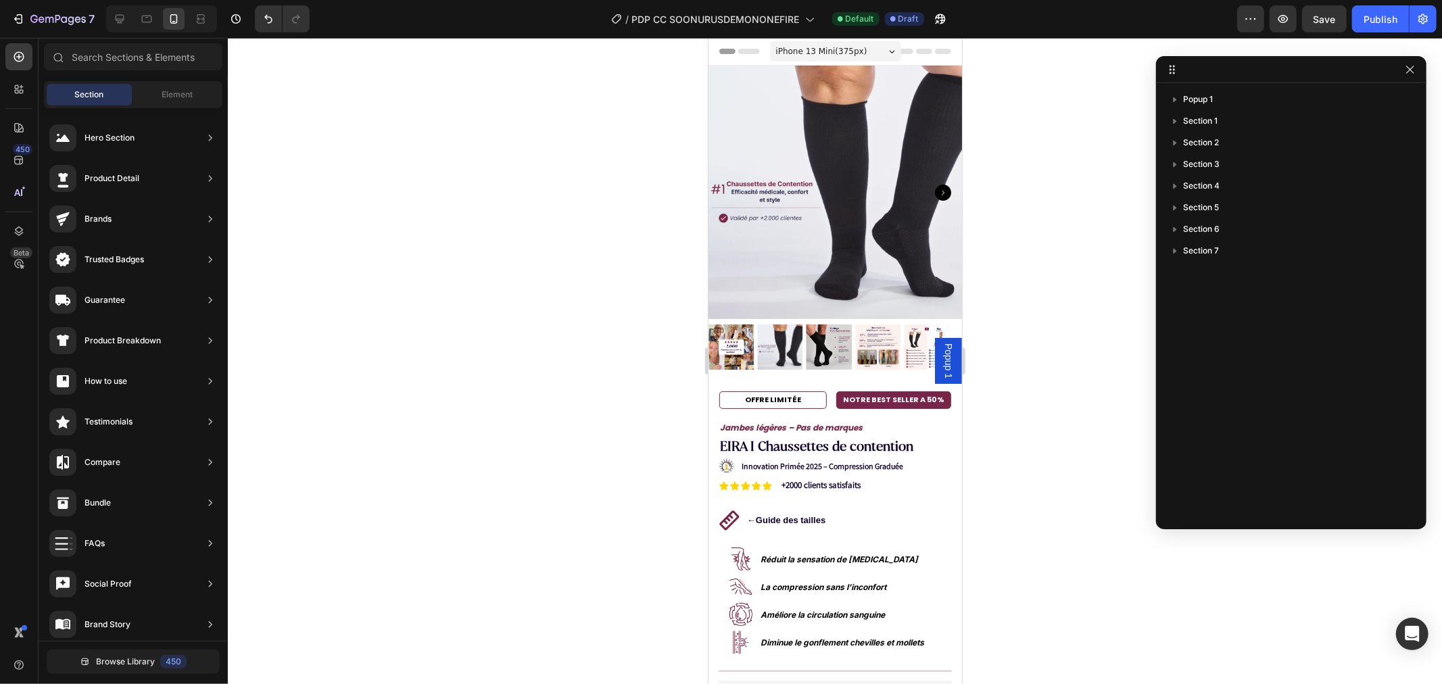
click at [941, 366] on span "Popup 1" at bounding box center [948, 360] width 14 height 35
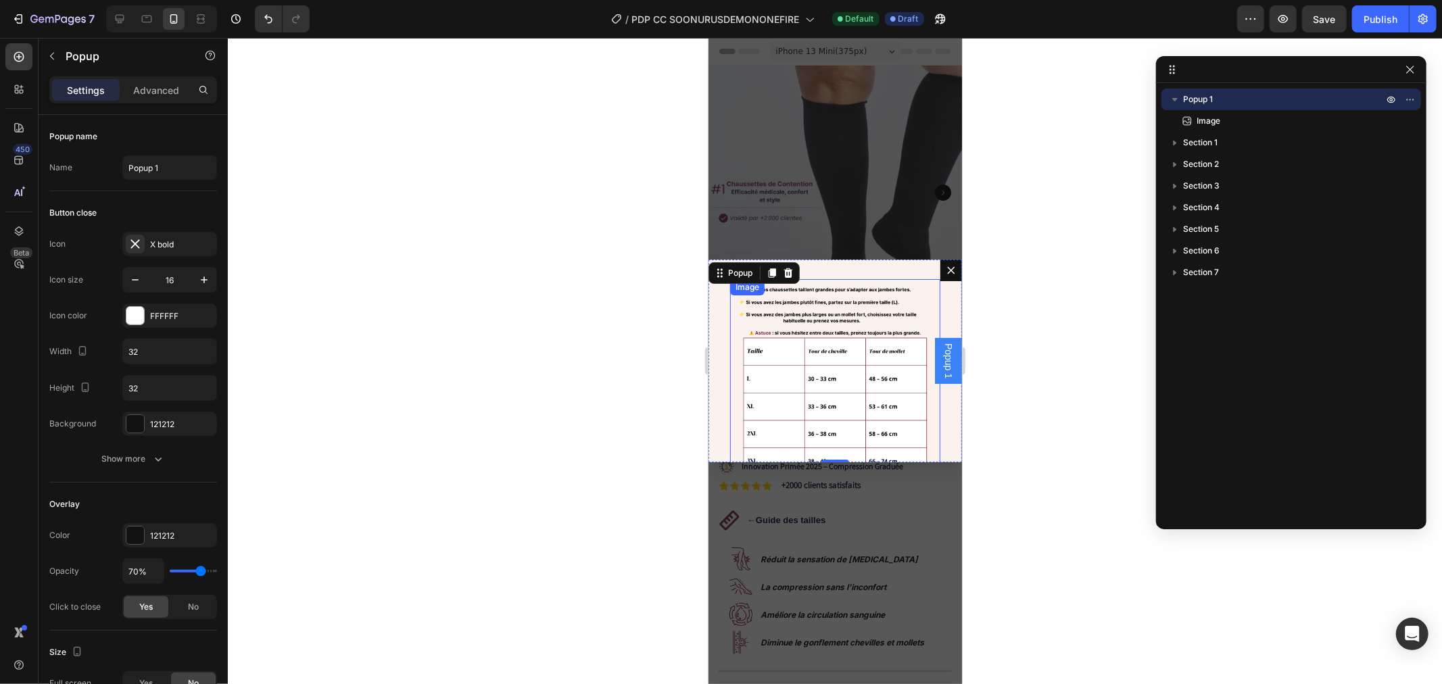
scroll to position [3, 0]
click at [947, 270] on icon "Dialog content" at bounding box center [950, 269] width 7 height 7
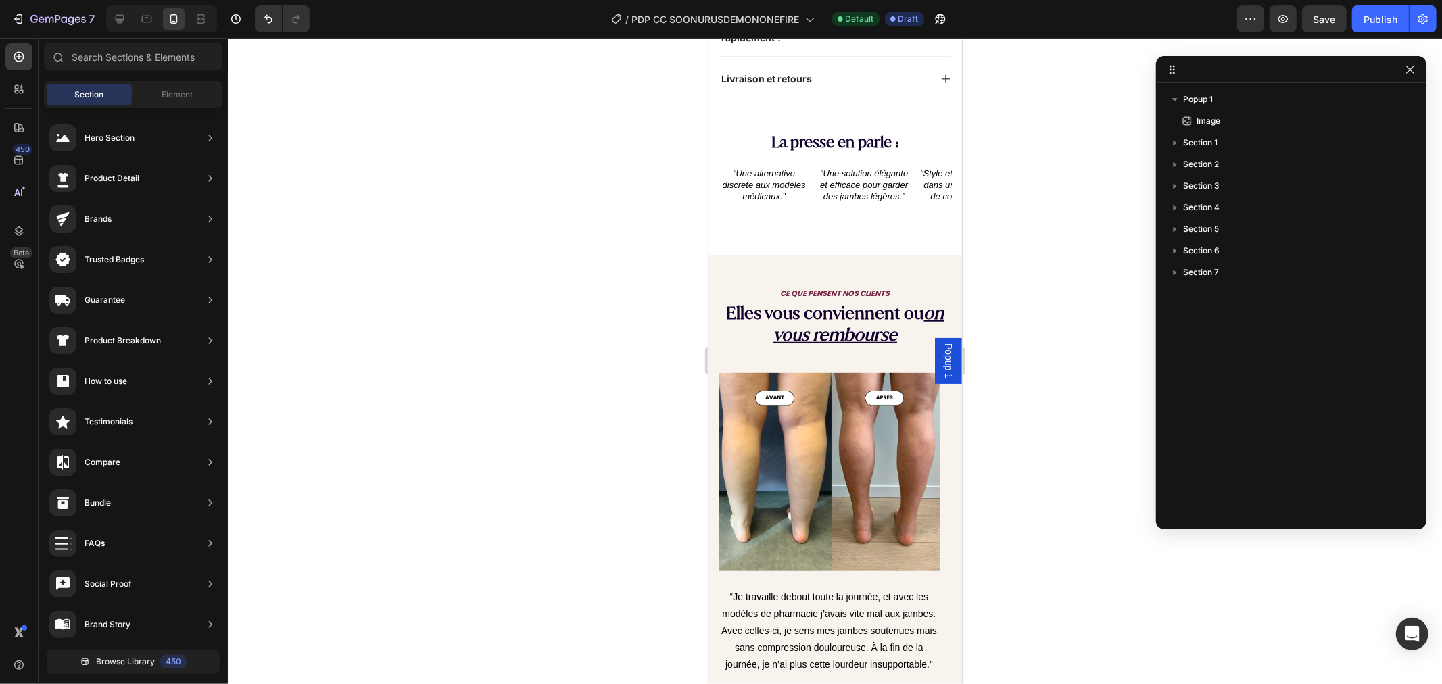
scroll to position [1004, 0]
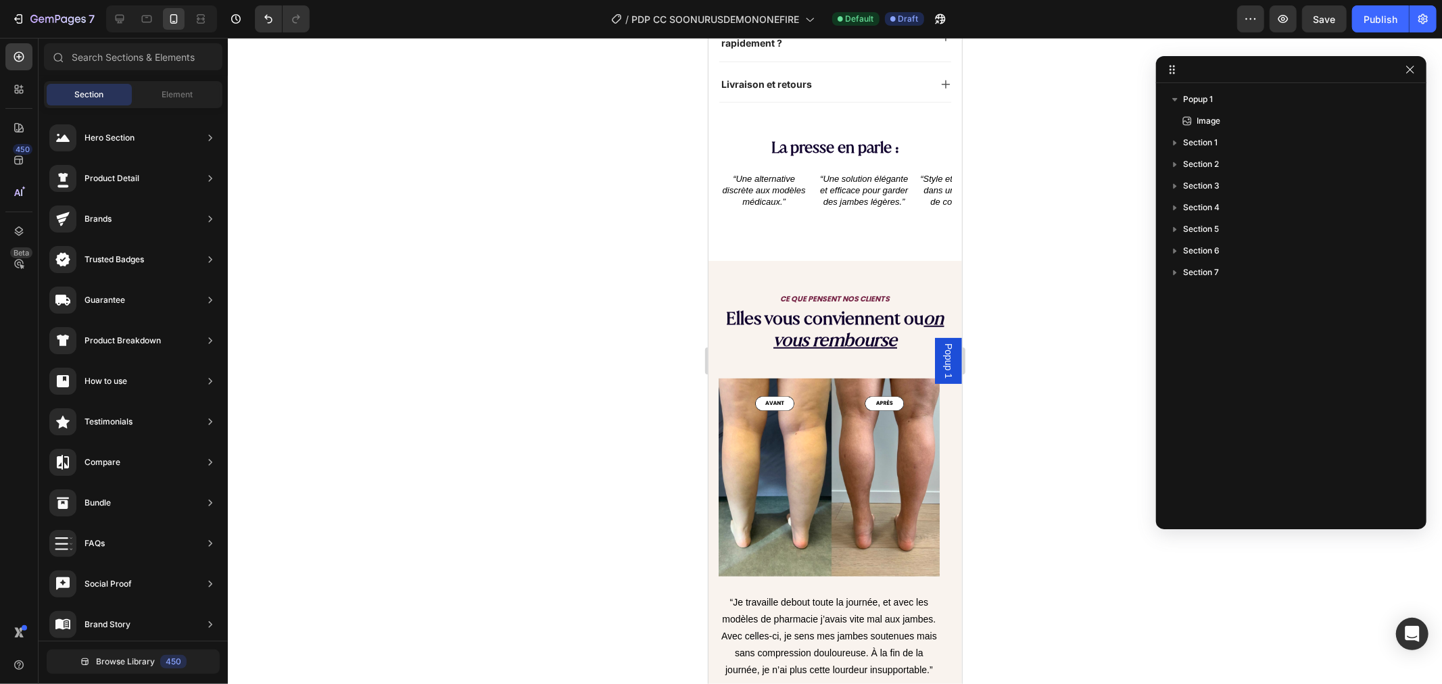
click at [1079, 447] on div at bounding box center [835, 361] width 1214 height 646
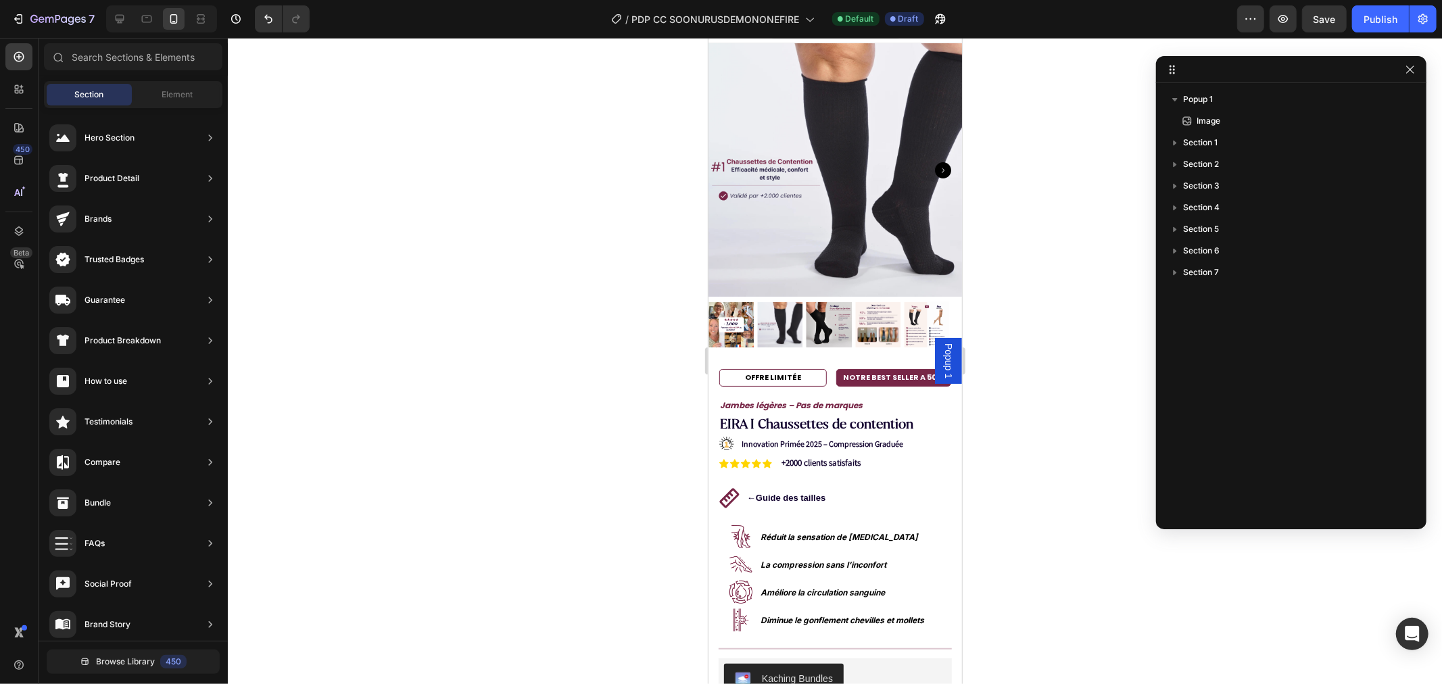
scroll to position [0, 0]
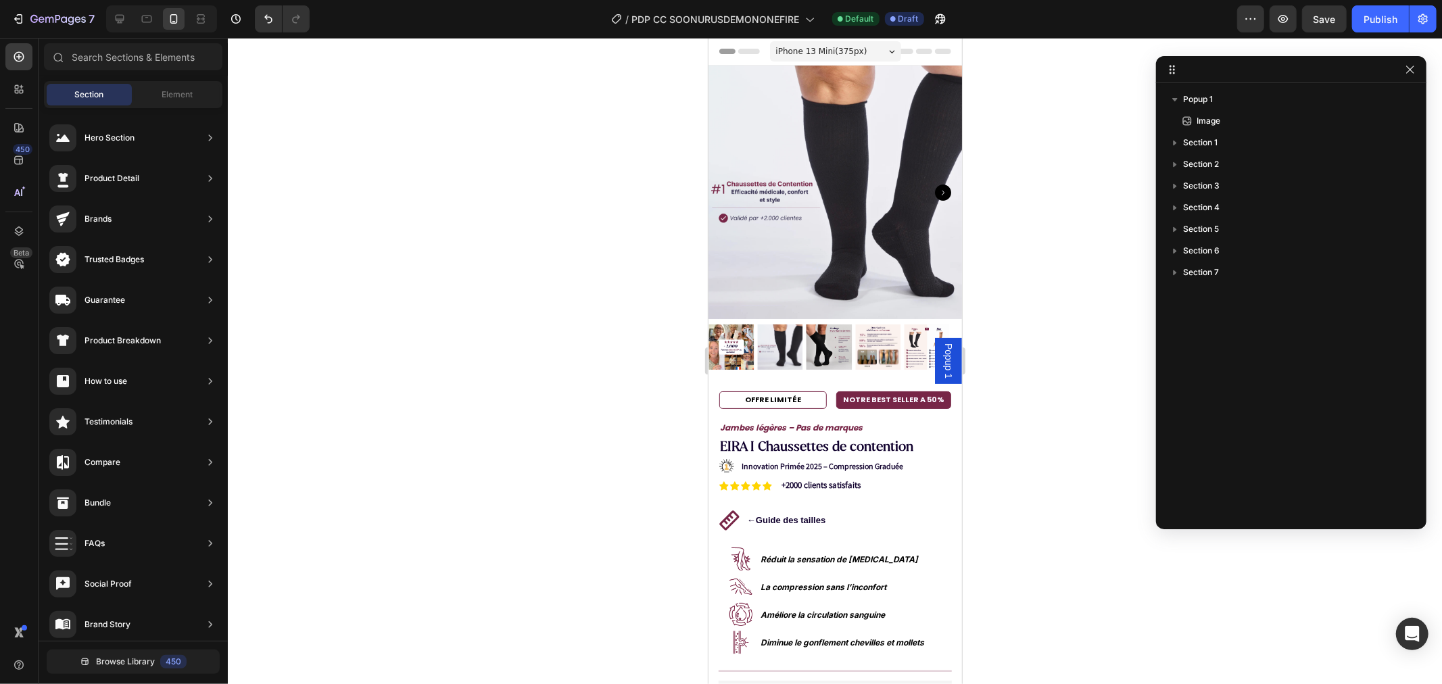
drag, startPoint x: 956, startPoint y: 317, endPoint x: 1622, endPoint y: 72, distance: 709.9
click at [934, 185] on icon "Carousel Next Arrow" at bounding box center [942, 192] width 16 height 16
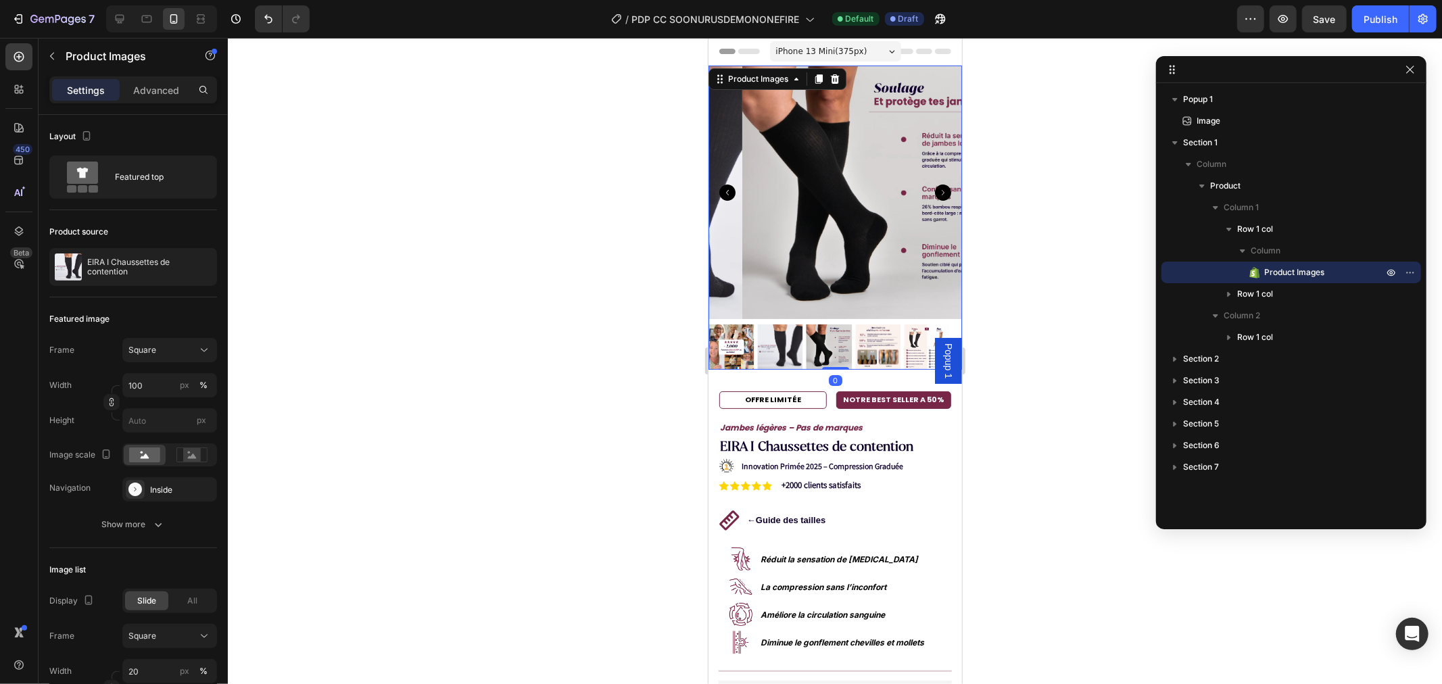
click at [934, 185] on icon "Carousel Next Arrow" at bounding box center [942, 192] width 16 height 16
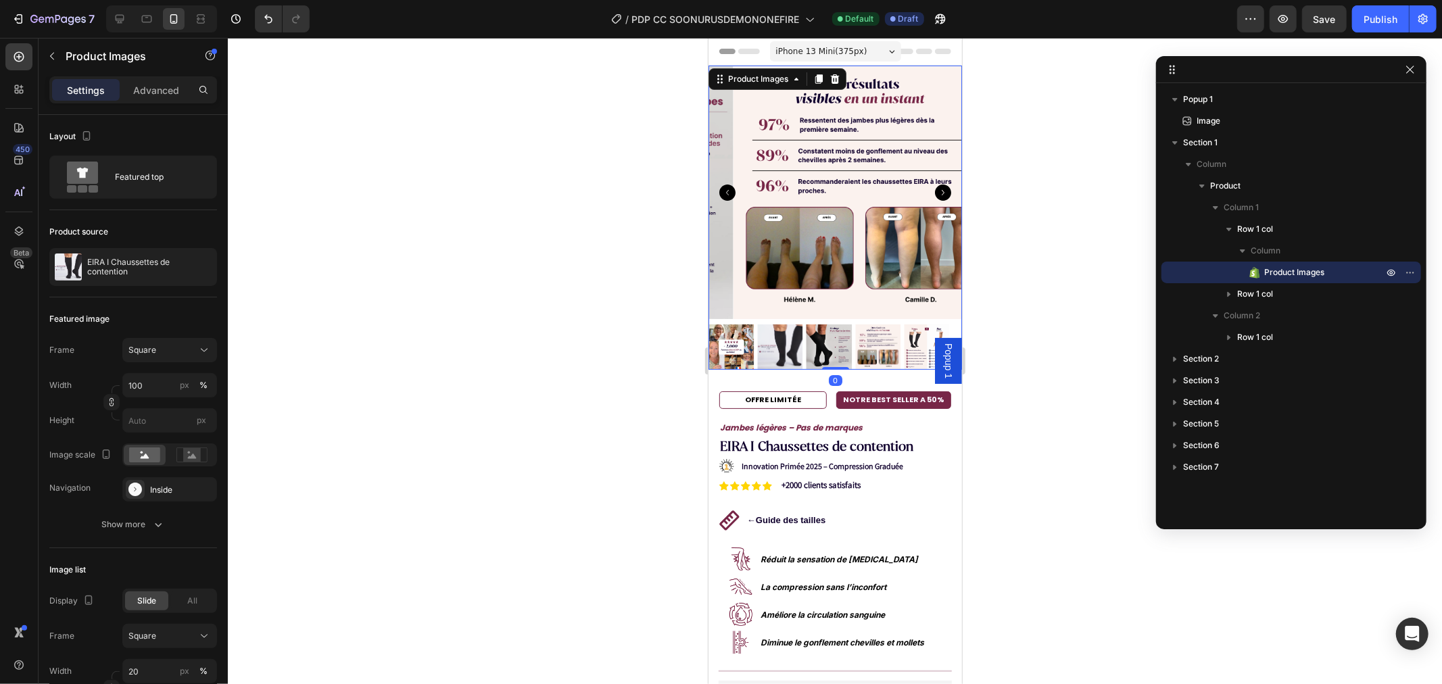
click at [934, 193] on icon "Carousel Next Arrow" at bounding box center [942, 192] width 16 height 16
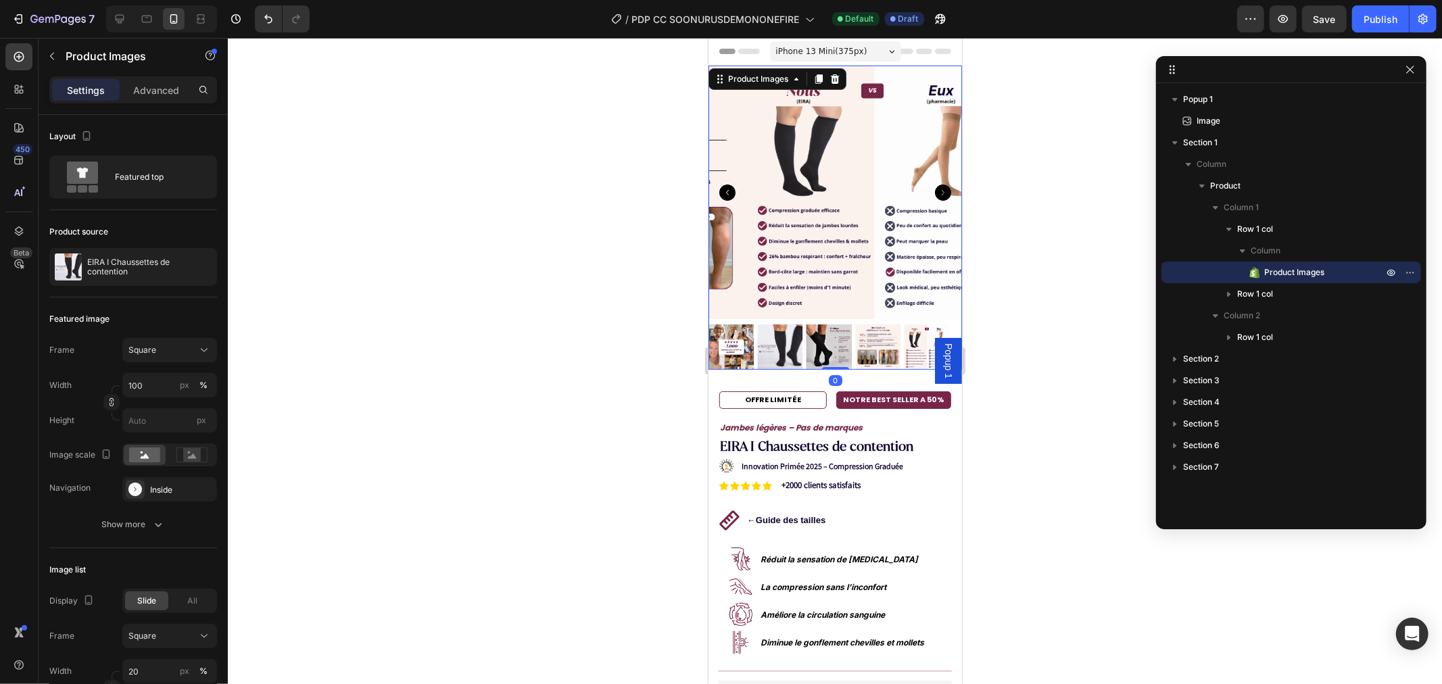
click at [934, 189] on icon "Carousel Next Arrow" at bounding box center [942, 192] width 16 height 16
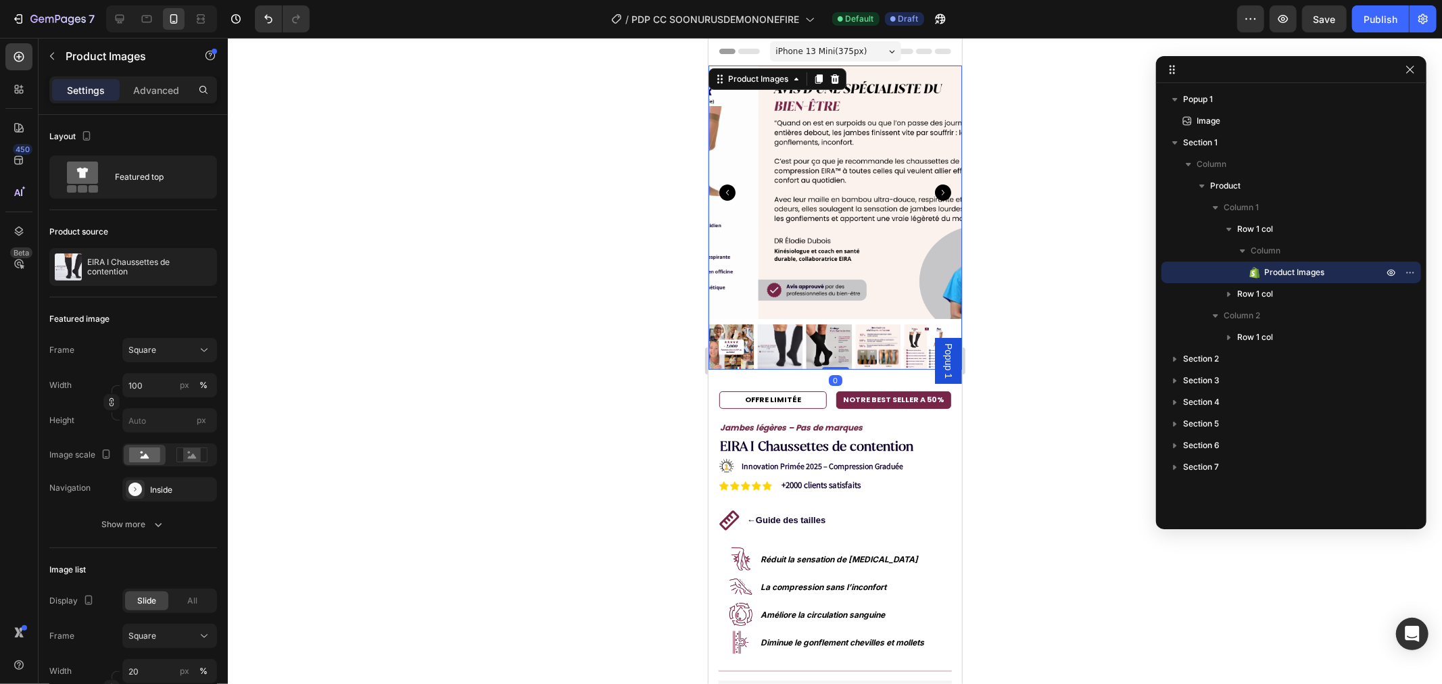
click at [934, 184] on icon "Carousel Next Arrow" at bounding box center [942, 192] width 16 height 16
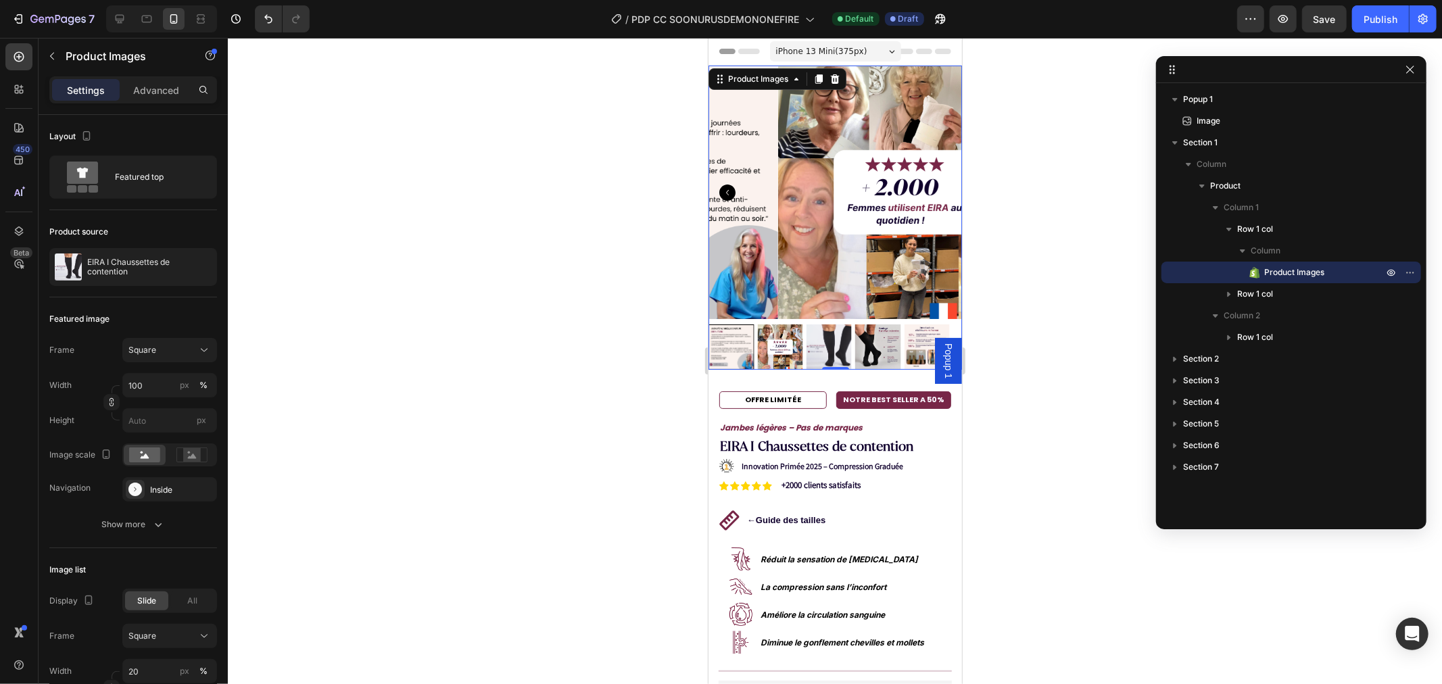
click at [926, 187] on img at bounding box center [903, 191] width 253 height 253
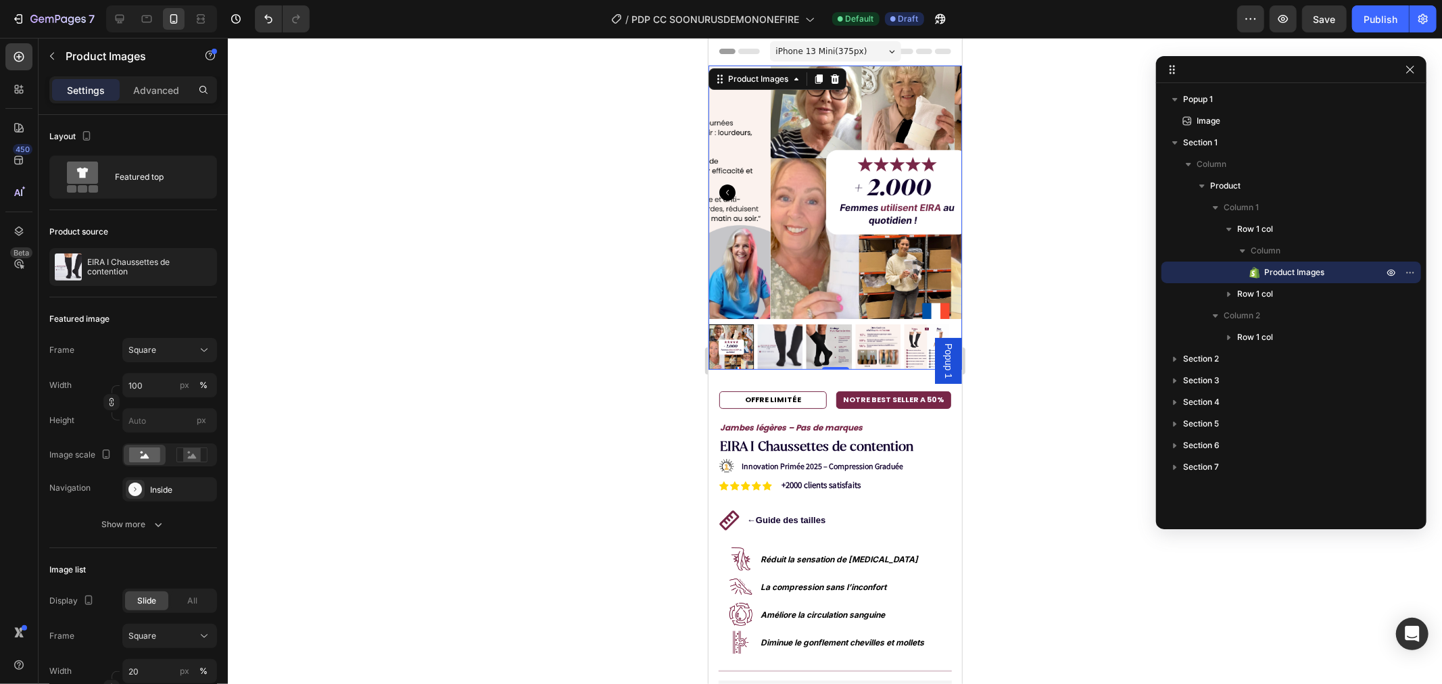
click at [776, 325] on img at bounding box center [778, 346] width 45 height 45
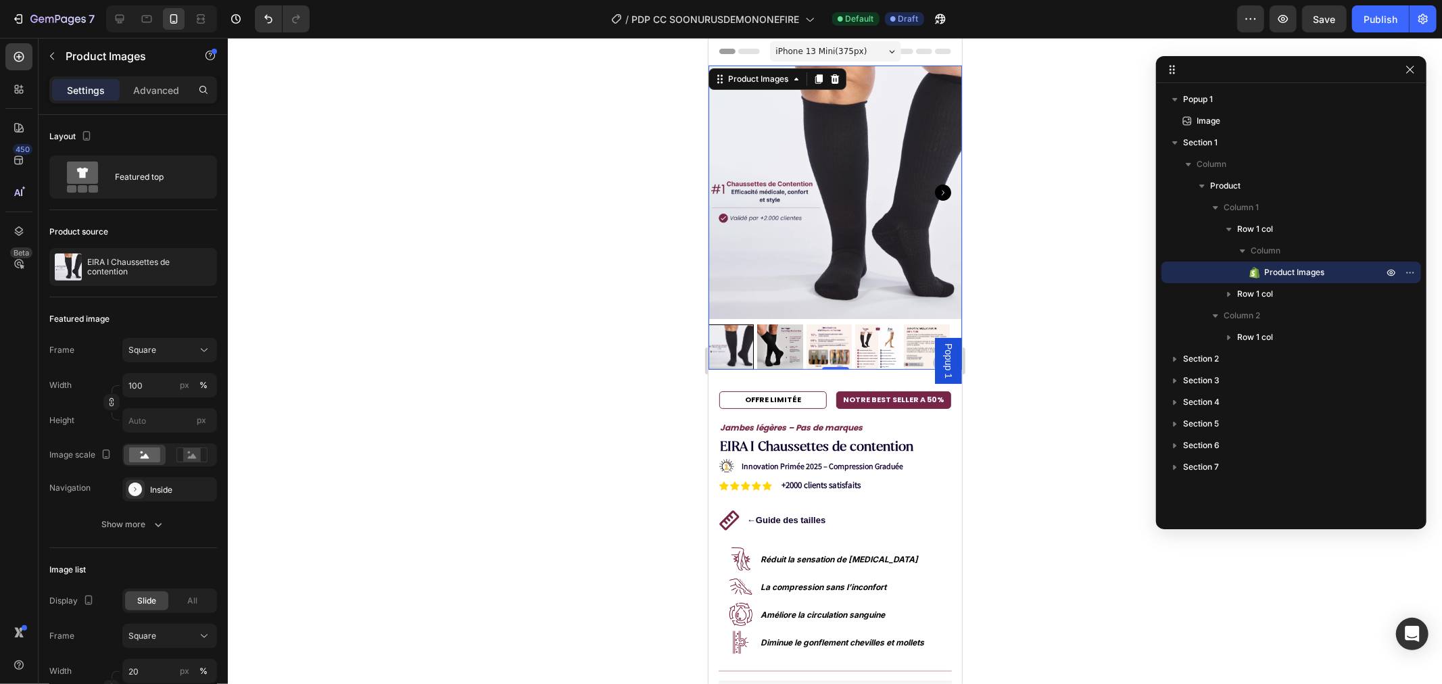
click at [780, 340] on img at bounding box center [778, 346] width 45 height 45
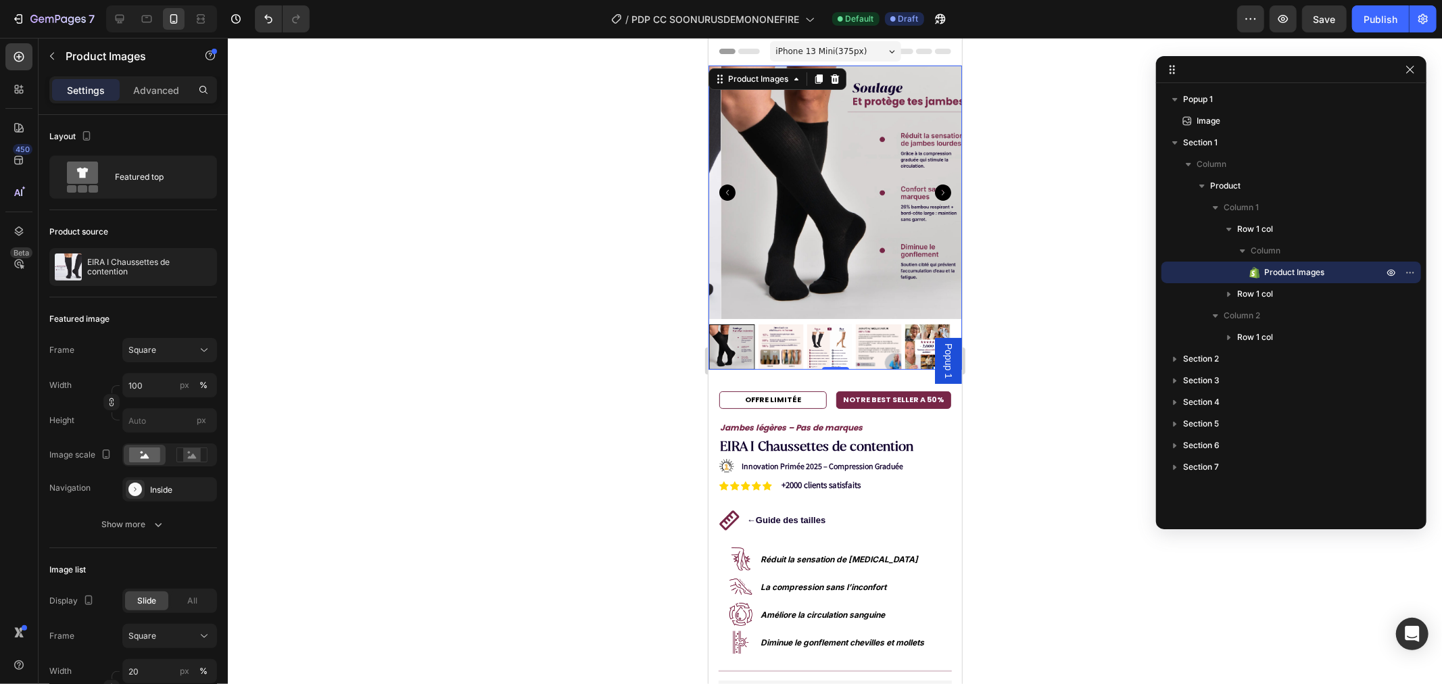
click at [804, 334] on div at bounding box center [834, 346] width 253 height 45
click at [785, 325] on img at bounding box center [778, 346] width 45 height 45
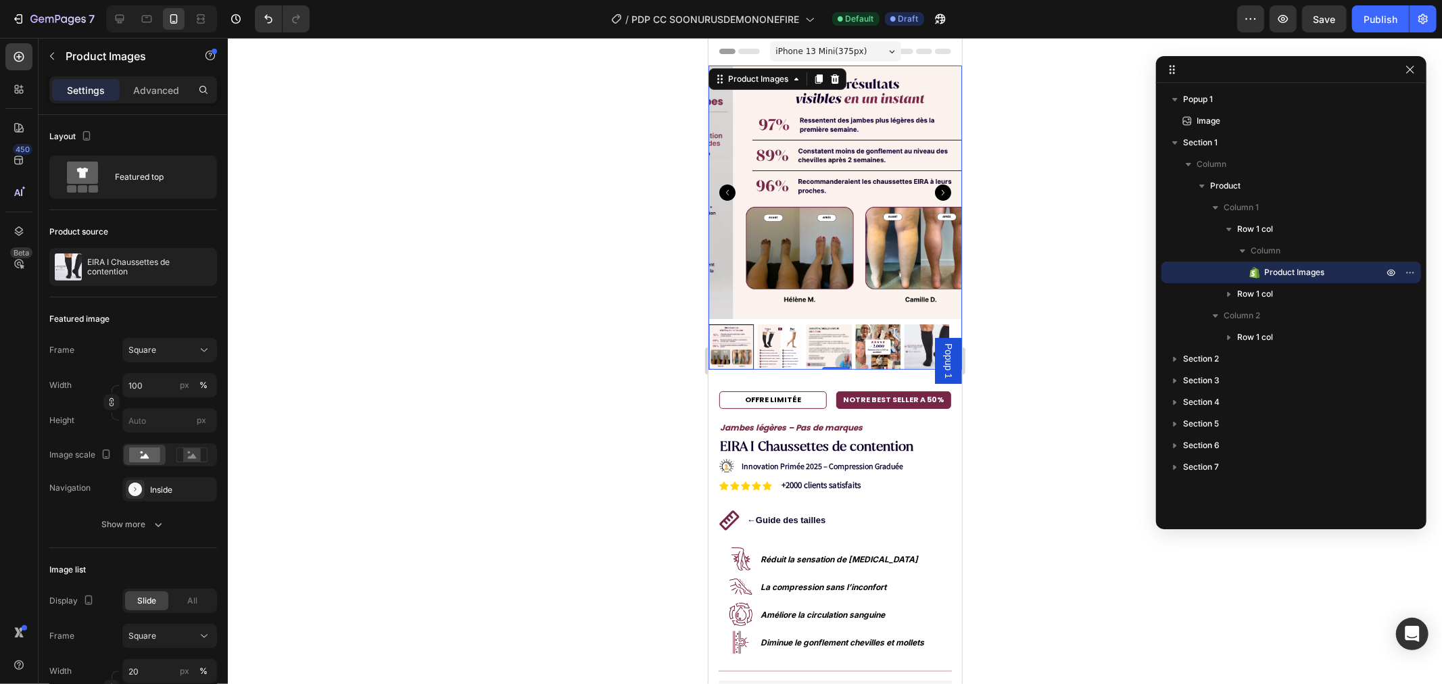
click at [789, 327] on img at bounding box center [778, 346] width 45 height 45
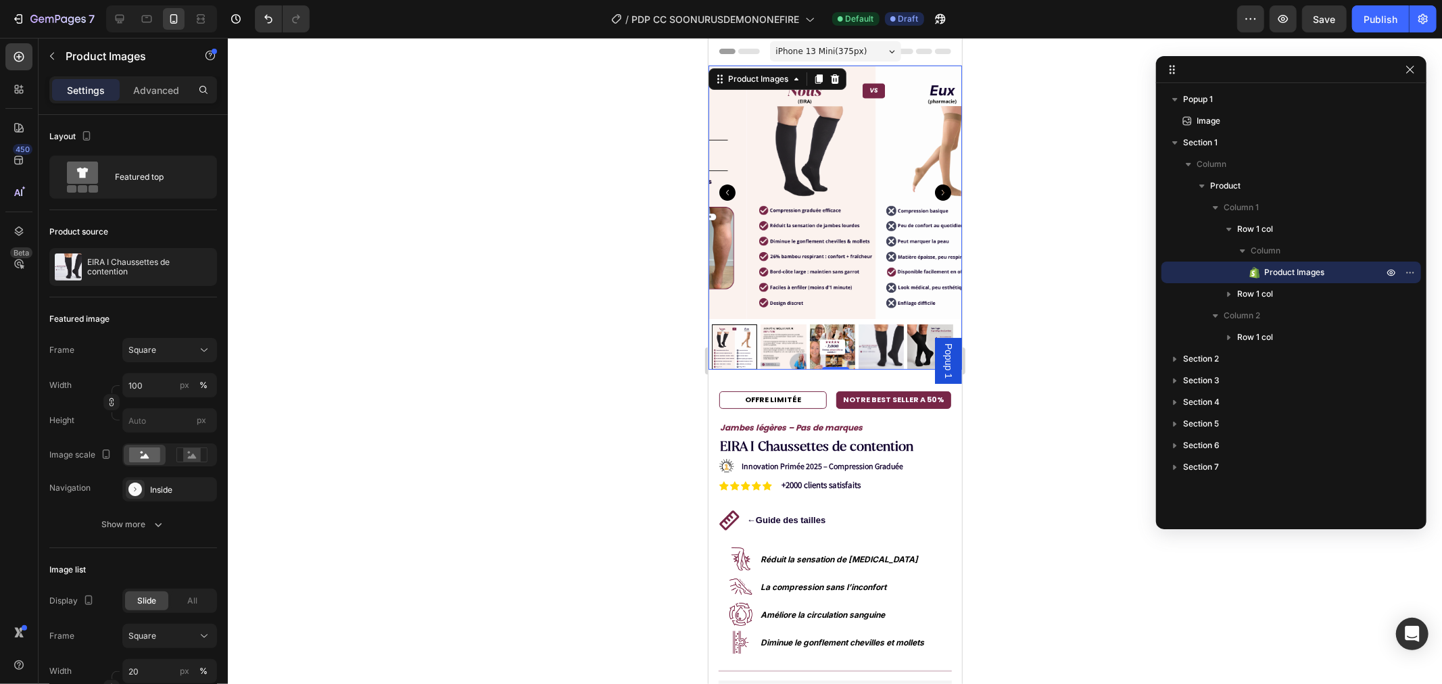
click at [818, 334] on img at bounding box center [831, 346] width 45 height 45
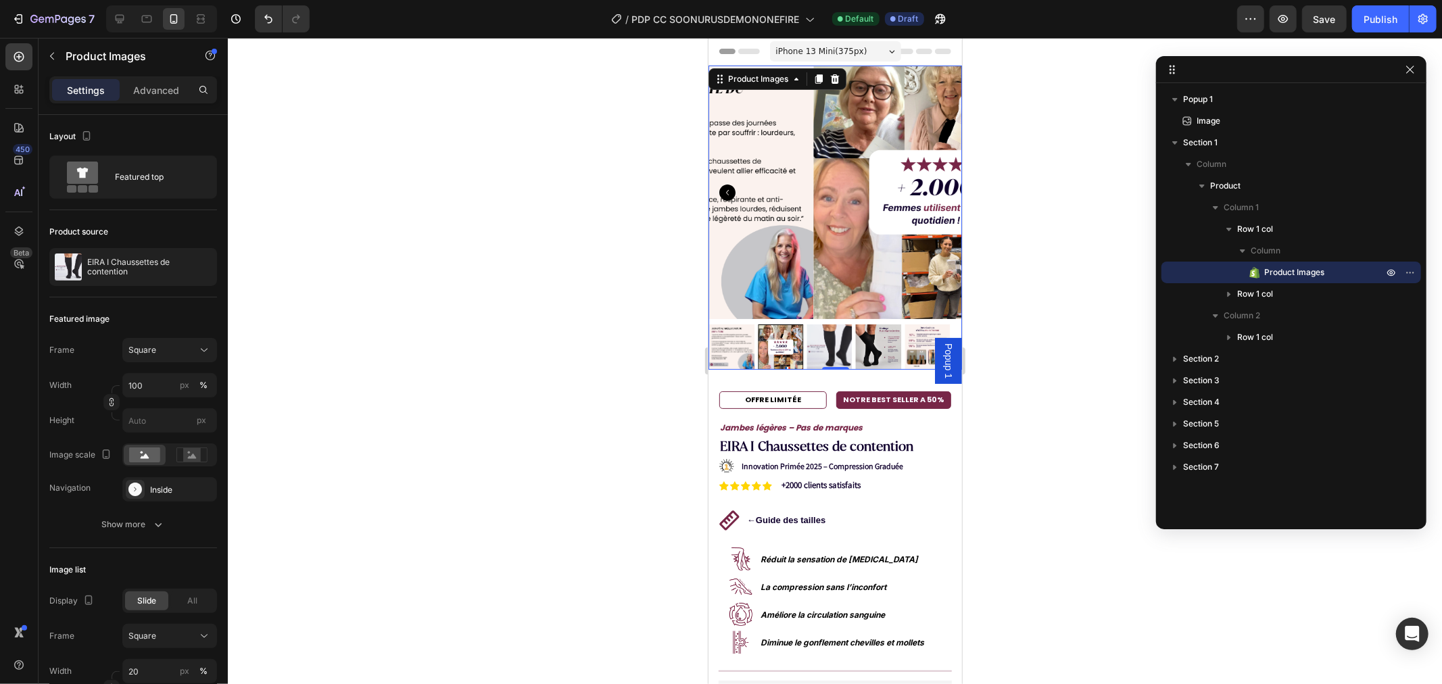
click at [812, 333] on img at bounding box center [828, 346] width 45 height 45
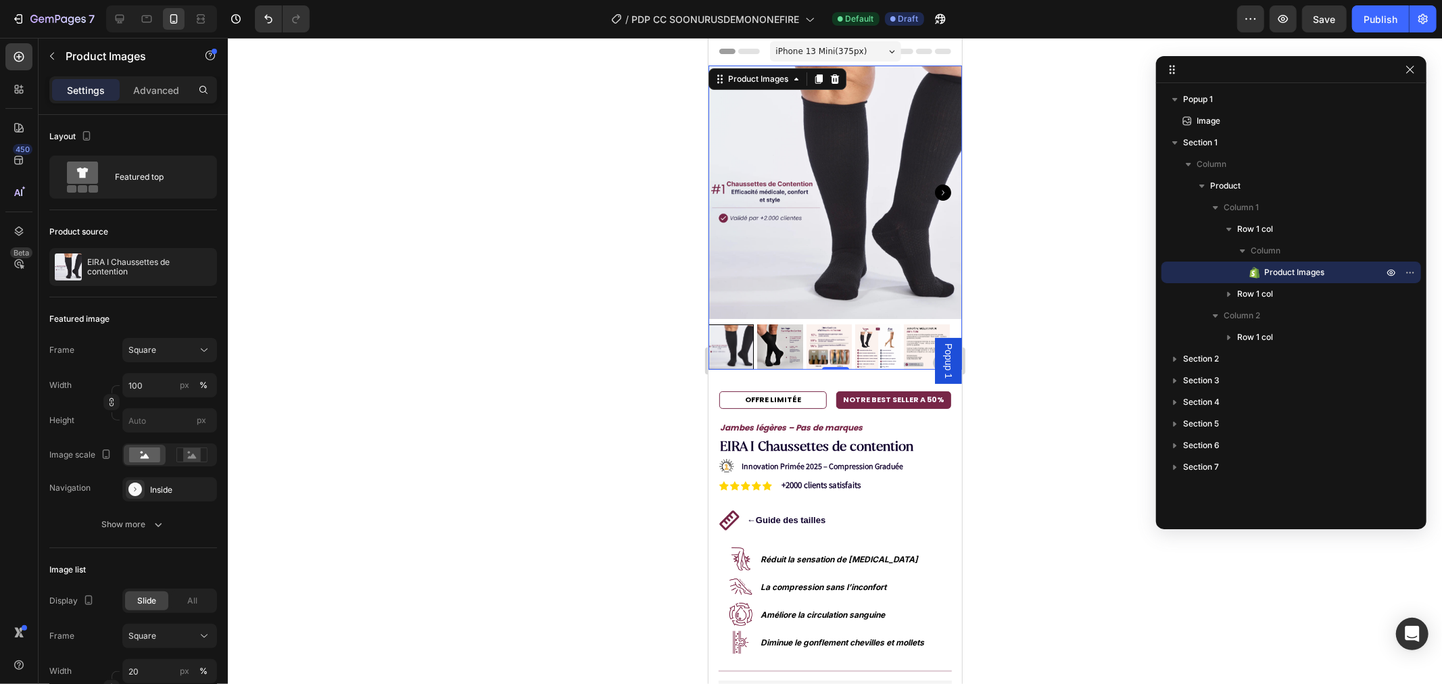
click at [859, 332] on img at bounding box center [876, 346] width 45 height 45
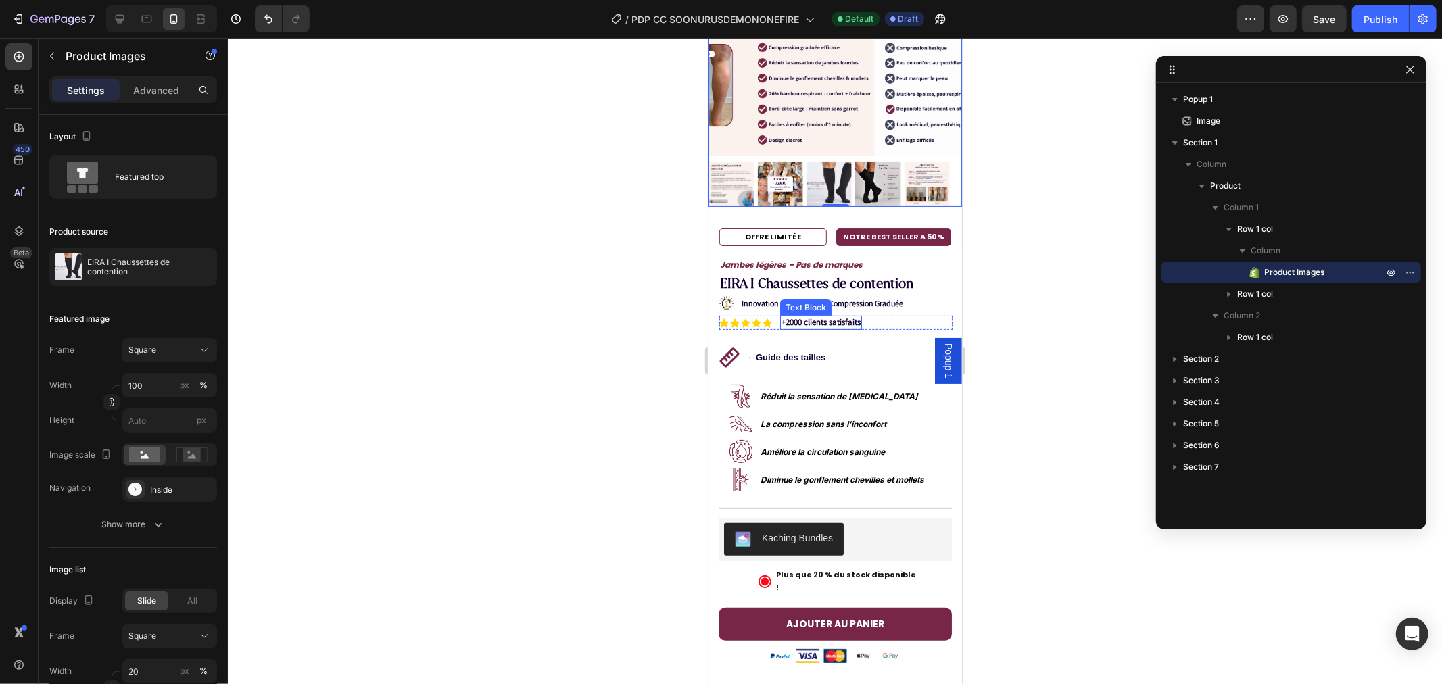
scroll to position [375, 0]
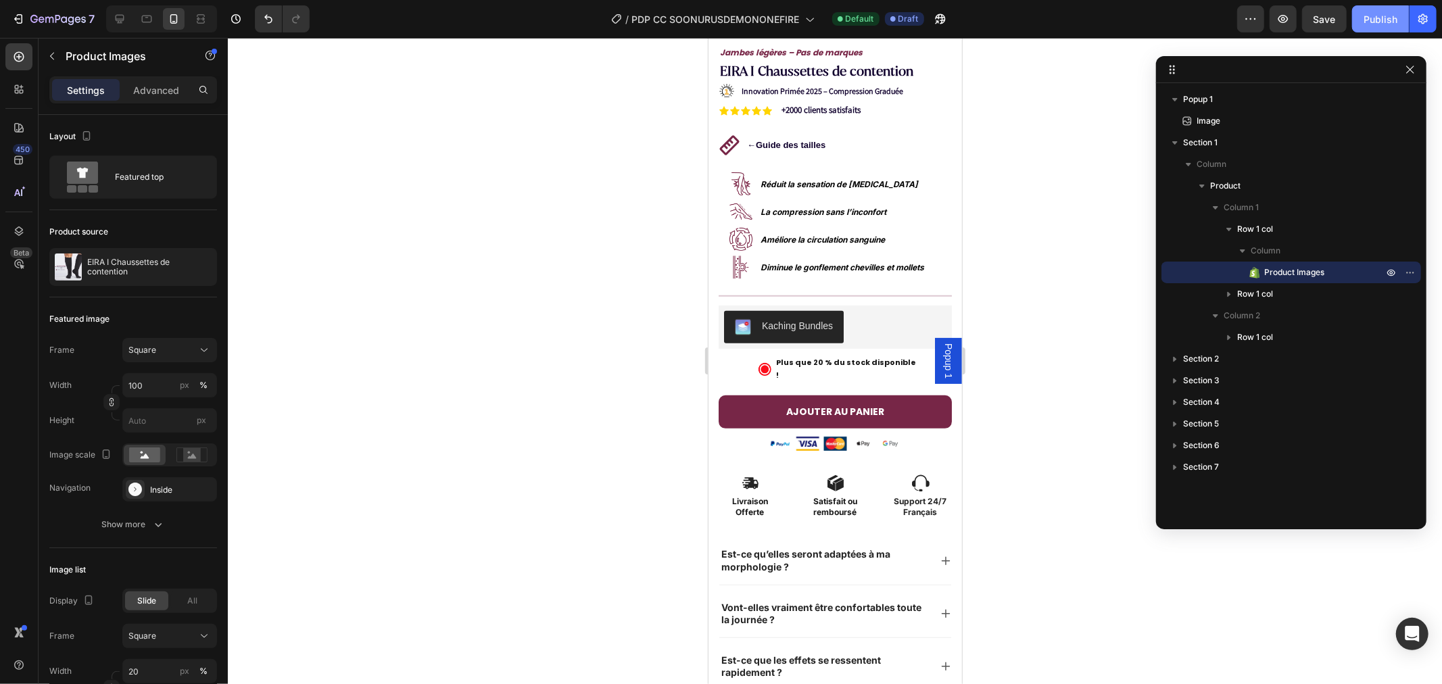
drag, startPoint x: 1381, startPoint y: 27, endPoint x: 1369, endPoint y: 21, distance: 13.0
click at [1380, 26] on button "Publish" at bounding box center [1380, 18] width 57 height 27
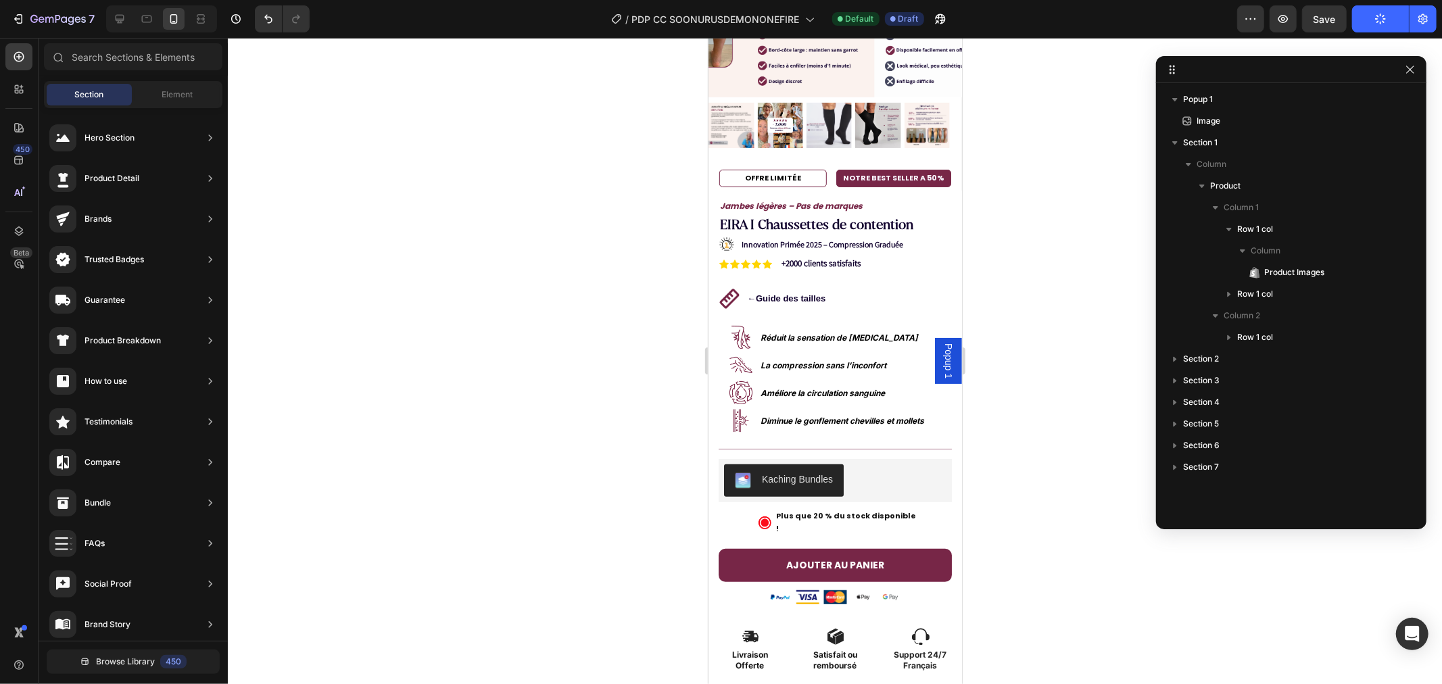
scroll to position [0, 0]
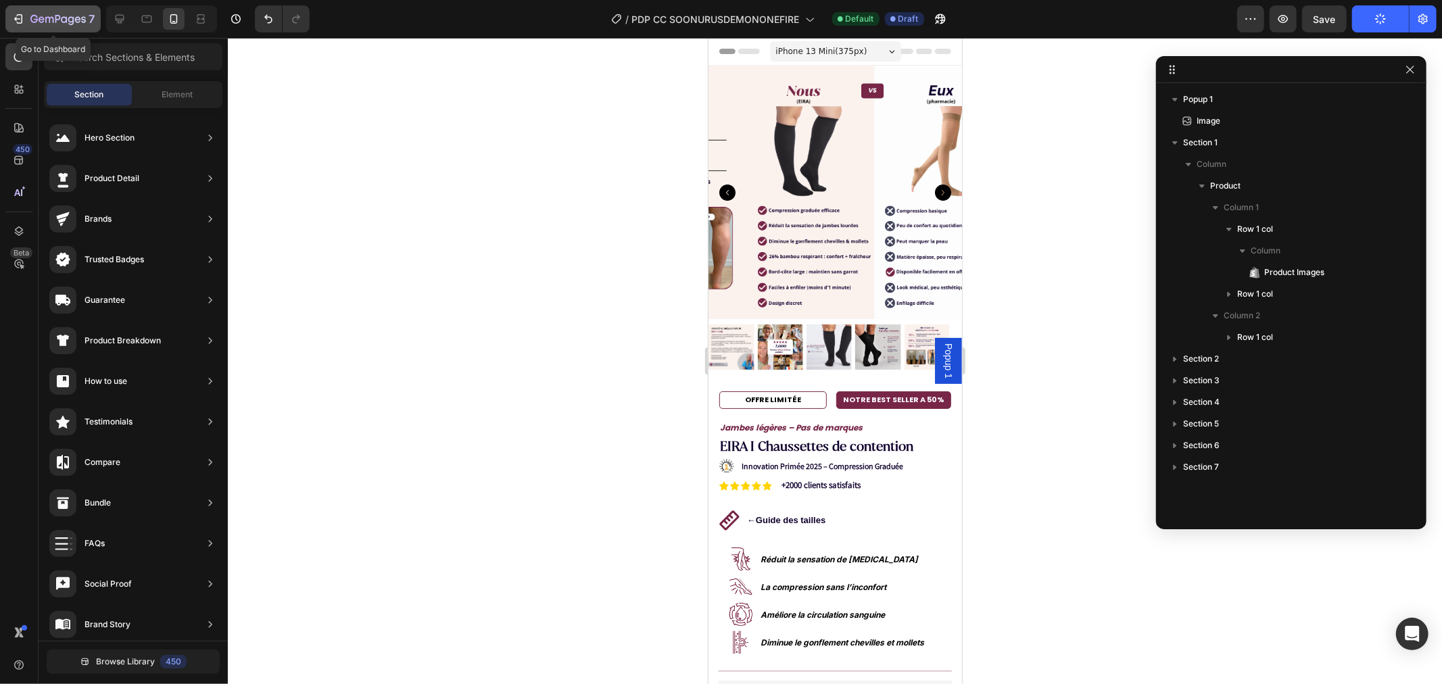
click at [10, 18] on button "7" at bounding box center [52, 18] width 95 height 27
